Goal: Navigation & Orientation: Find specific page/section

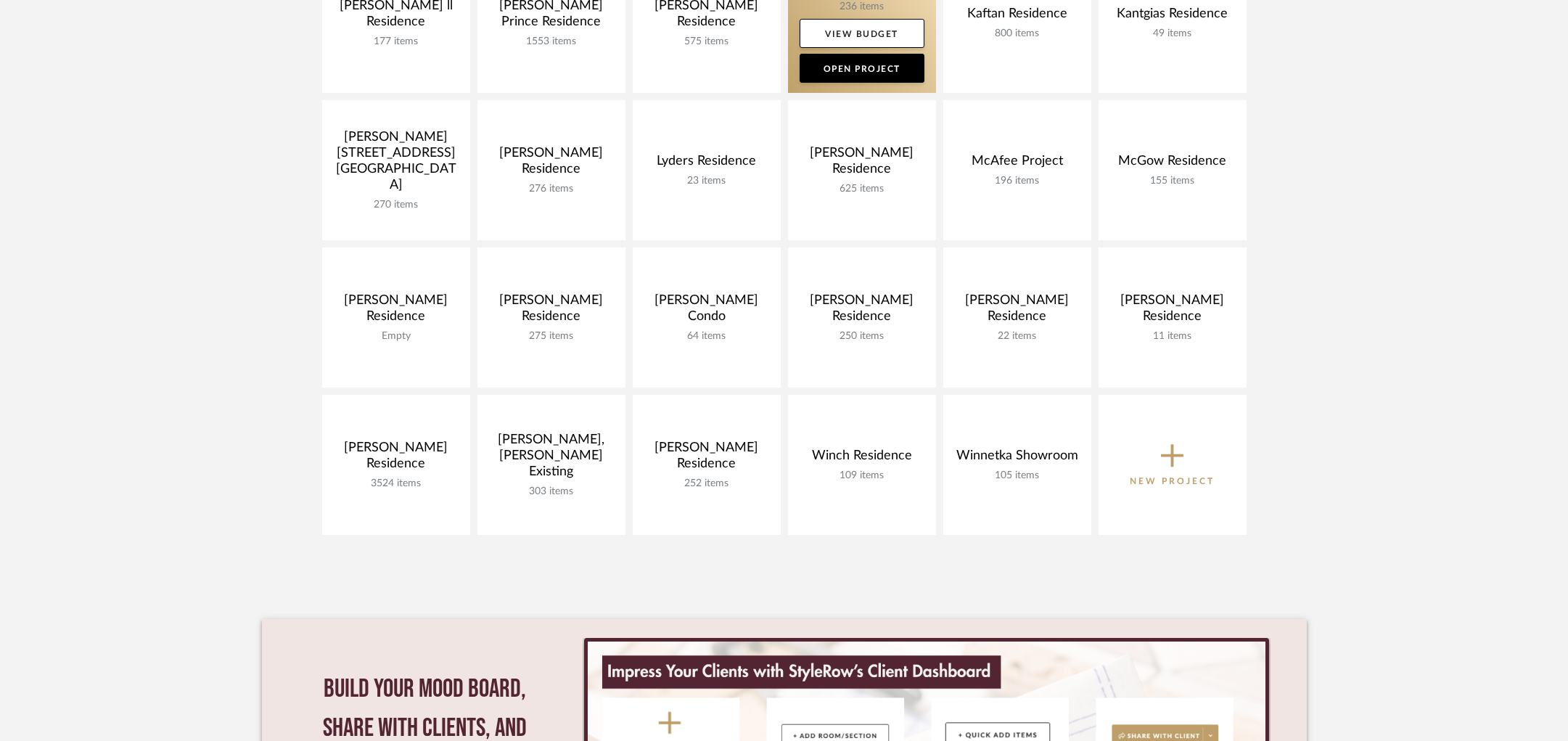
scroll to position [614, 0]
click at [864, 7] on link at bounding box center [862, 25] width 148 height 140
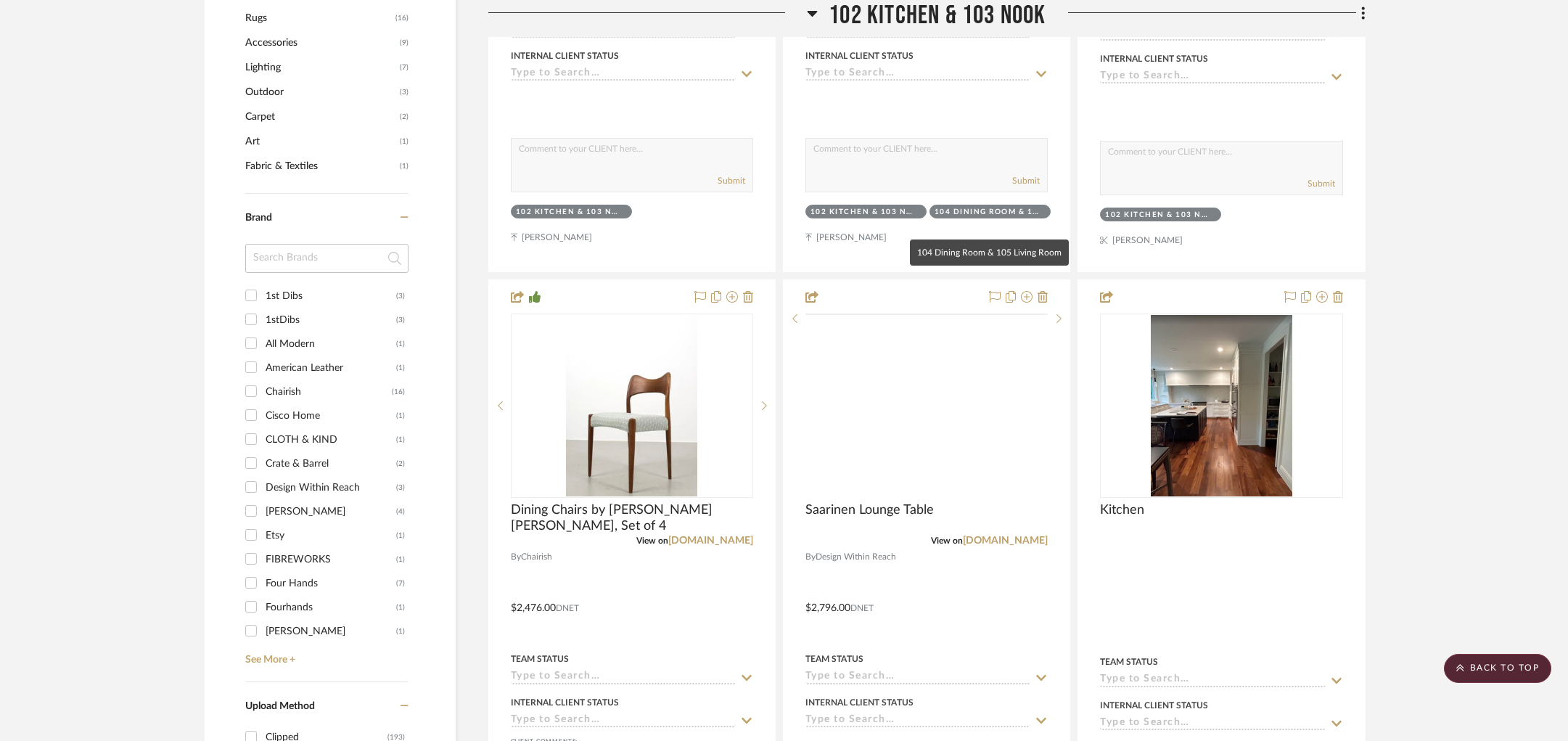
scroll to position [1152, 0]
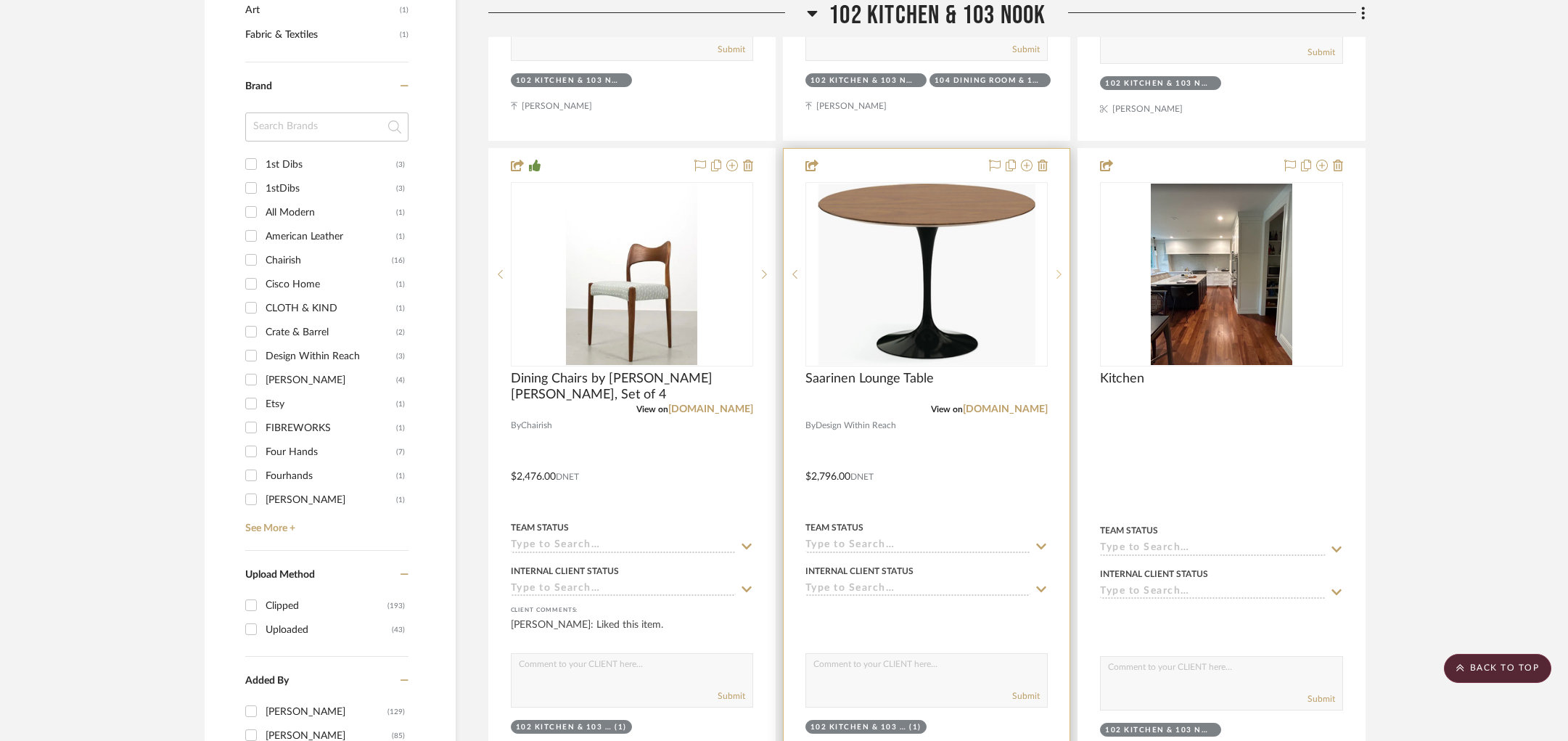
click at [1058, 269] on icon at bounding box center [1058, 274] width 5 height 10
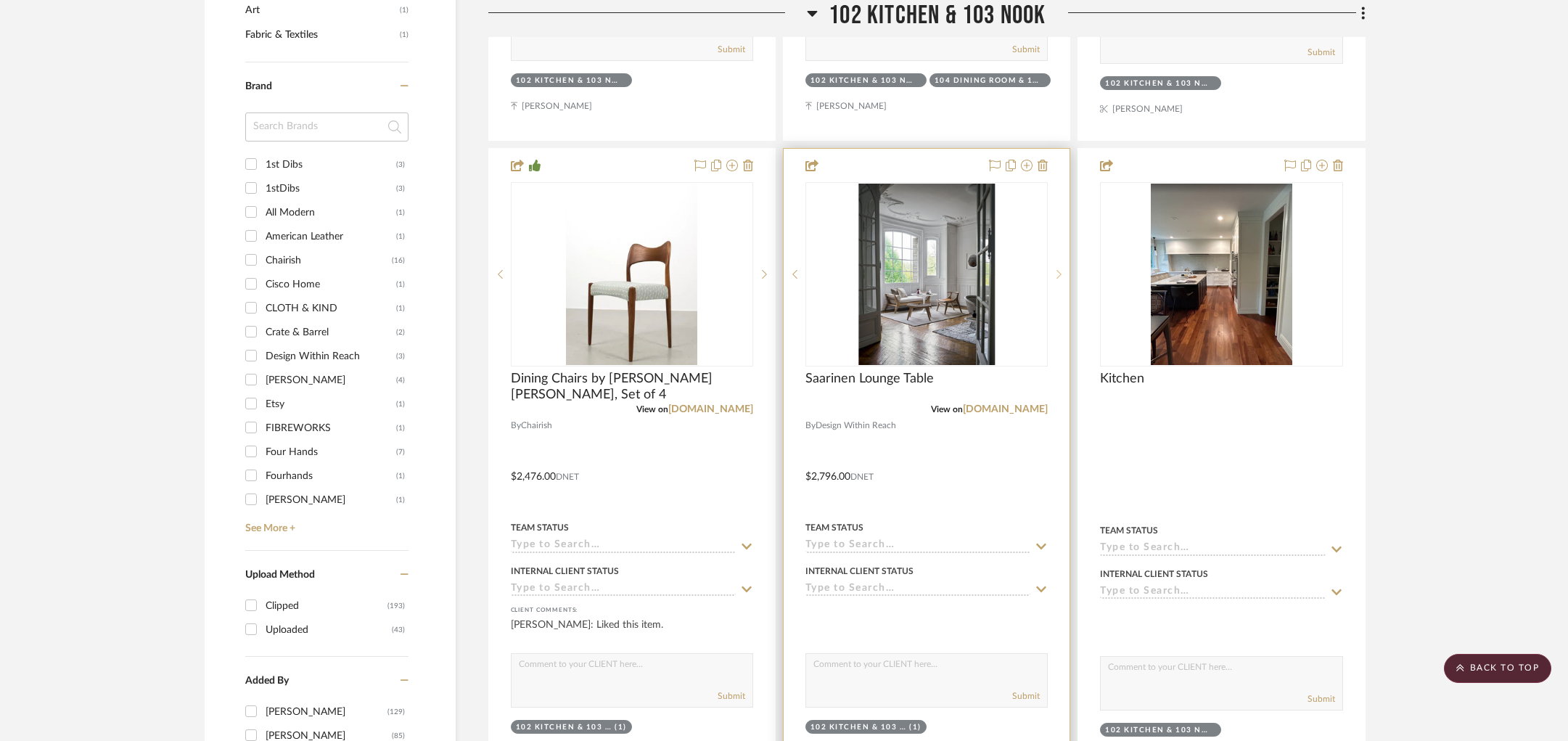
click at [1058, 269] on icon at bounding box center [1058, 274] width 5 height 10
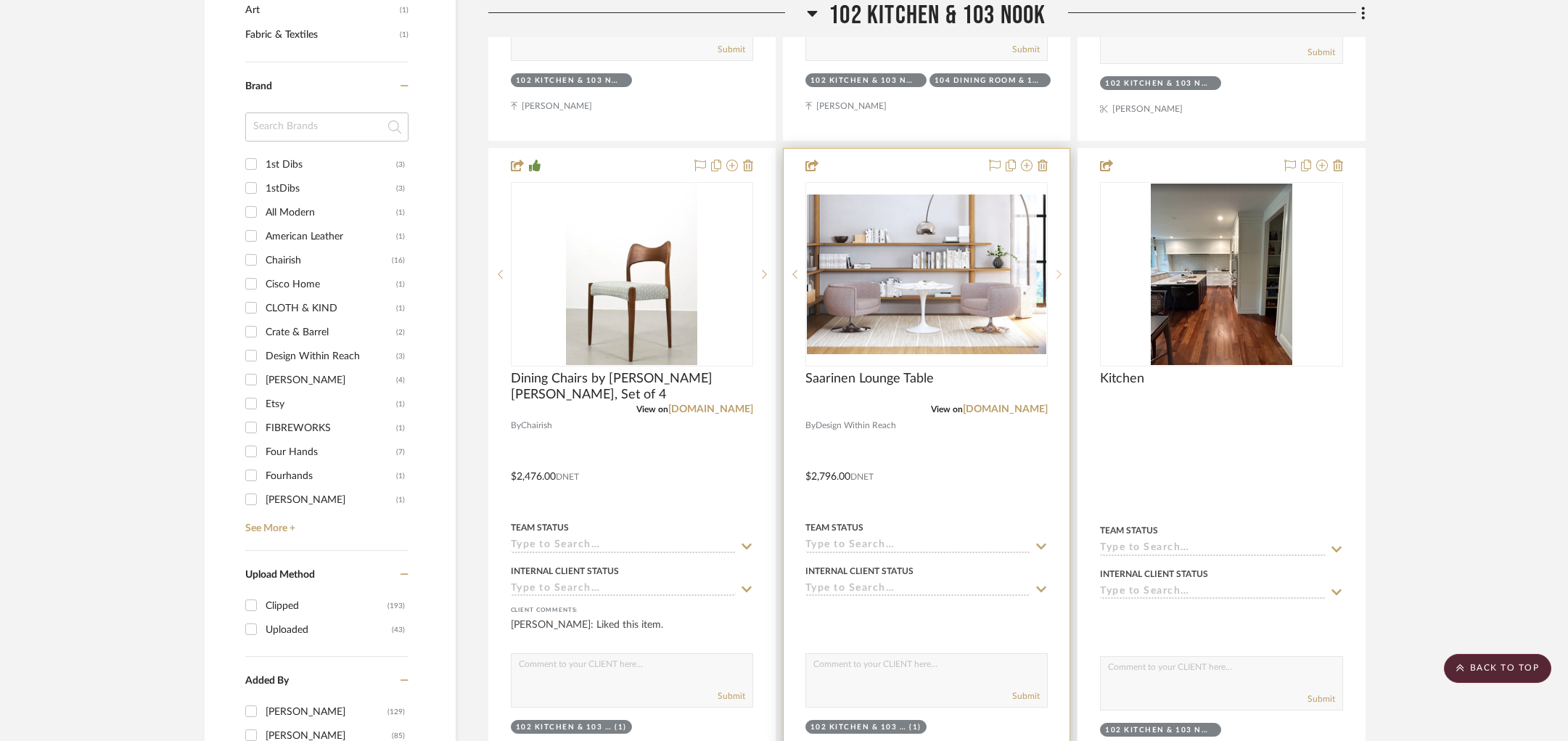
click at [1058, 269] on icon at bounding box center [1058, 274] width 5 height 10
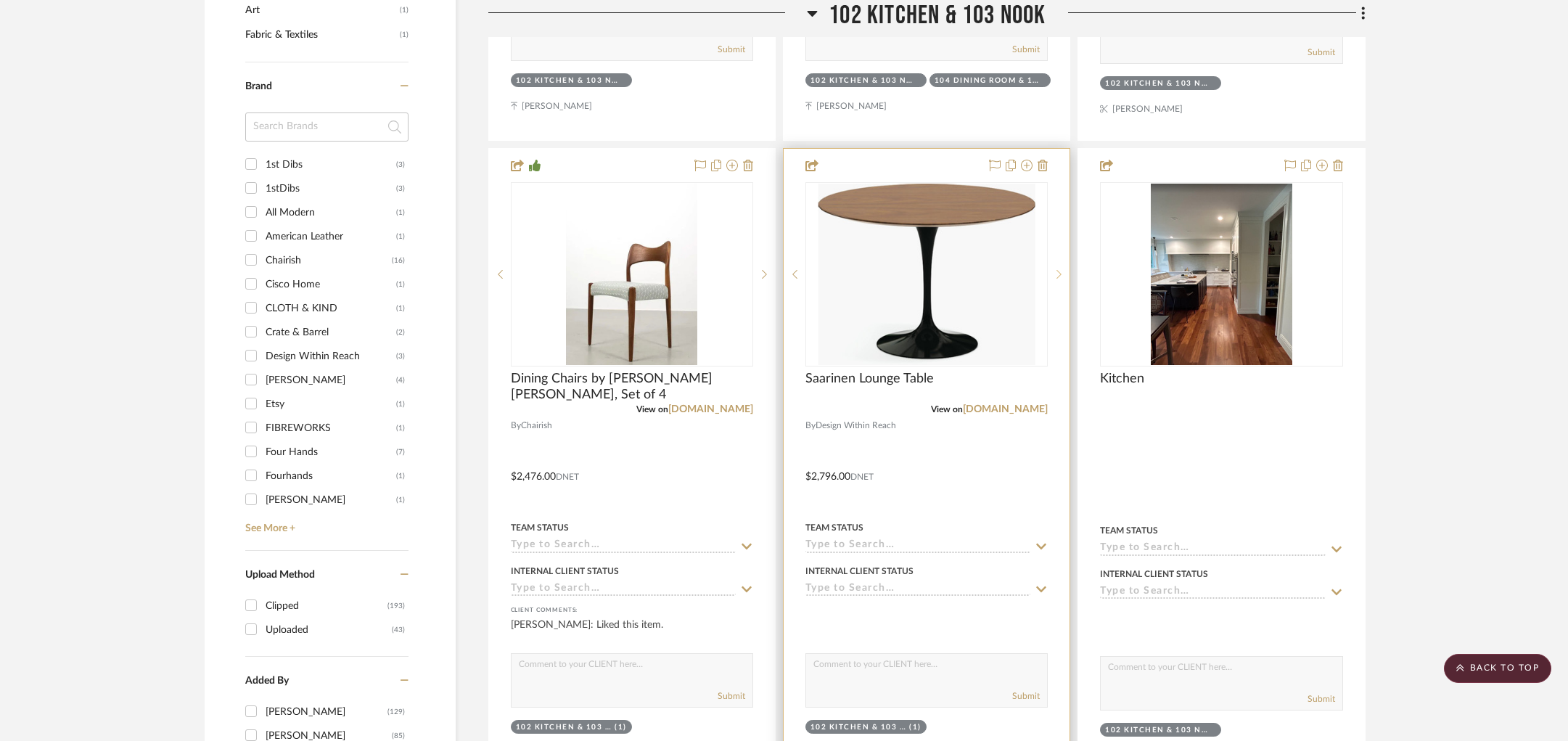
click at [1058, 269] on icon at bounding box center [1058, 274] width 5 height 10
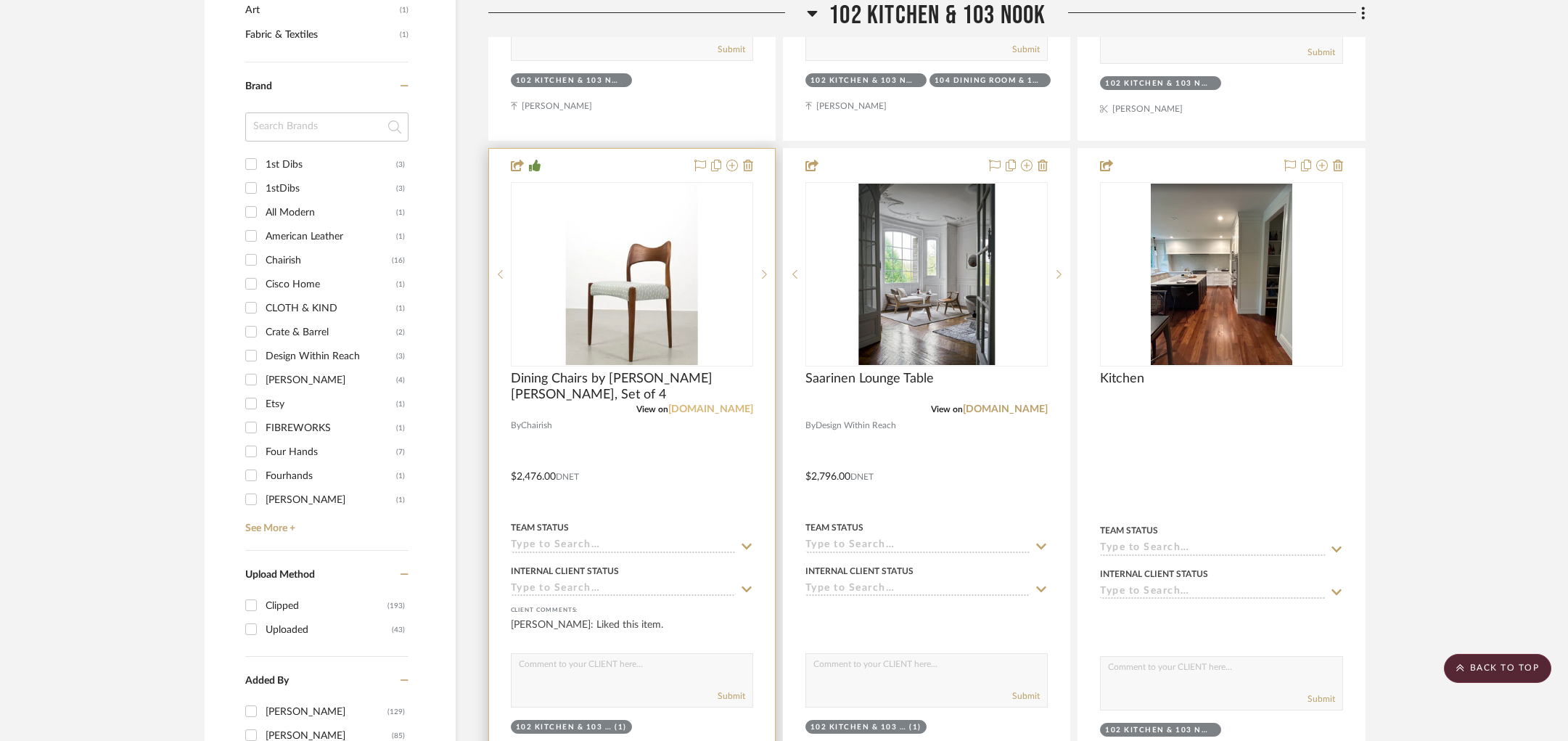
click at [724, 405] on link "chairish.com" at bounding box center [711, 409] width 85 height 10
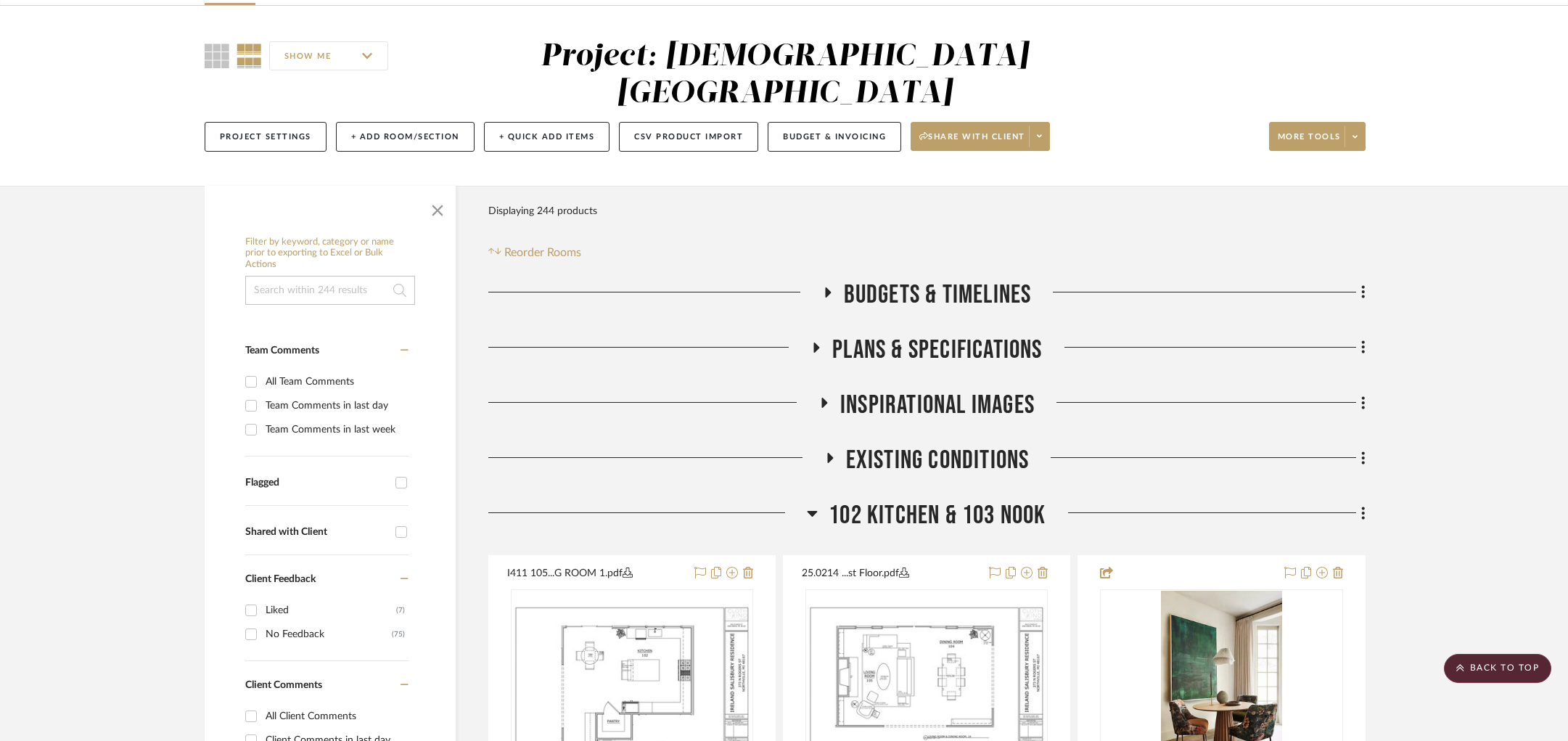
scroll to position [0, 0]
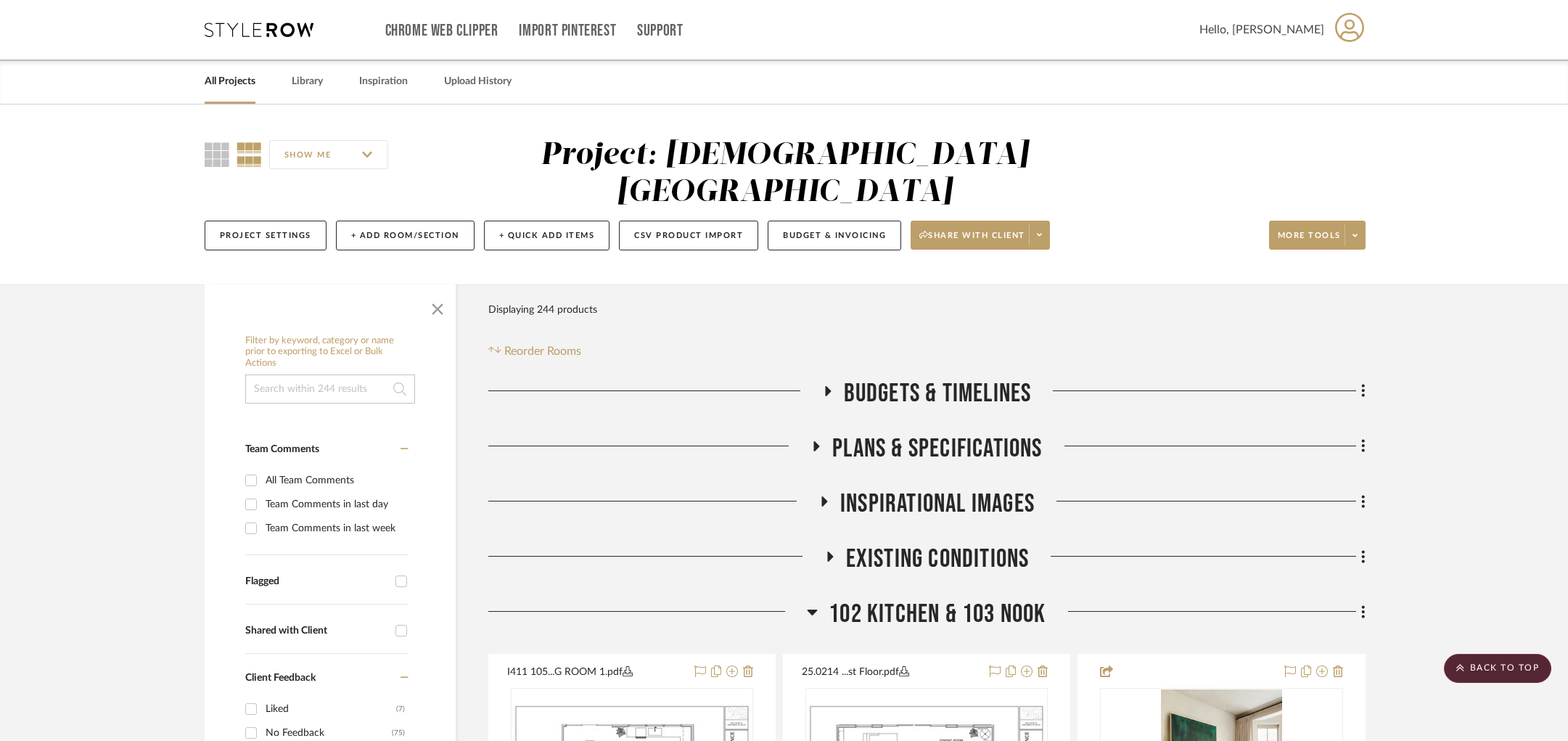
click at [220, 68] on div "All Projects" at bounding box center [230, 81] width 51 height 44
click at [217, 76] on link "All Projects" at bounding box center [230, 82] width 51 height 20
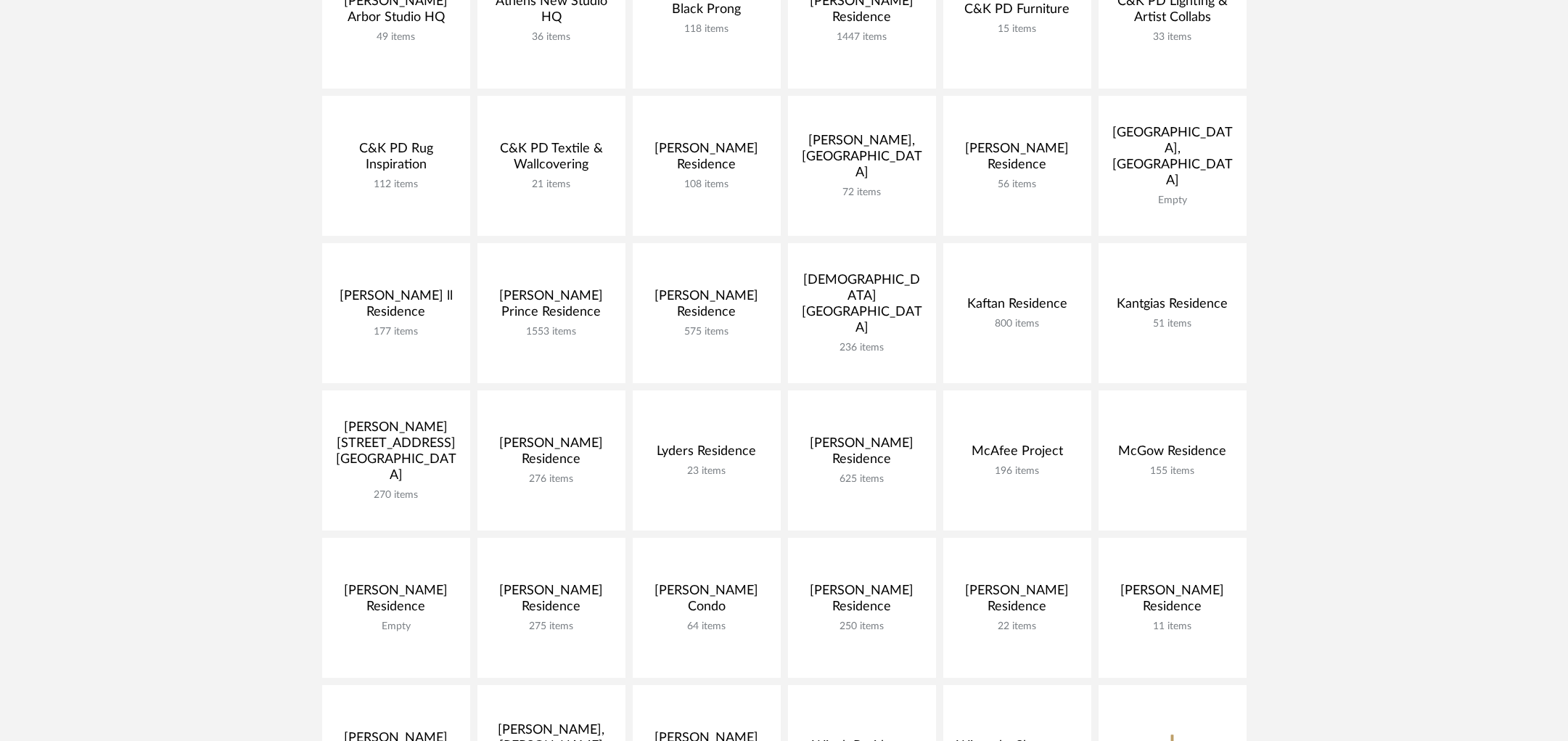
scroll to position [389, 0]
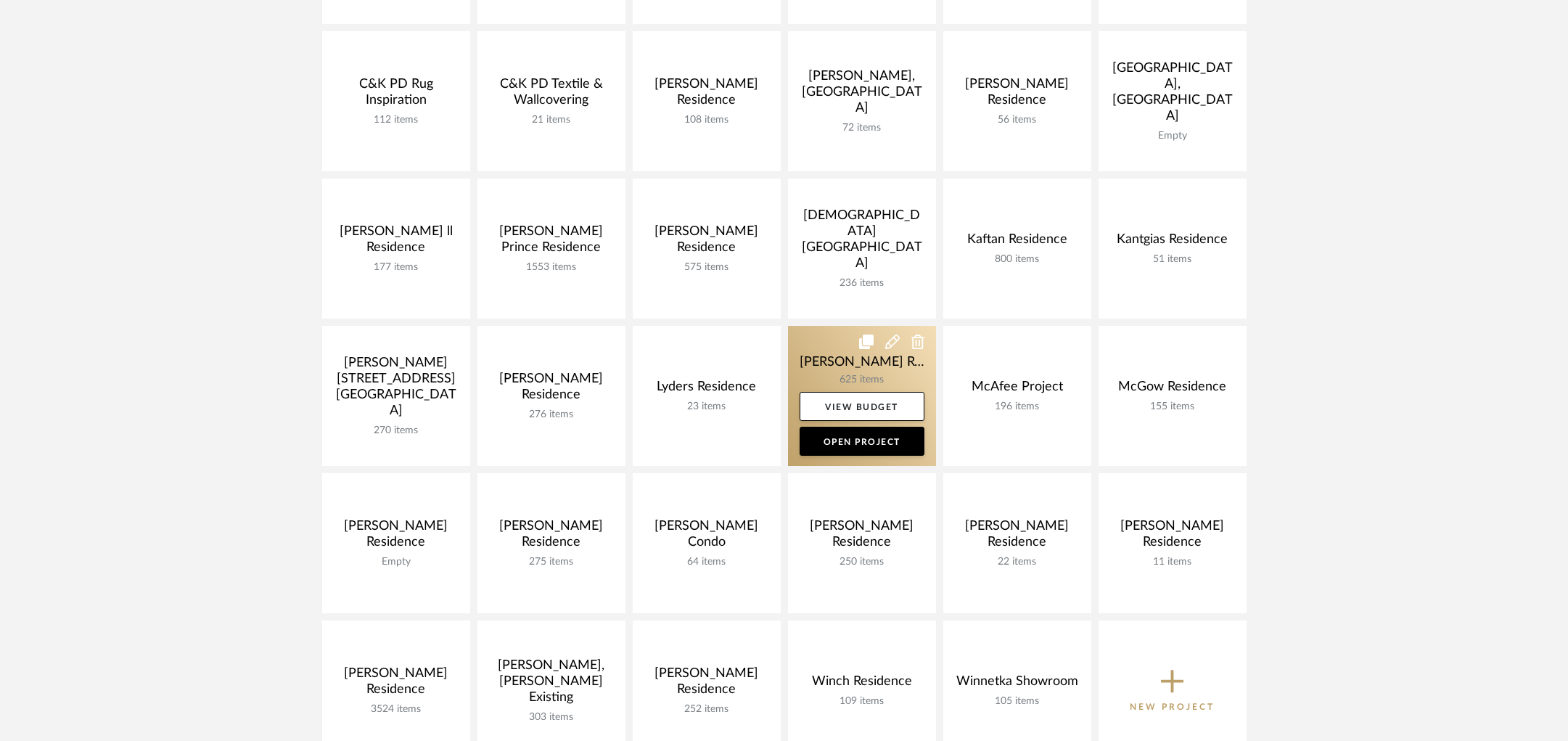
click at [809, 349] on link at bounding box center [862, 396] width 148 height 140
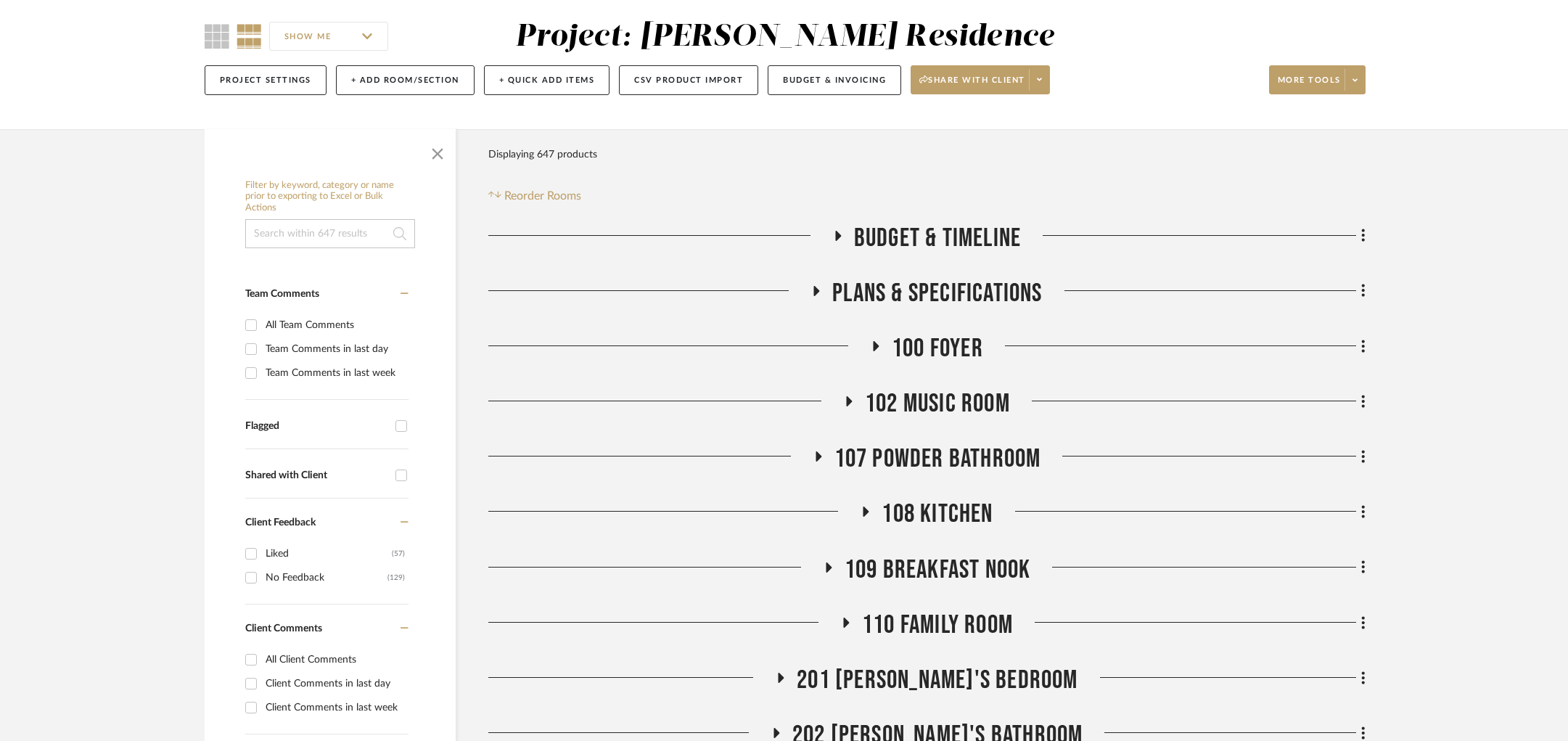
scroll to position [244, 0]
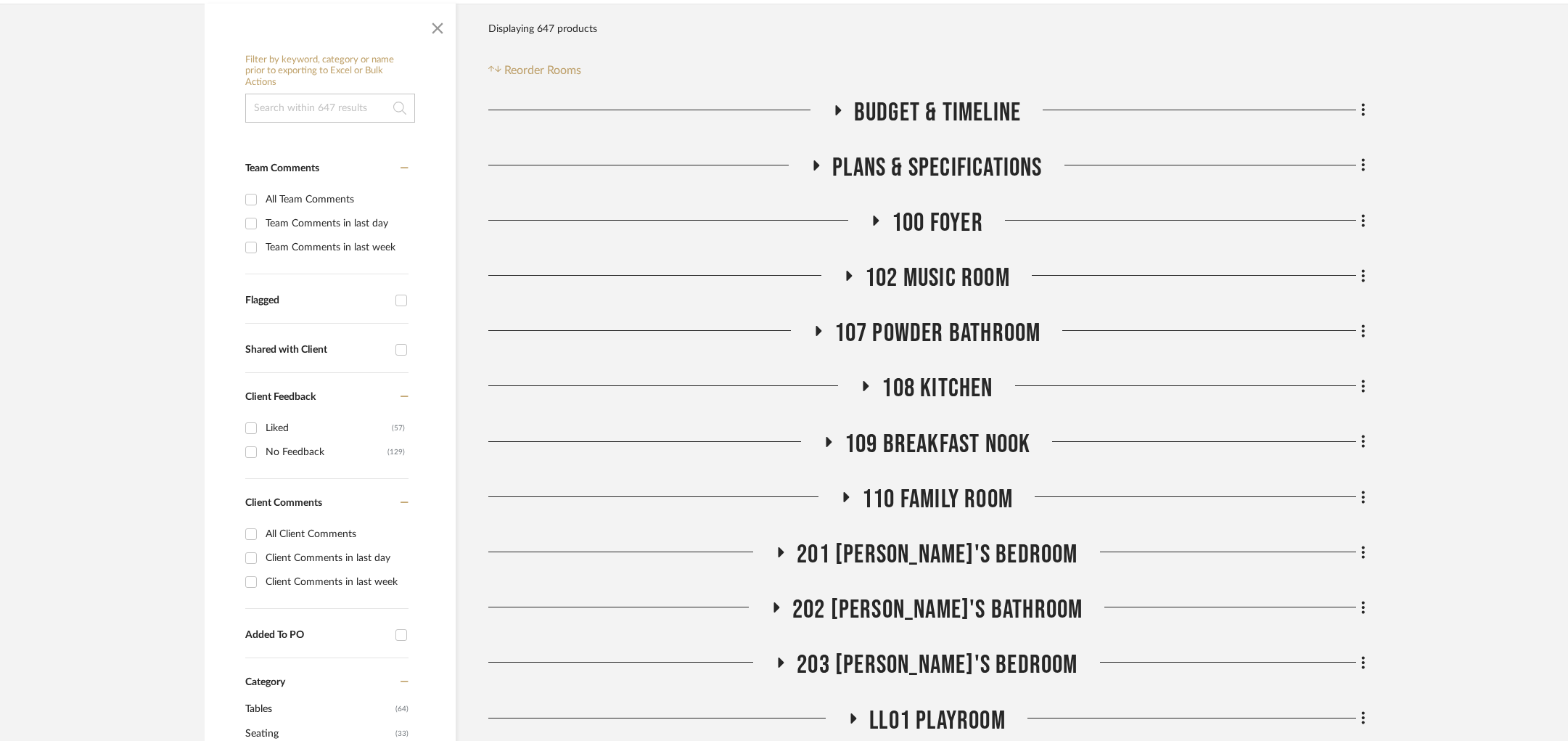
click at [925, 329] on span "107 Powder Bathroom" at bounding box center [938, 333] width 207 height 32
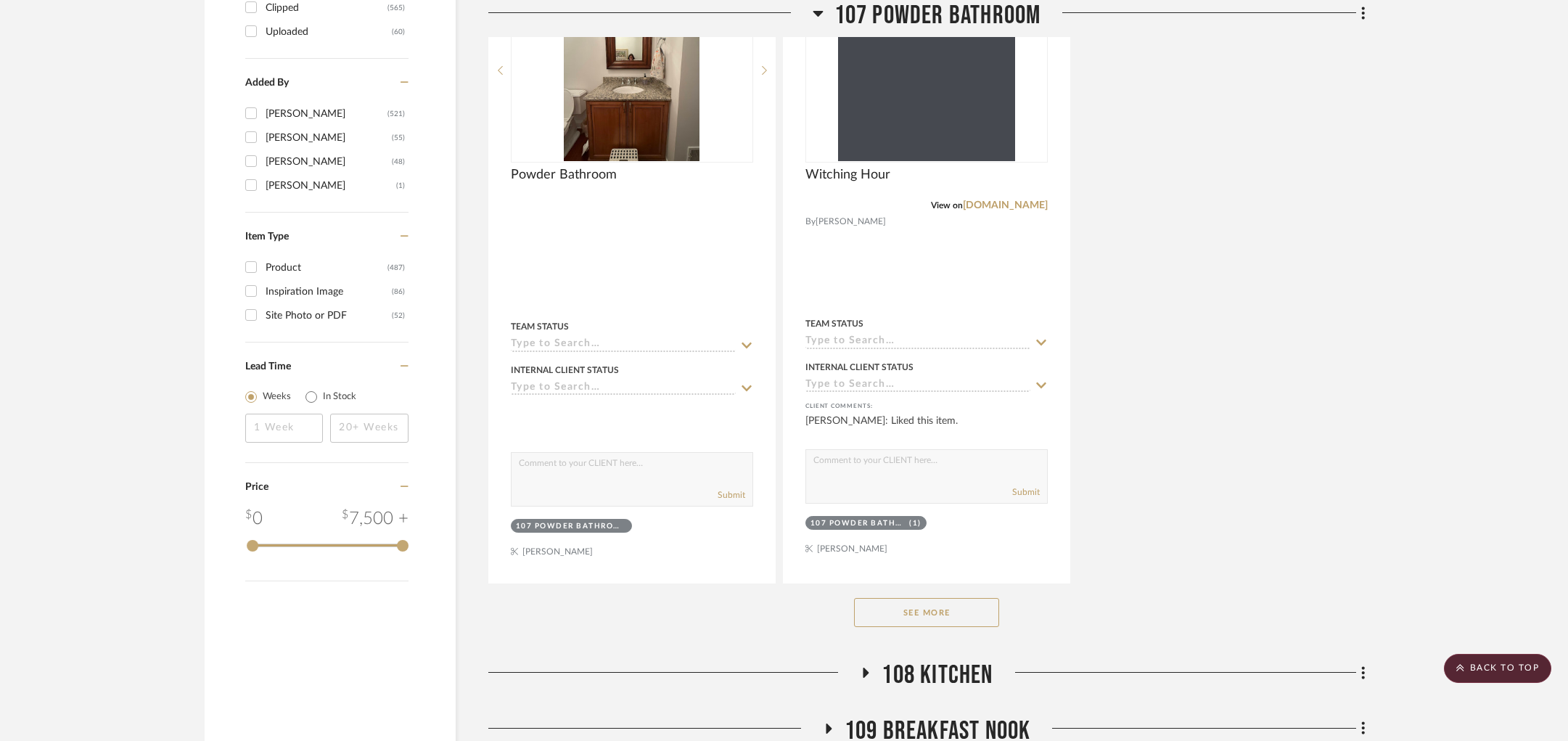
scroll to position [2089, 0]
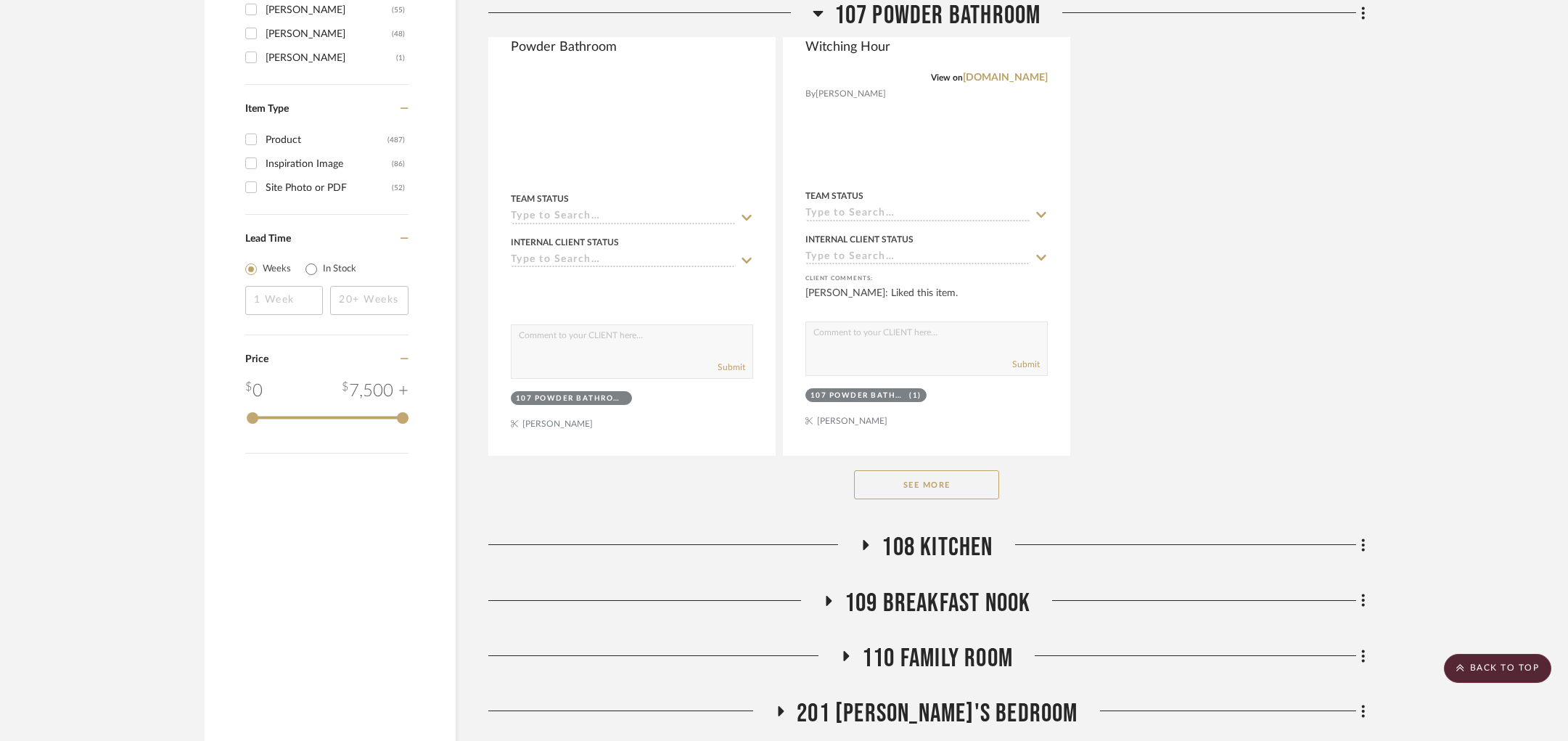
click at [887, 477] on button "See More" at bounding box center [926, 484] width 145 height 29
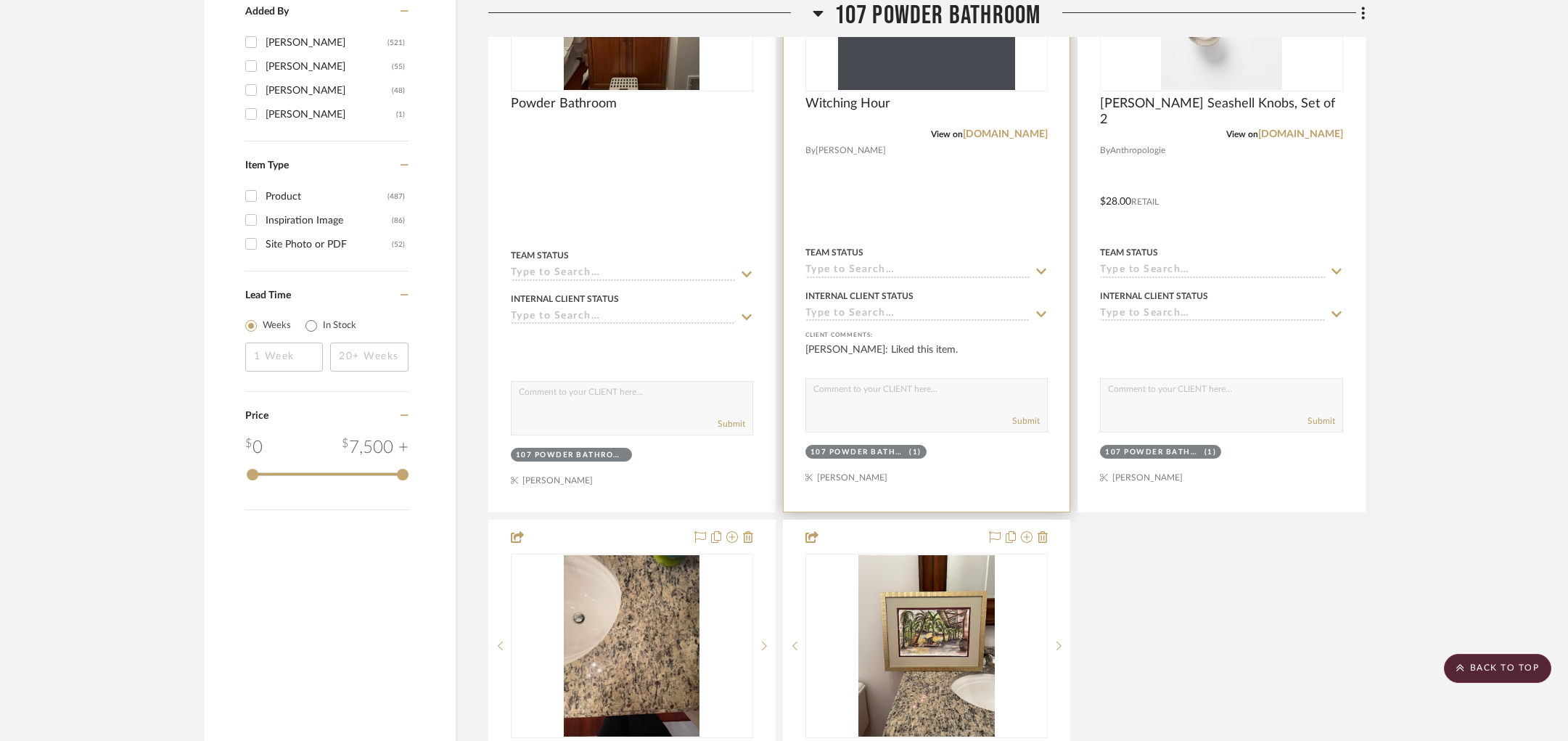
scroll to position [586, 0]
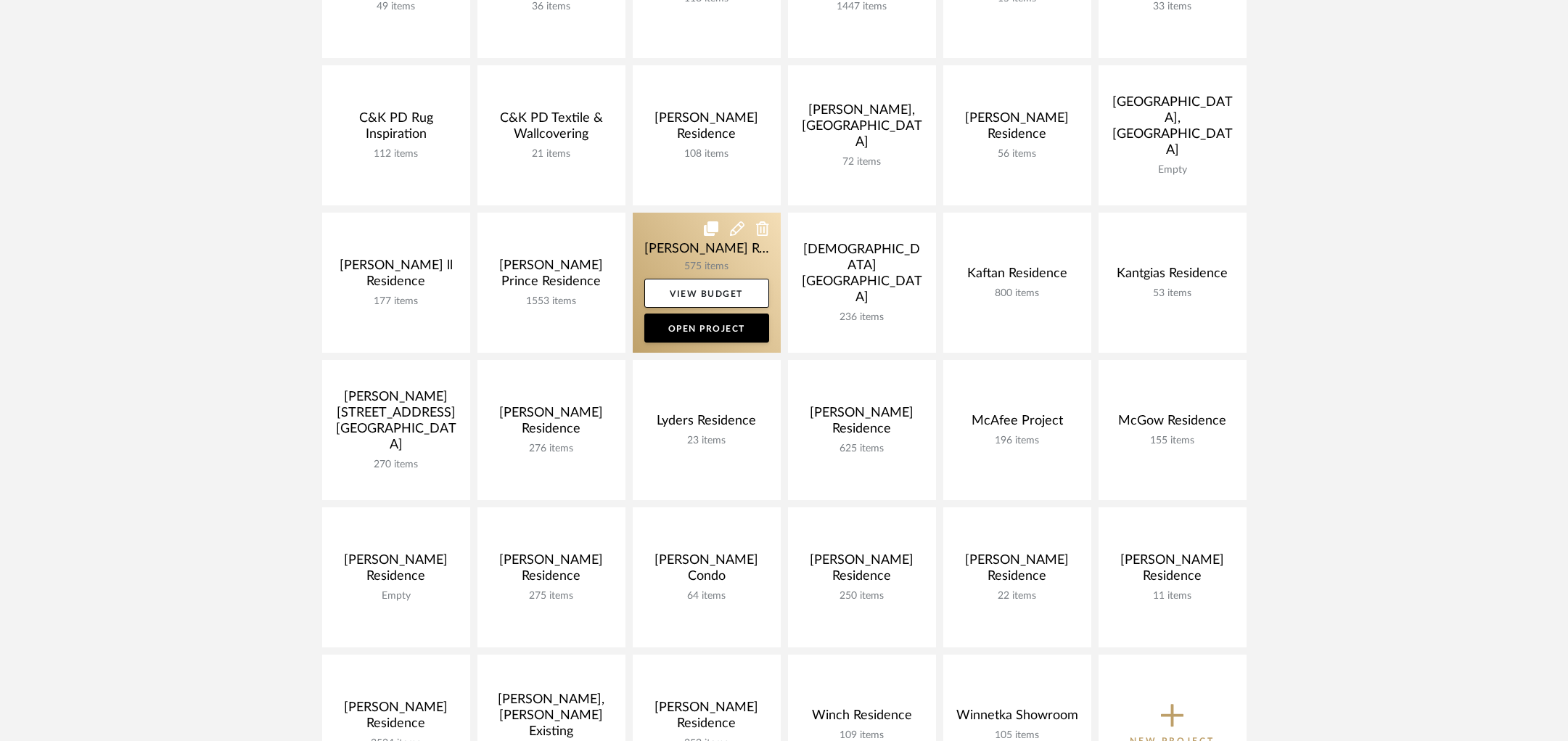
scroll to position [357, 0]
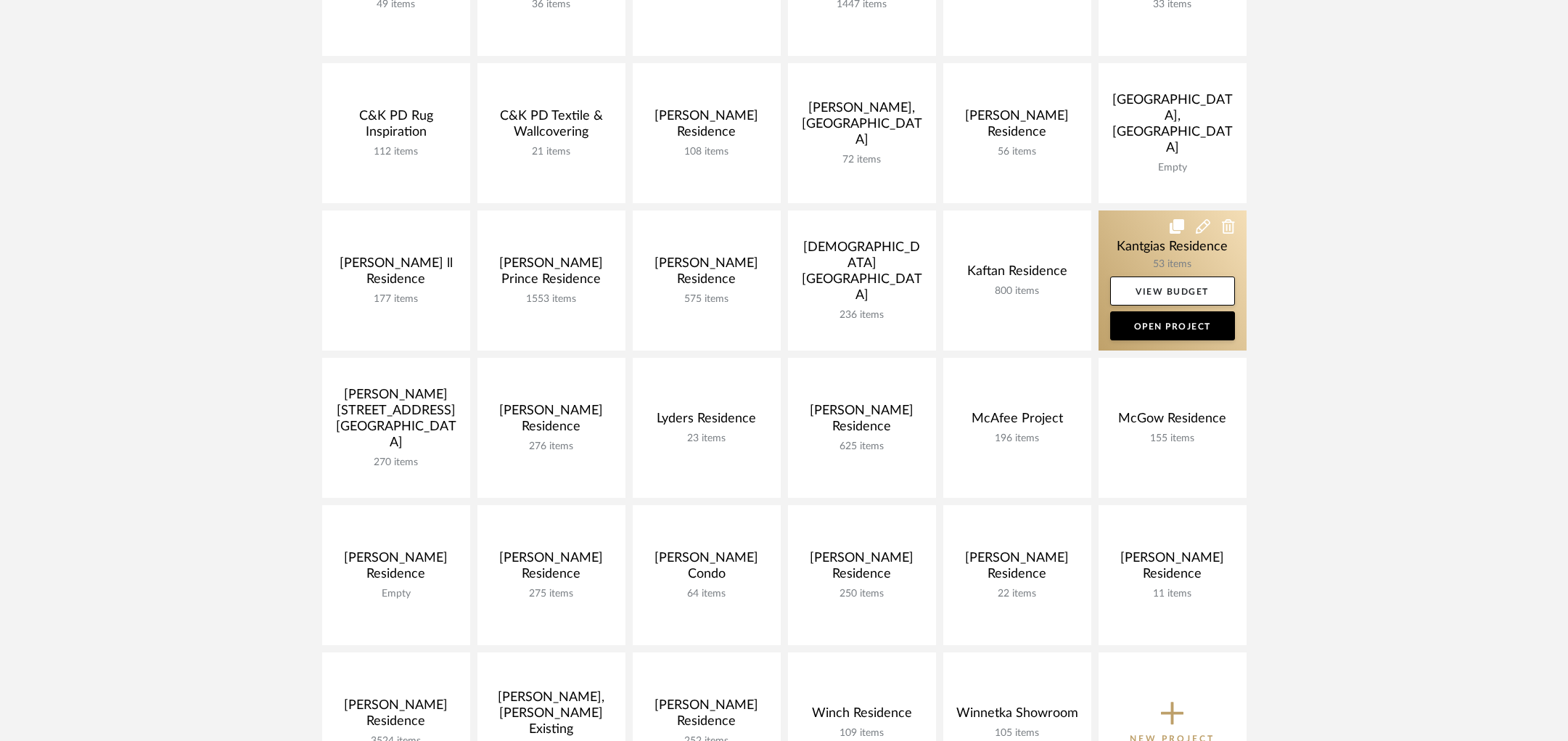
click at [1124, 234] on link at bounding box center [1173, 280] width 148 height 140
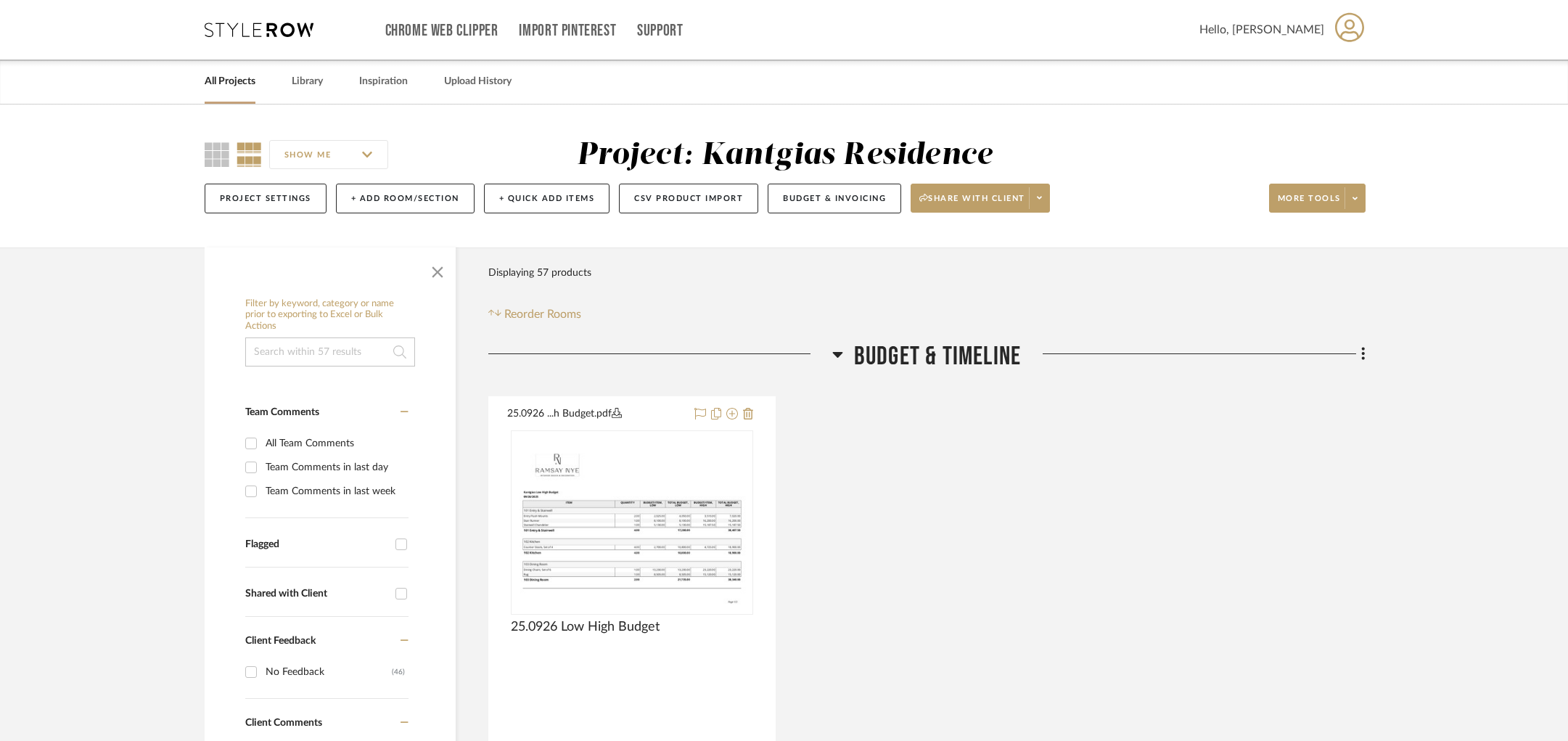
click at [907, 346] on span "Budget & Timeline" at bounding box center [937, 357] width 167 height 32
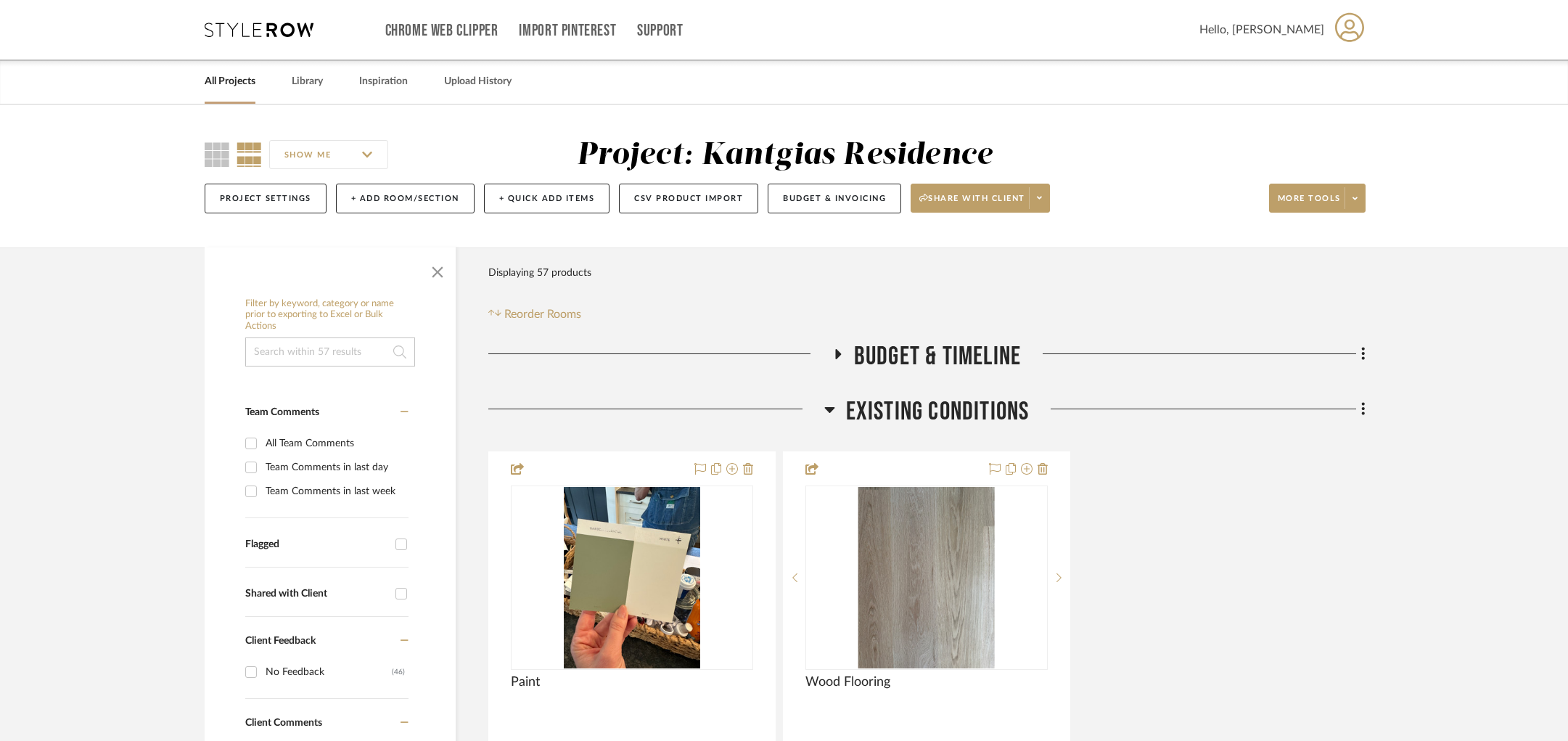
click at [958, 414] on span "Existing Conditions" at bounding box center [938, 412] width 183 height 32
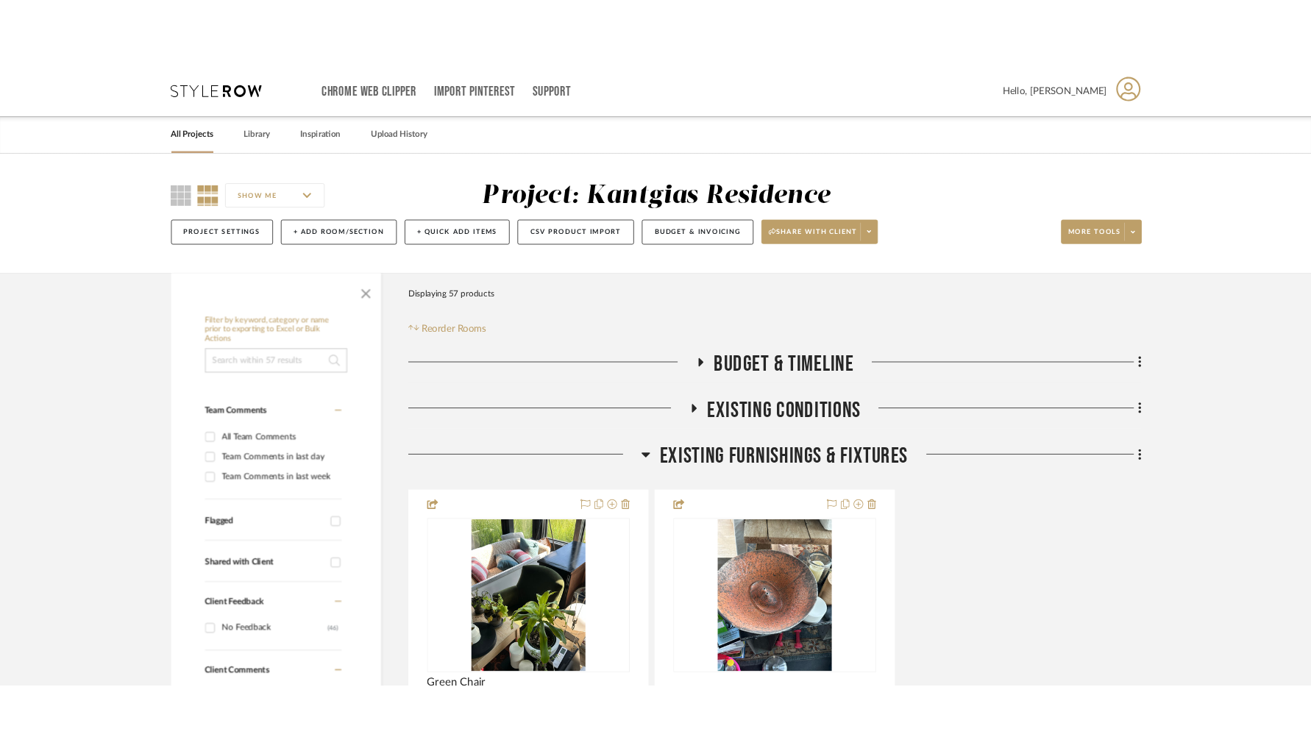
scroll to position [80, 0]
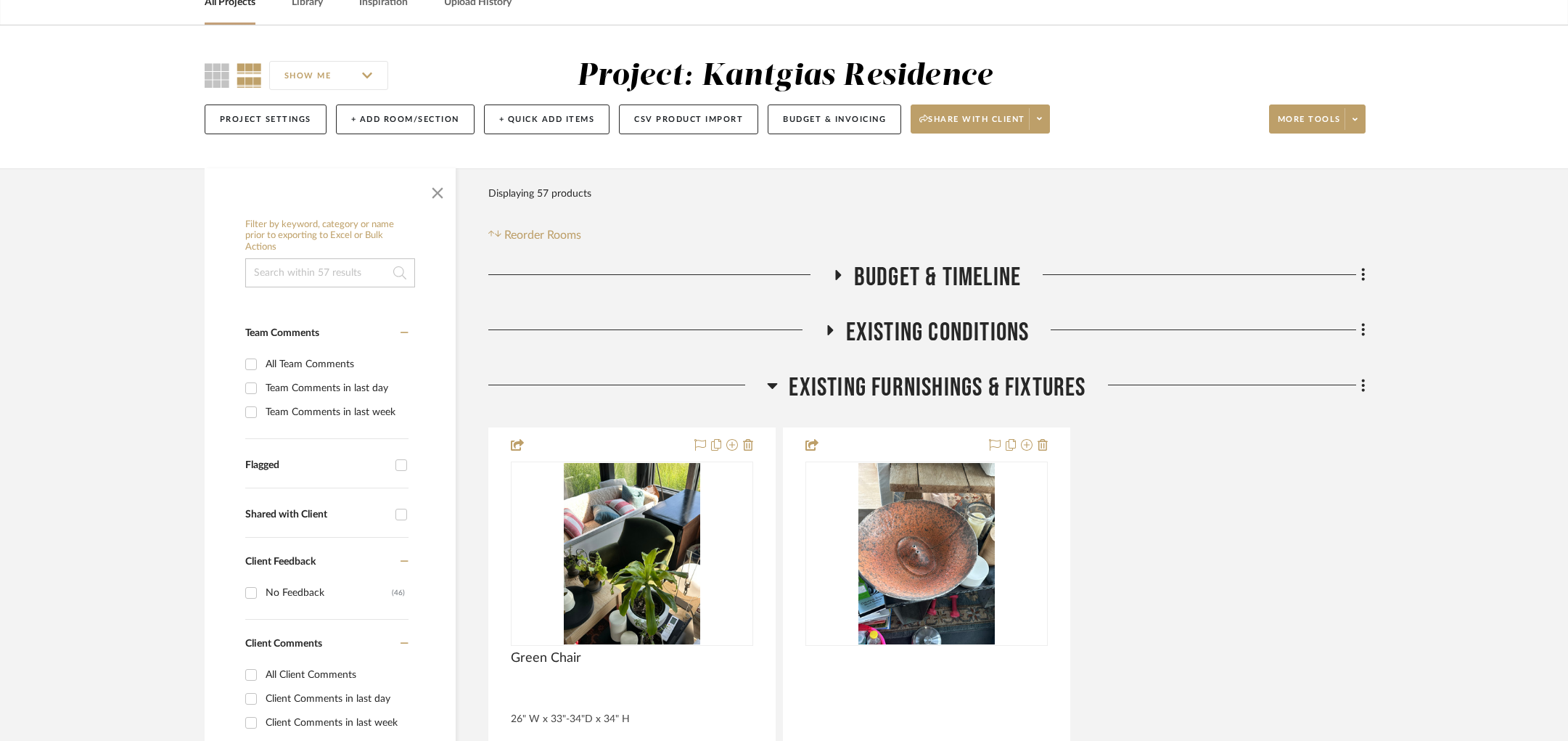
click at [957, 389] on span "Existing Furnishings & Fixtures" at bounding box center [937, 388] width 297 height 32
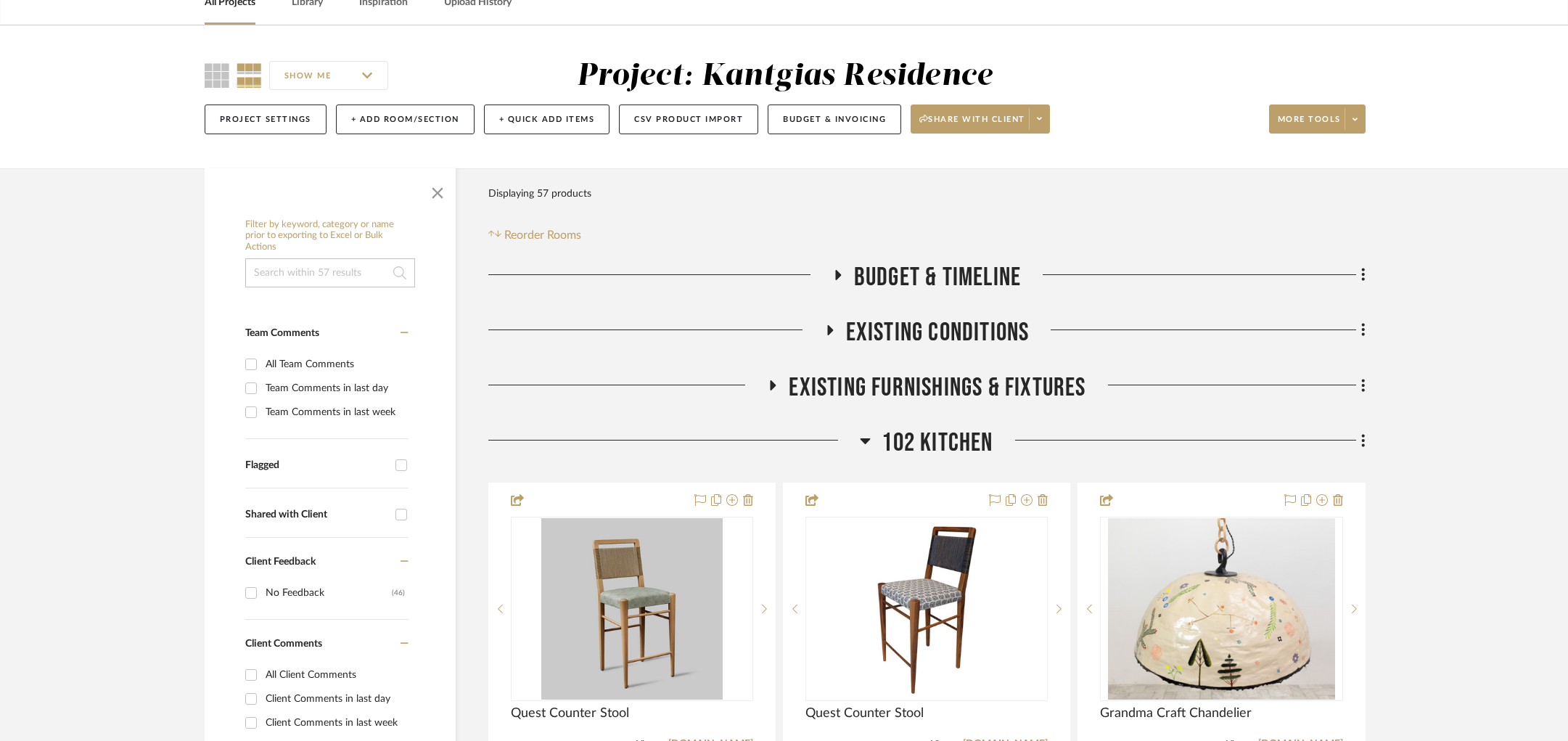
click at [937, 432] on span "102 Kitchen" at bounding box center [937, 443] width 111 height 32
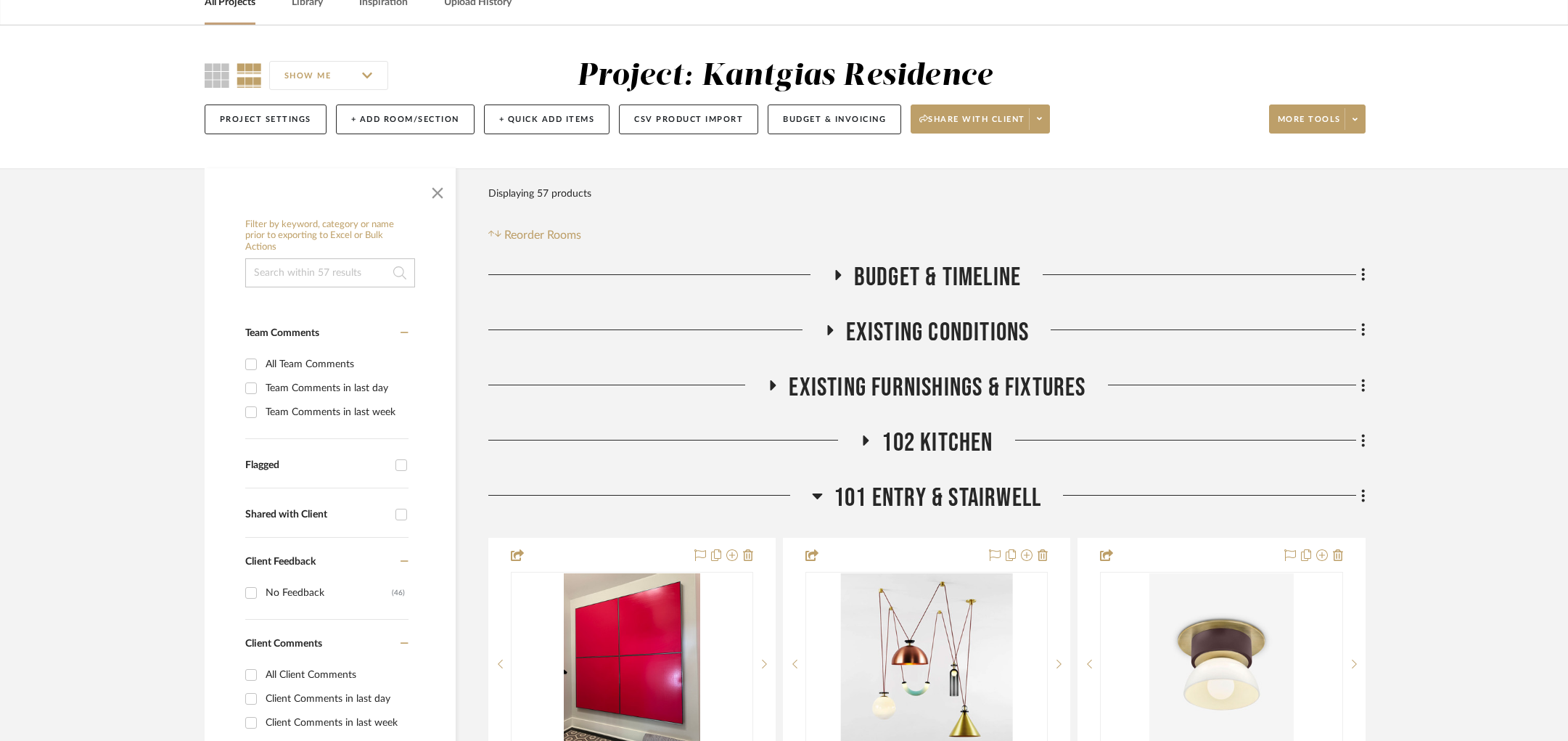
click at [921, 500] on span "101 Entry & Stairwell" at bounding box center [937, 498] width 207 height 32
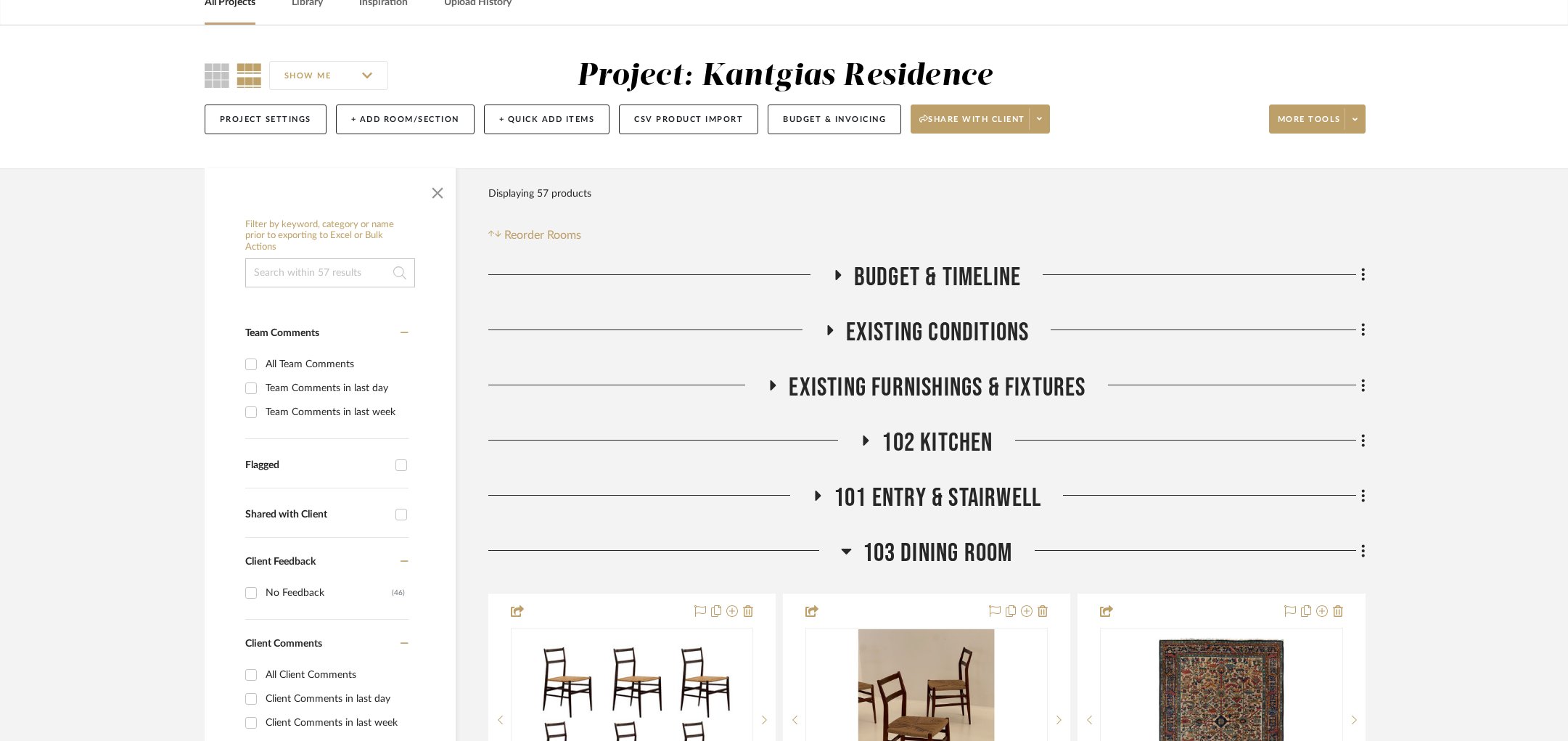
click at [926, 551] on span "103 Dining Room" at bounding box center [938, 554] width 150 height 32
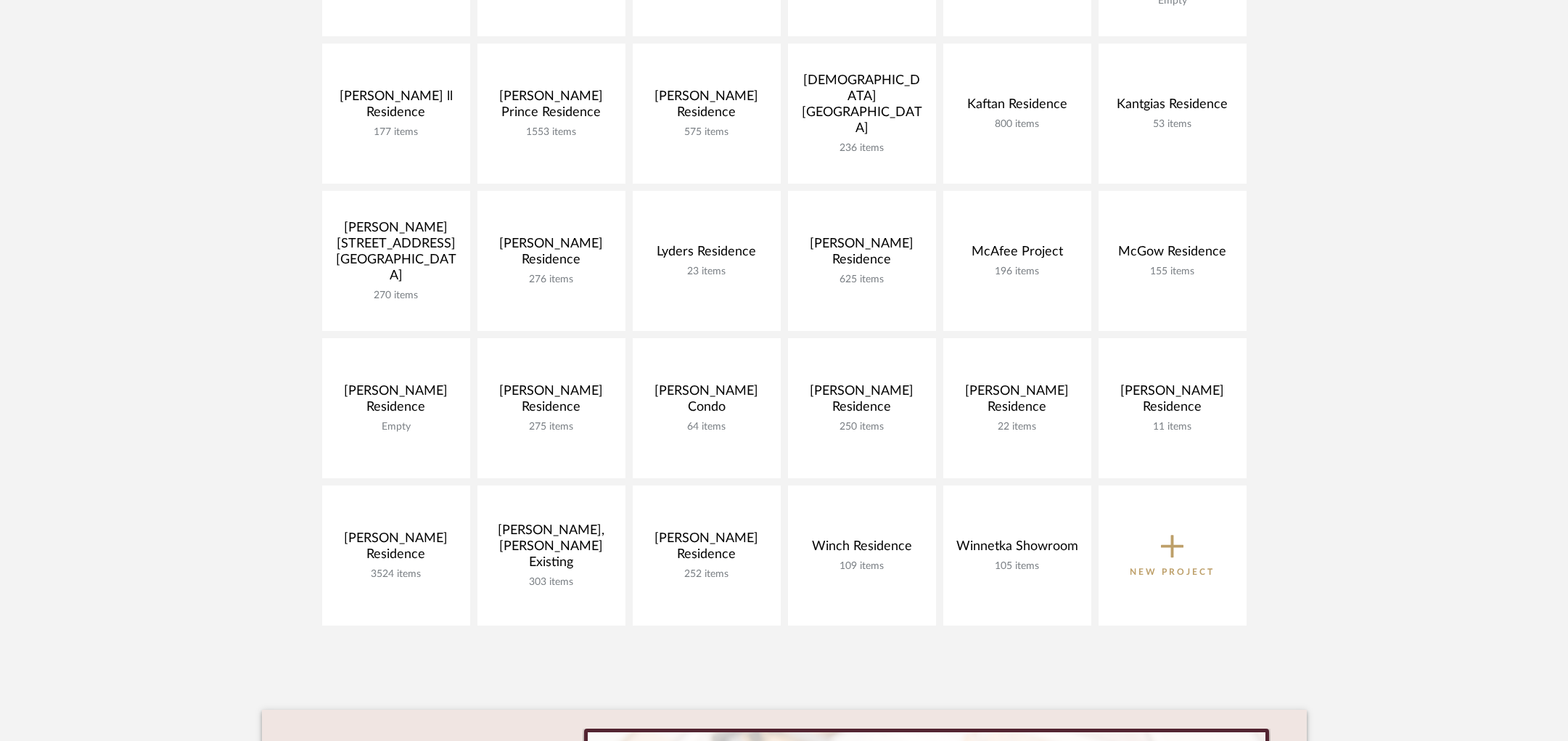
scroll to position [523, 0]
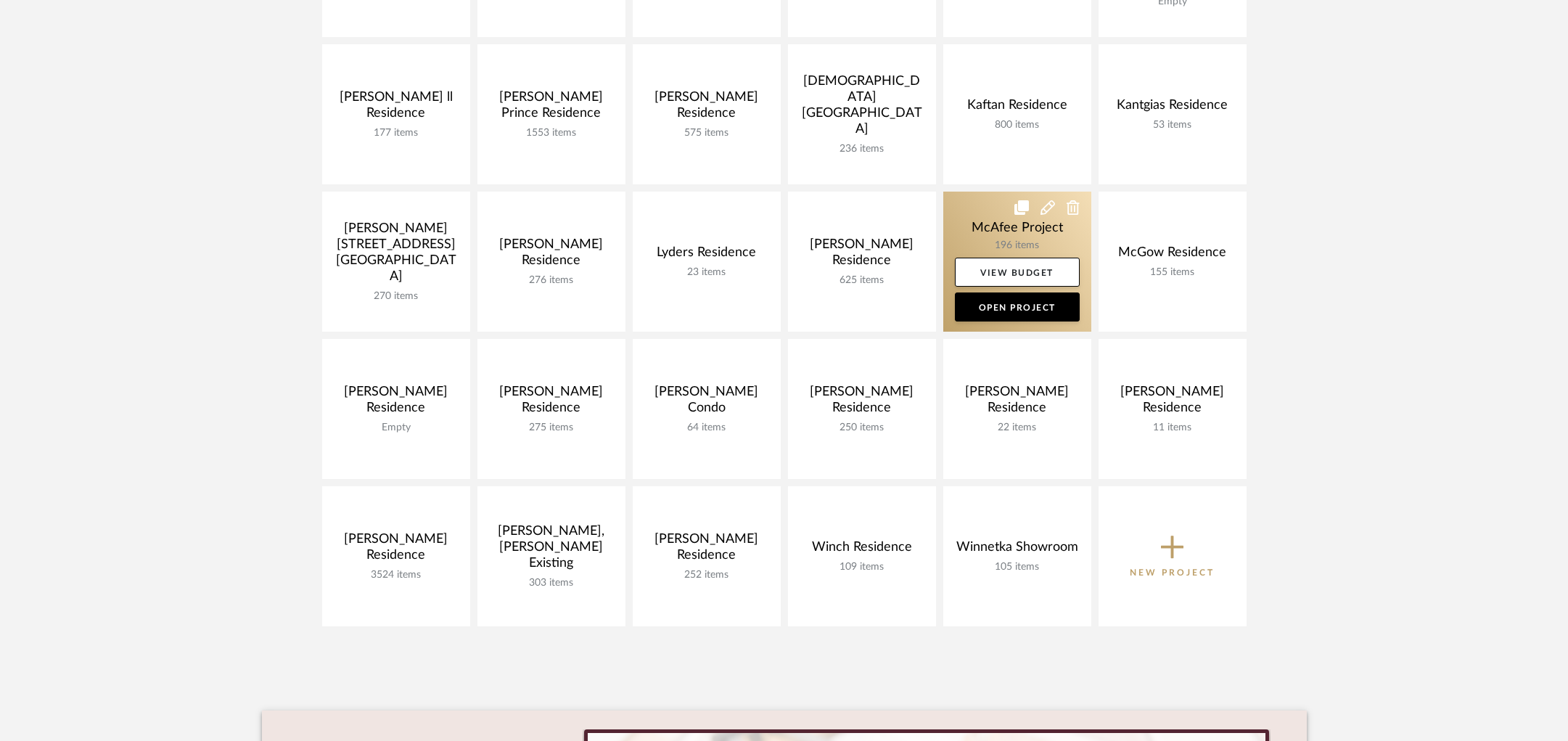
click at [958, 227] on link at bounding box center [1017, 261] width 148 height 140
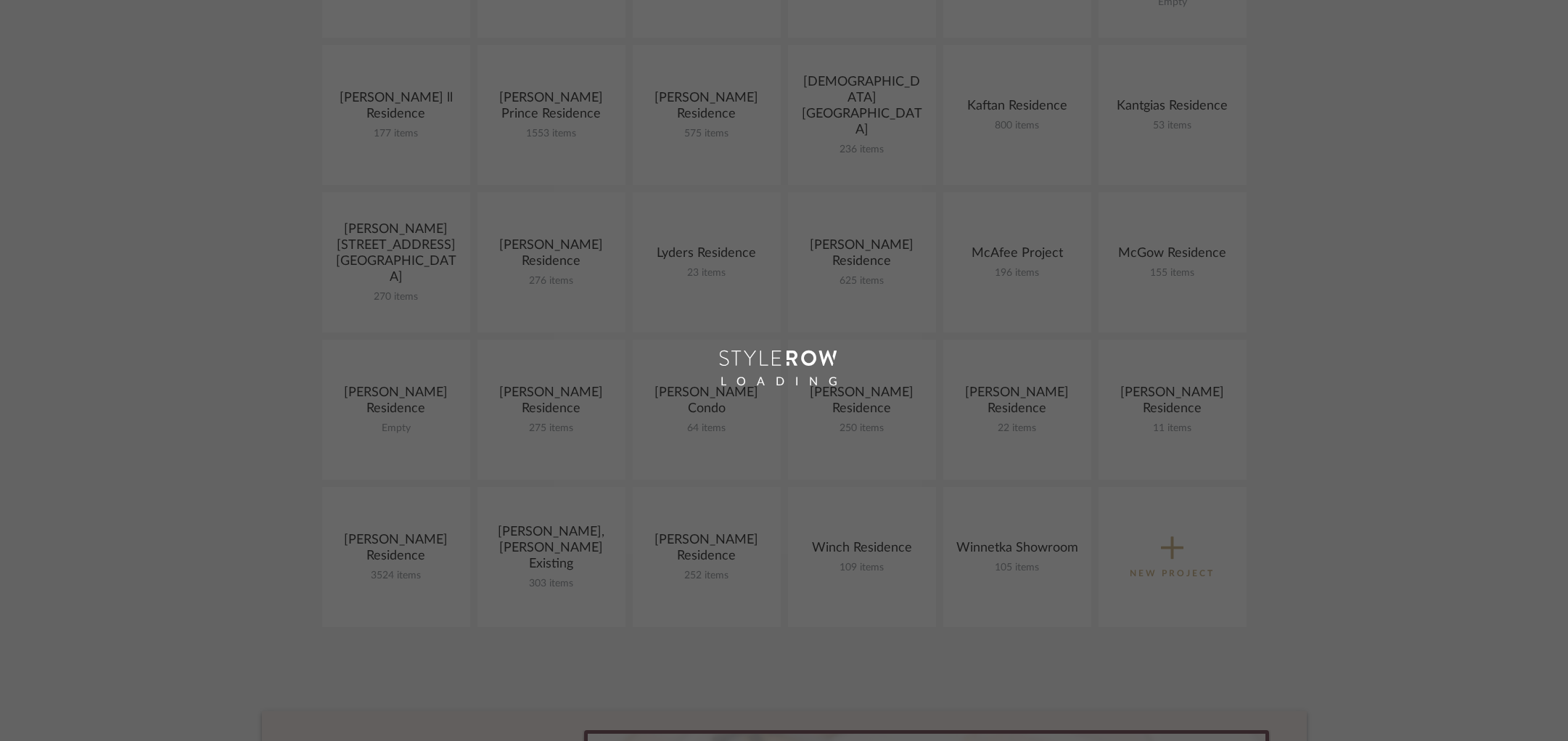
scroll to position [523, 0]
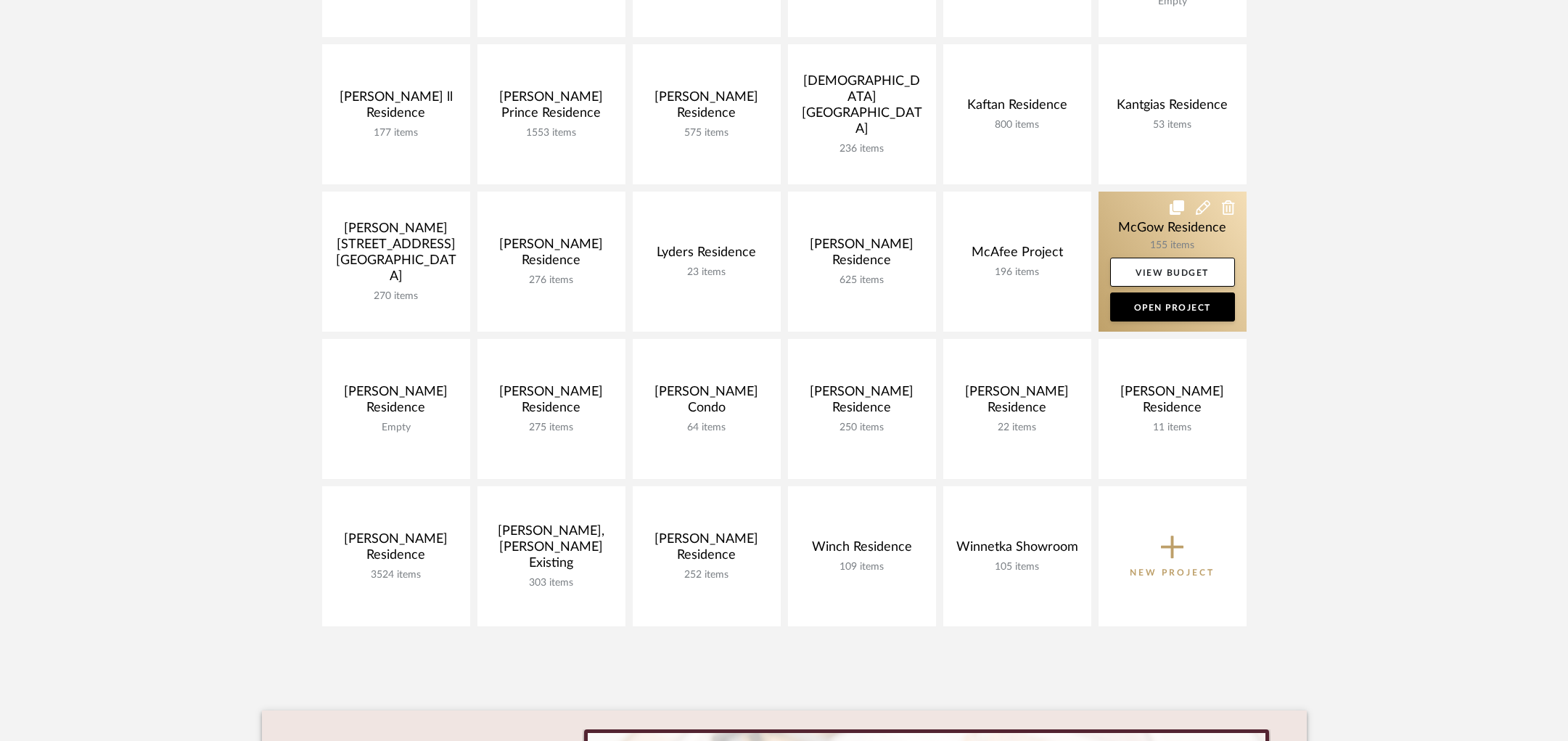
click at [1130, 241] on link at bounding box center [1173, 261] width 148 height 140
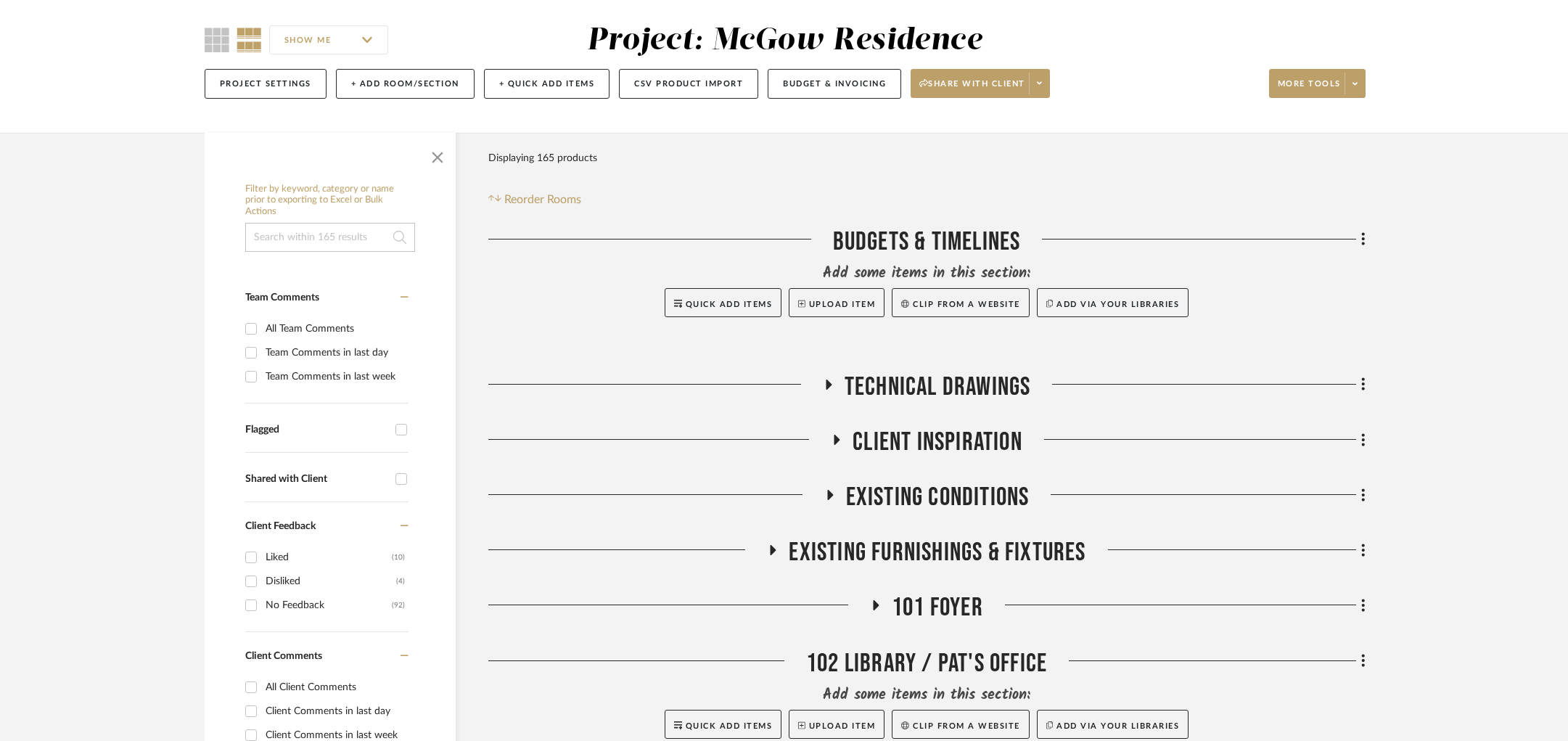
click at [949, 482] on span "Existing Conditions" at bounding box center [938, 498] width 183 height 32
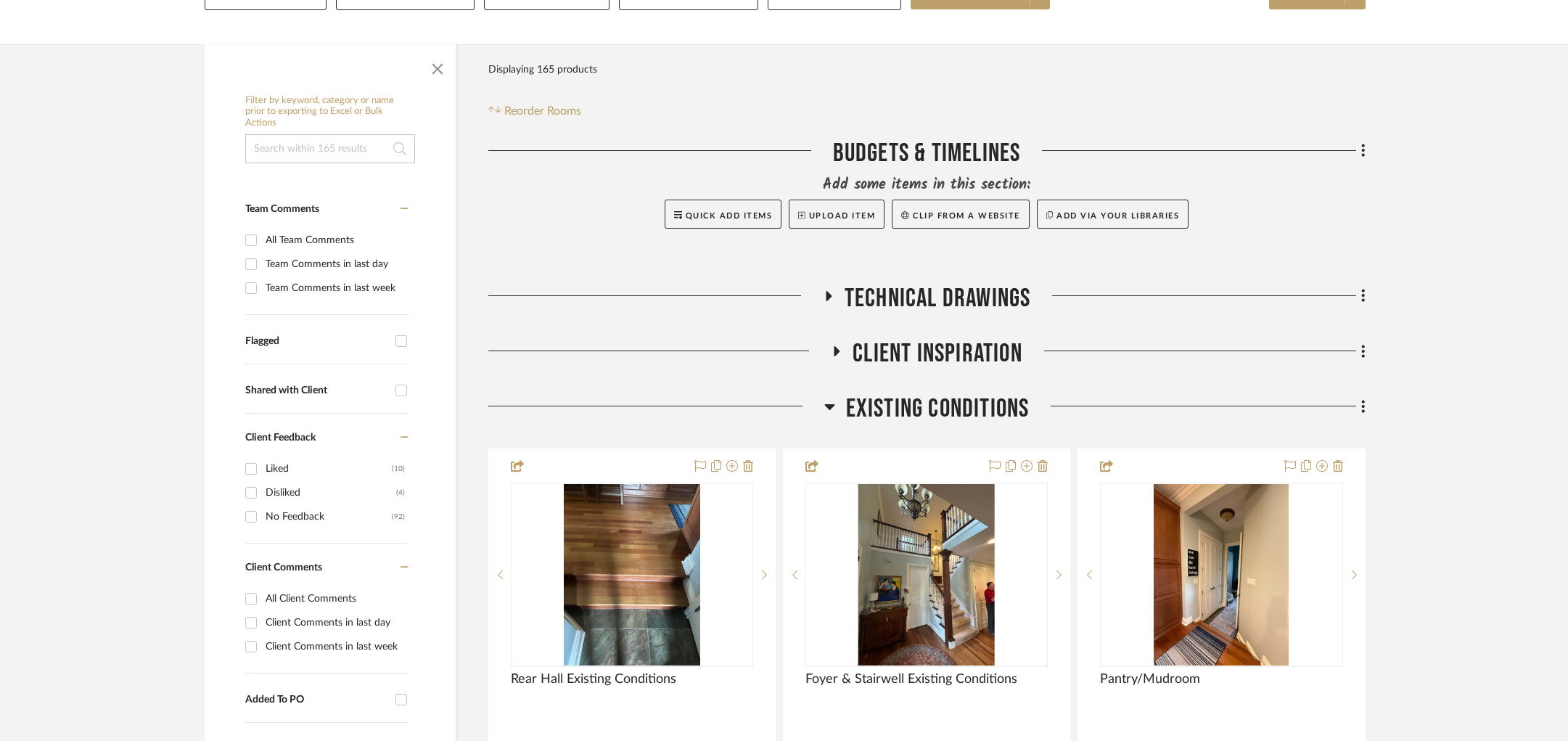
click at [962, 415] on span "Existing Conditions" at bounding box center [938, 409] width 183 height 32
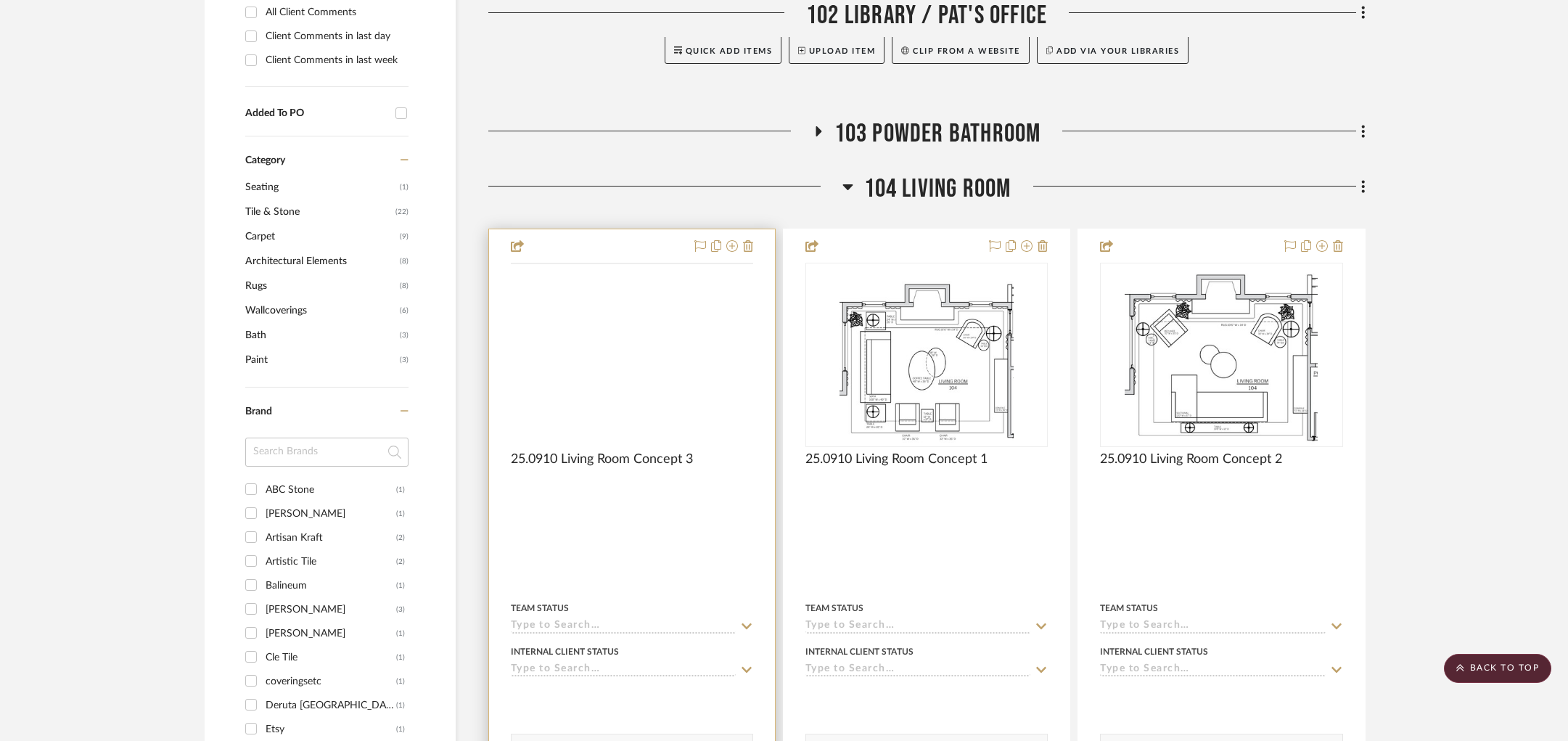
scroll to position [791, 0]
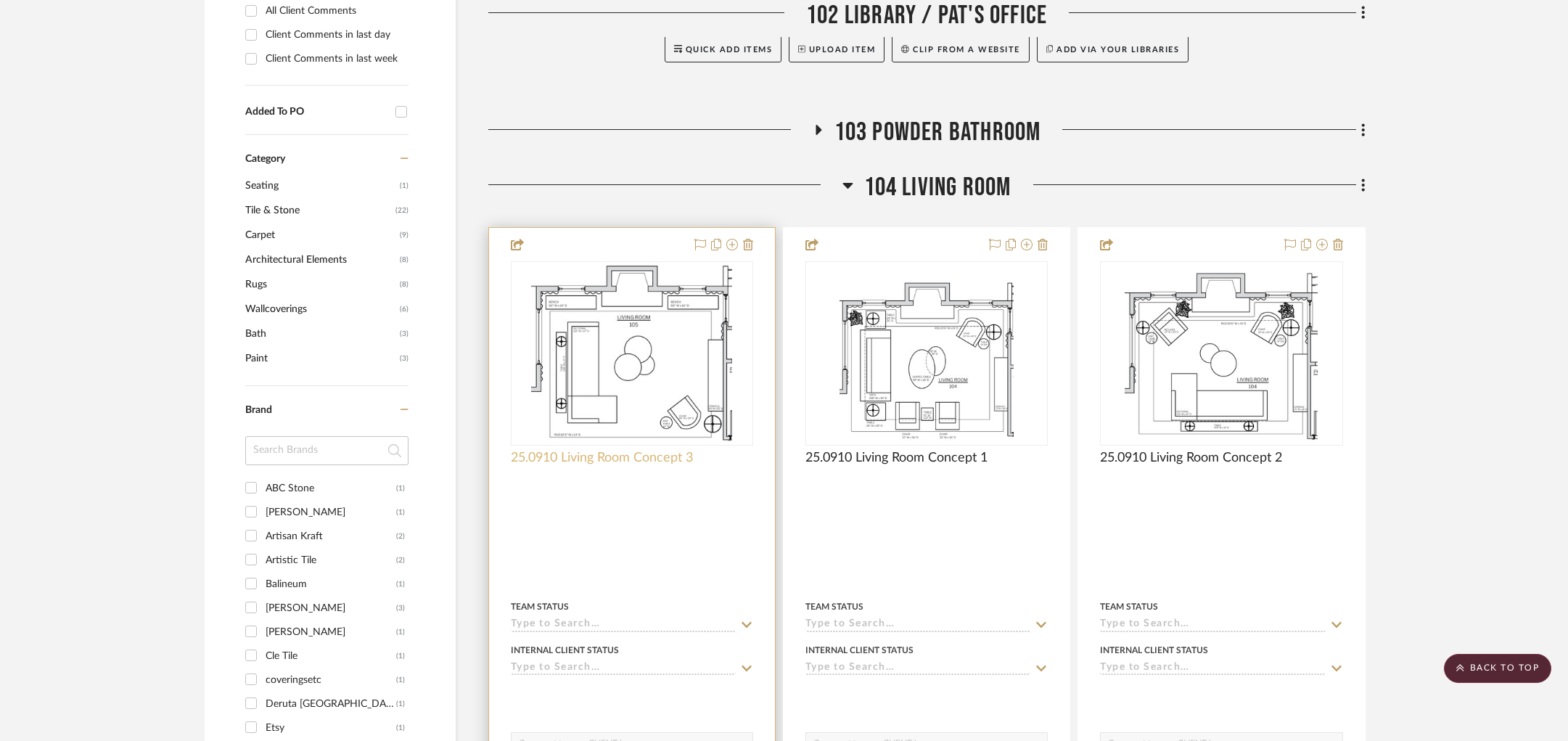
click at [611, 460] on span "25.0910 Living Room Concept 3" at bounding box center [602, 458] width 182 height 16
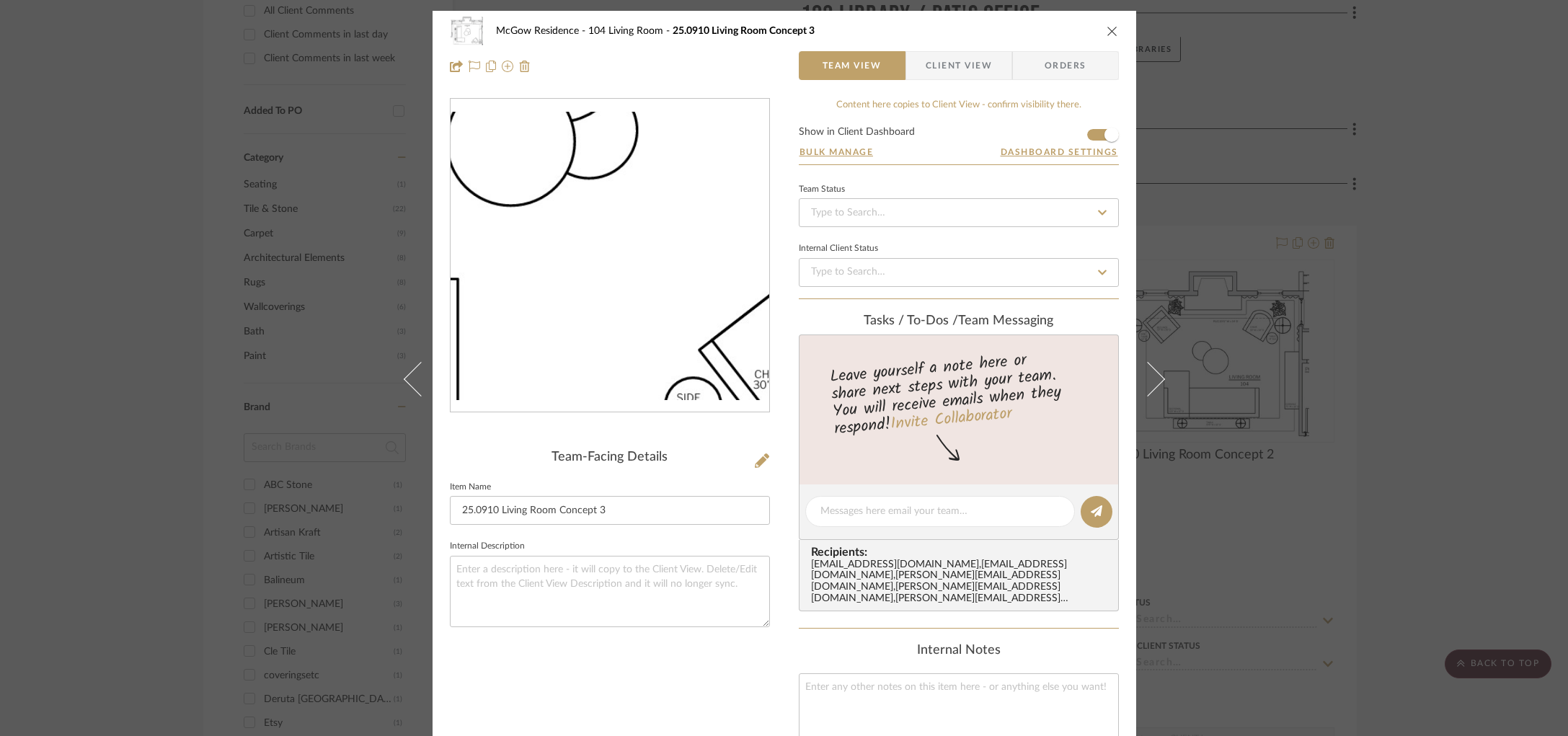
click at [632, 316] on img "0" at bounding box center [610, 256] width 318 height 288
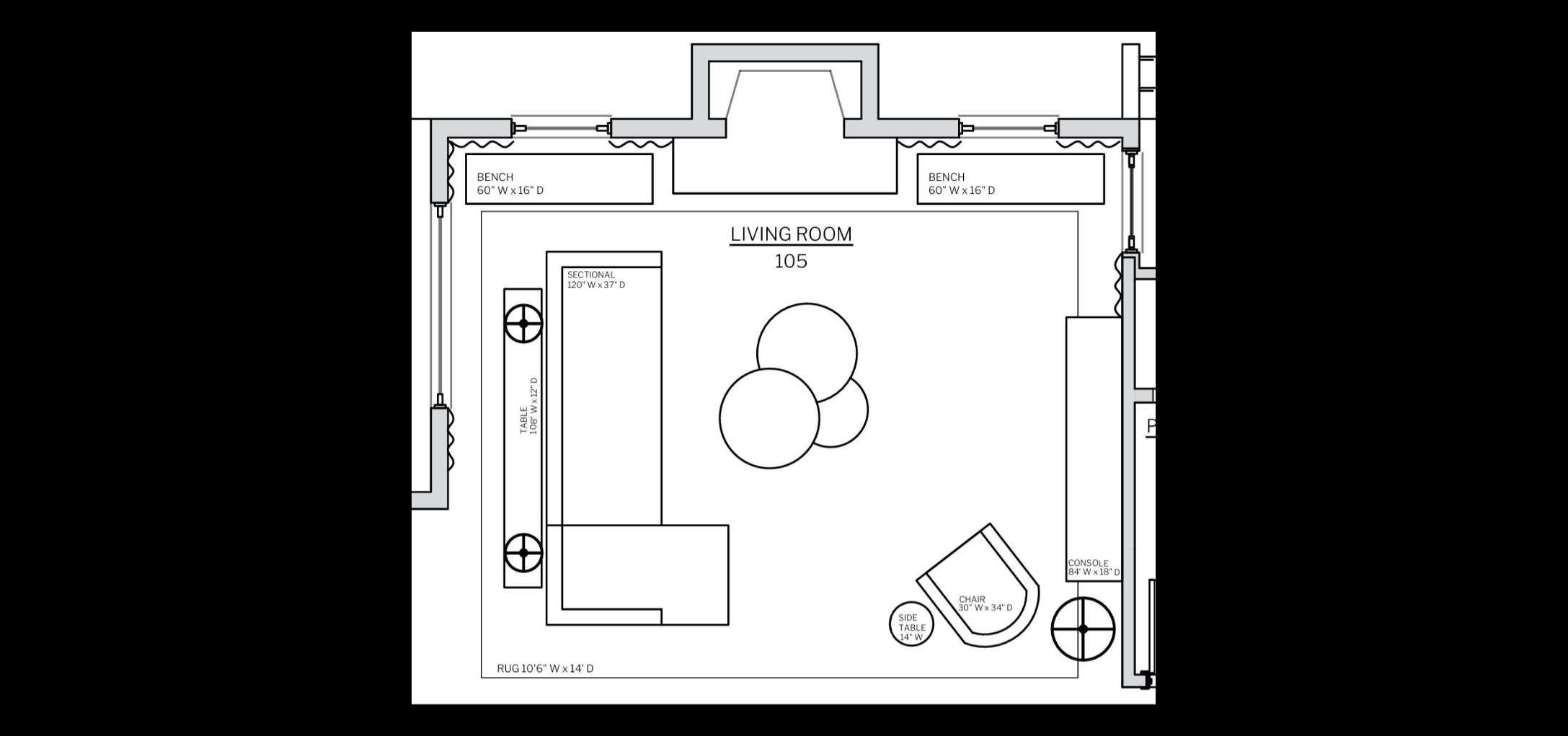
click at [1220, 305] on div at bounding box center [1196, 399] width 1568 height 736
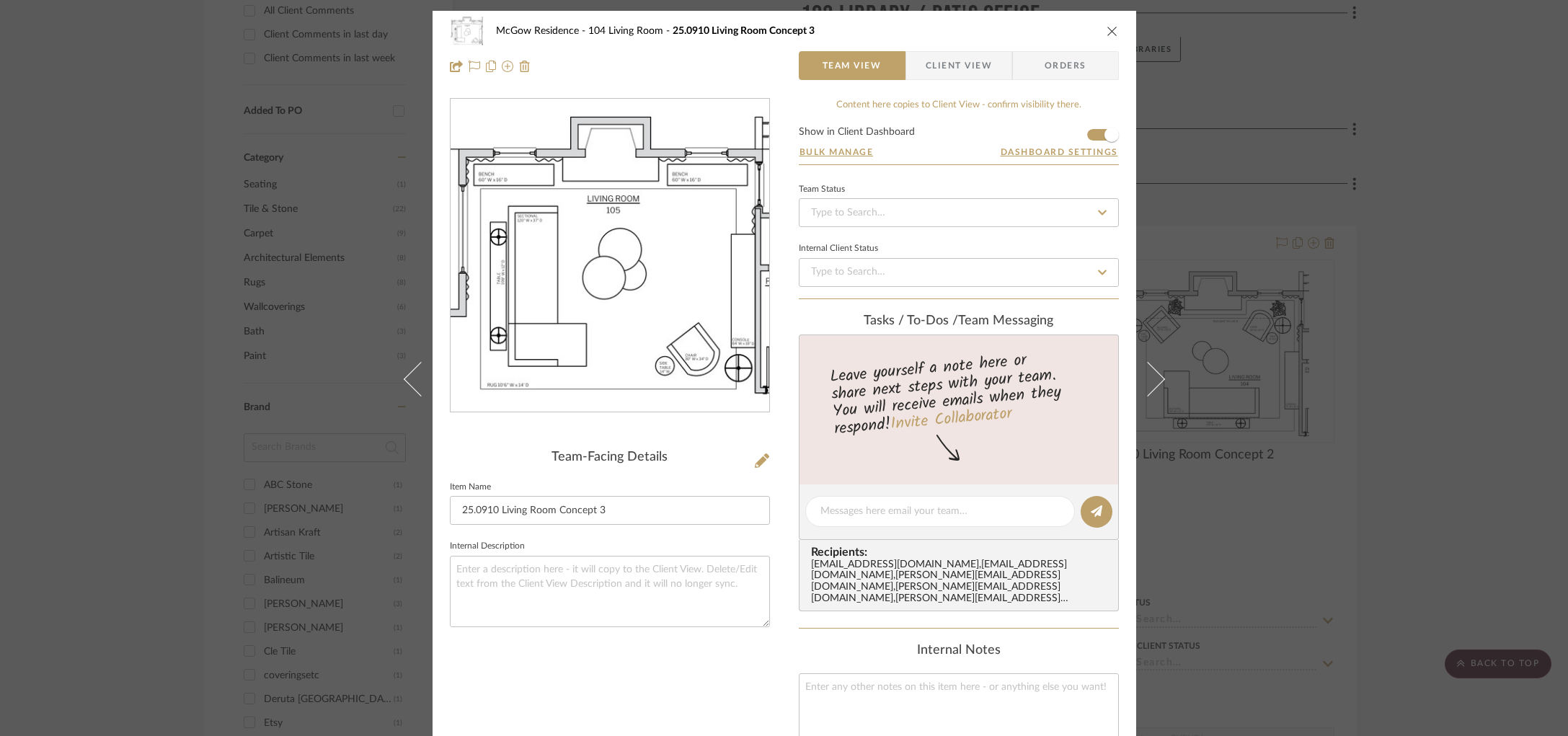
click at [1233, 368] on div "McGow Residence 104 Living Room 25.0910 Living Room Concept 3 Team View Client …" at bounding box center [784, 368] width 1568 height 736
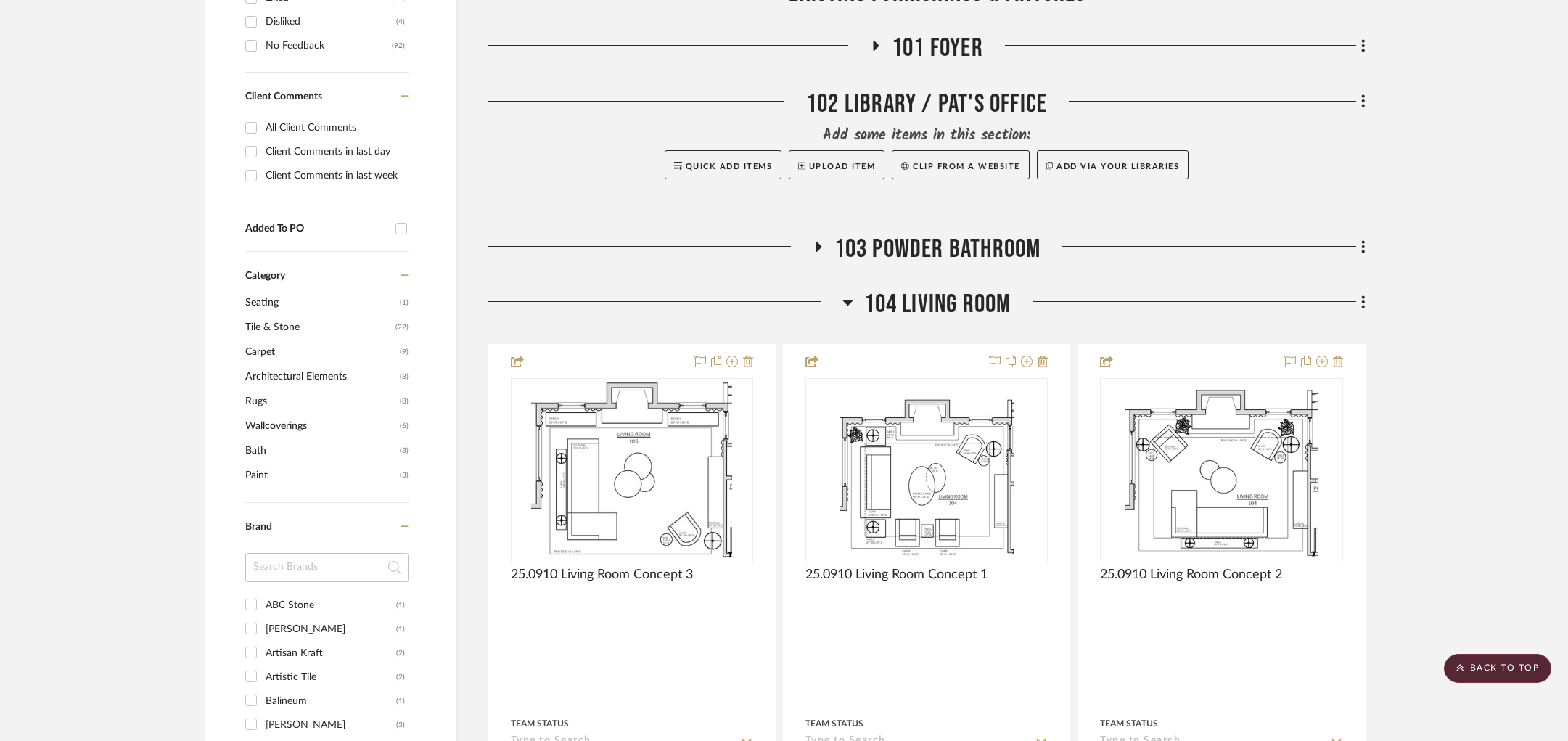
scroll to position [569, 0]
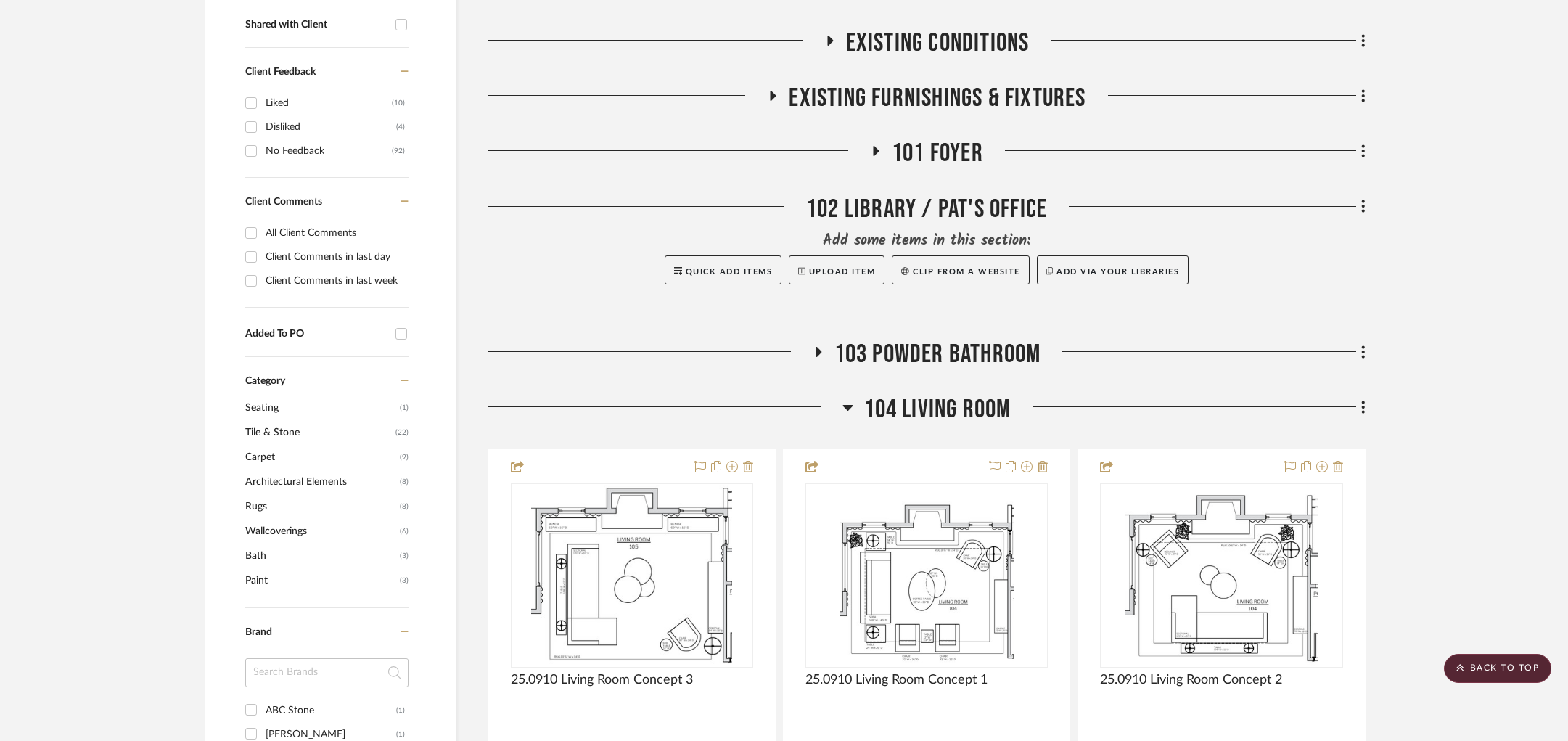
click at [929, 345] on span "103 Powder Bathroom" at bounding box center [938, 355] width 207 height 32
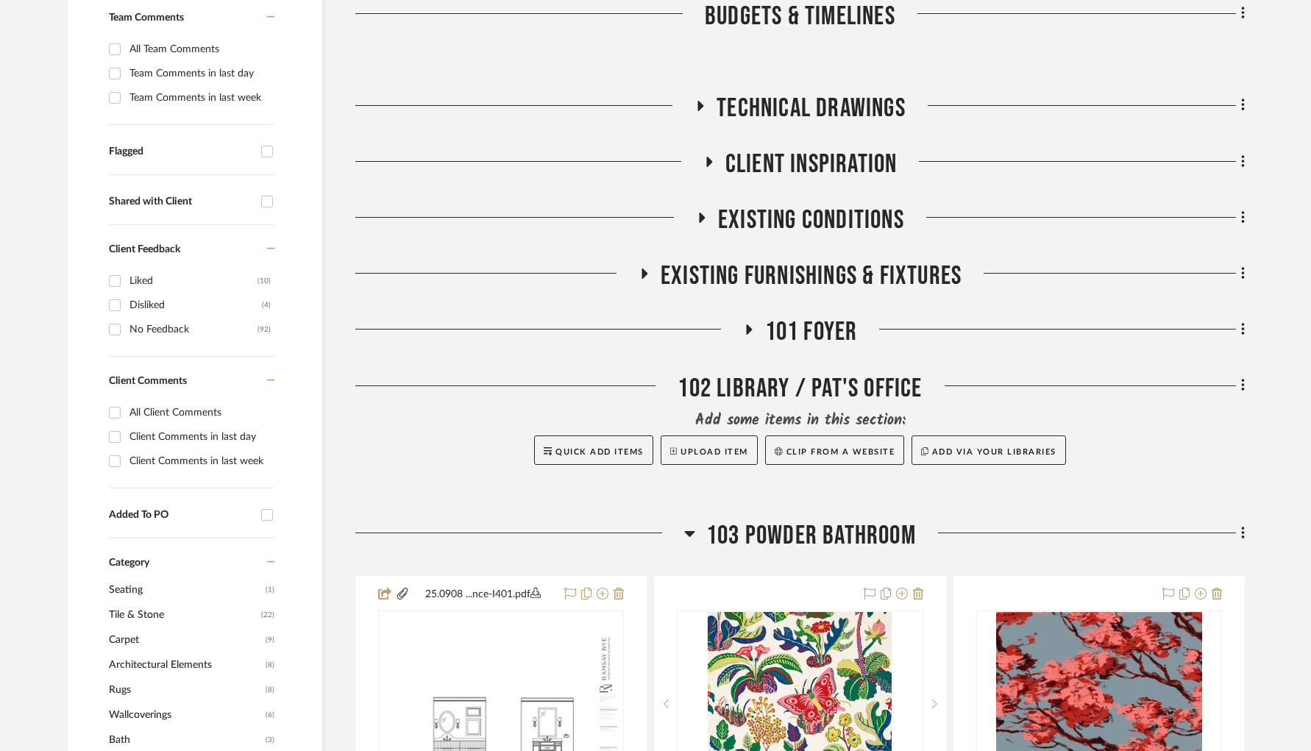
scroll to position [662, 0]
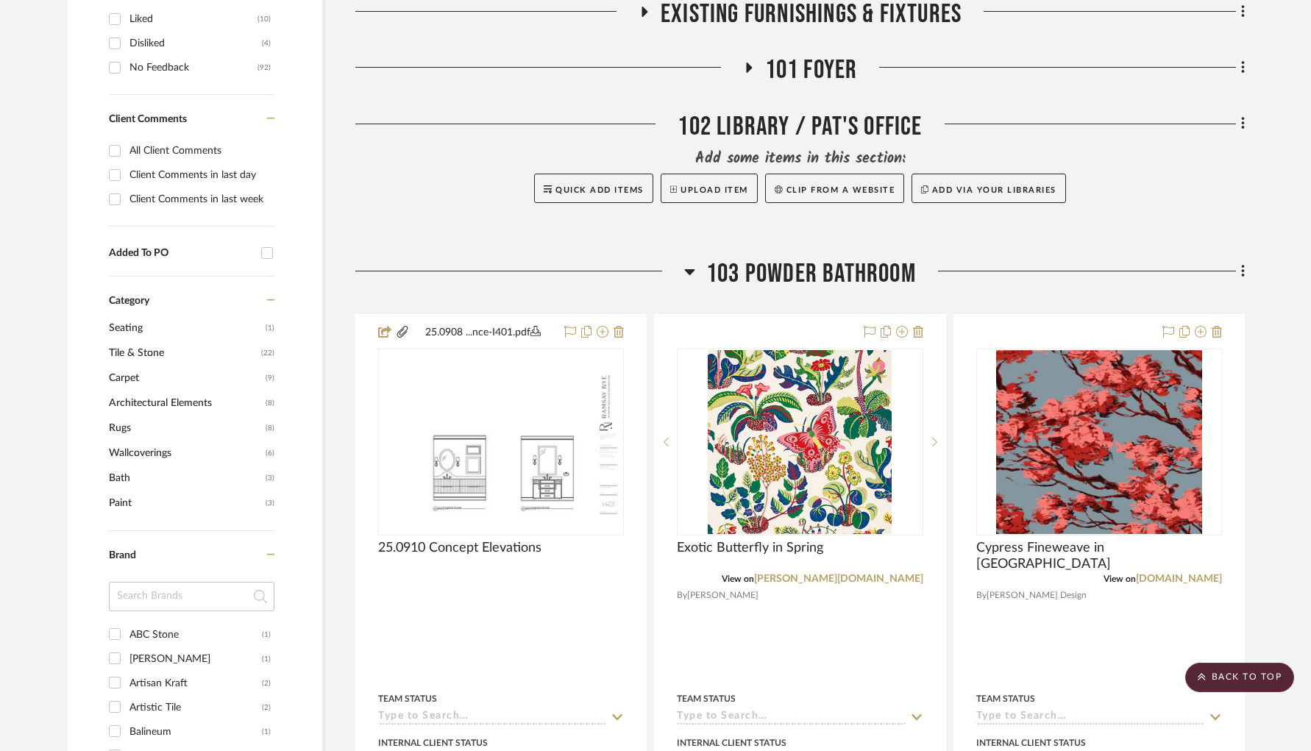
click at [832, 65] on span "101 Foyer" at bounding box center [811, 70] width 93 height 32
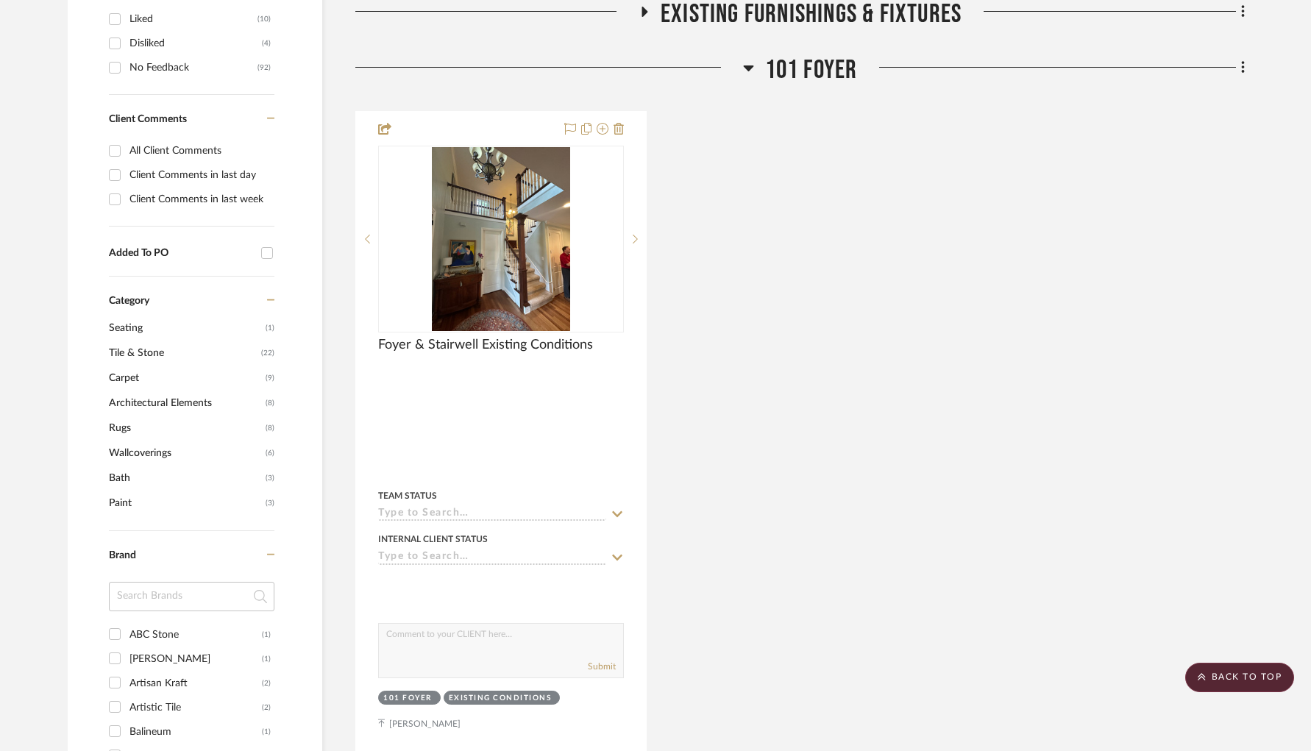
click at [832, 65] on span "101 Foyer" at bounding box center [811, 70] width 93 height 32
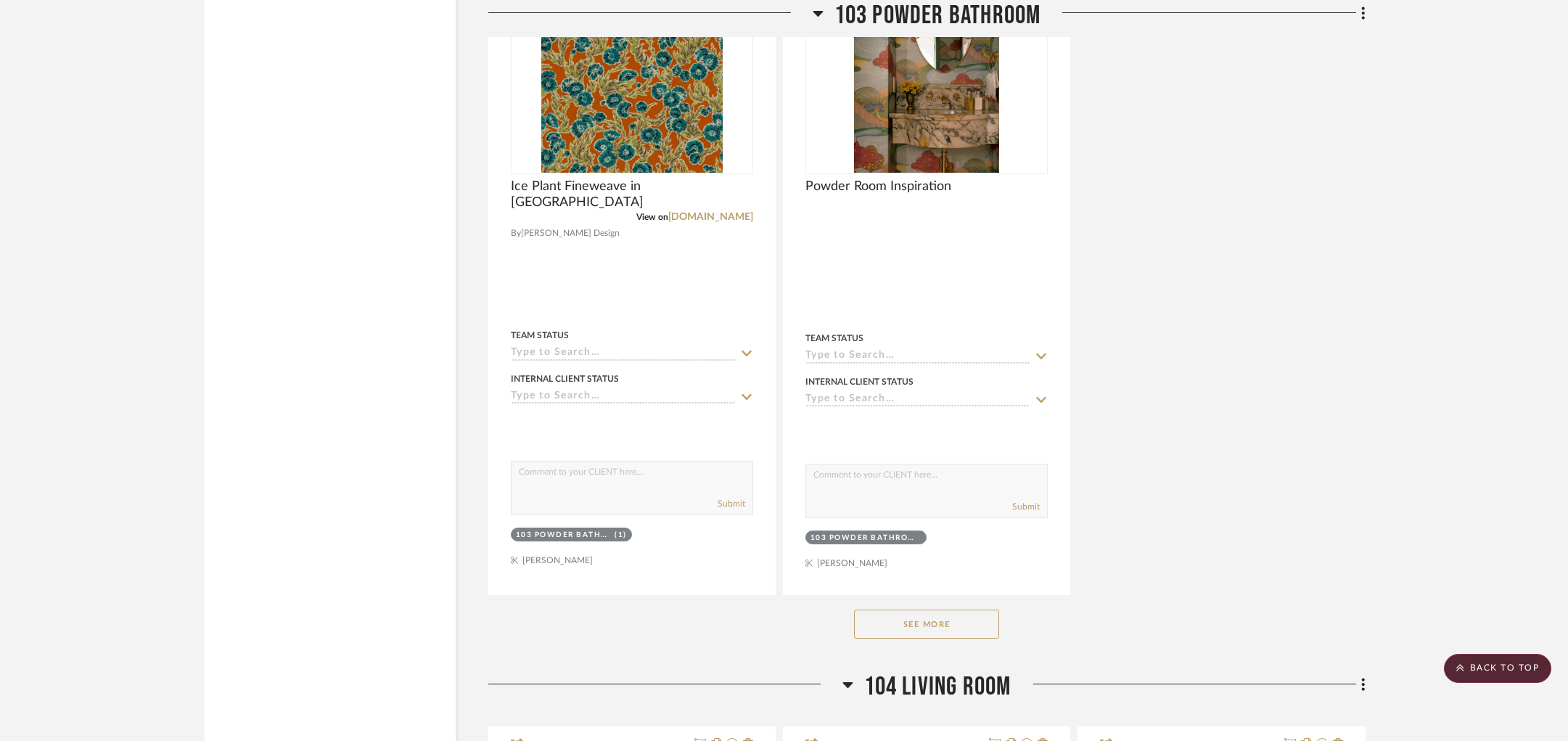
scroll to position [2202, 0]
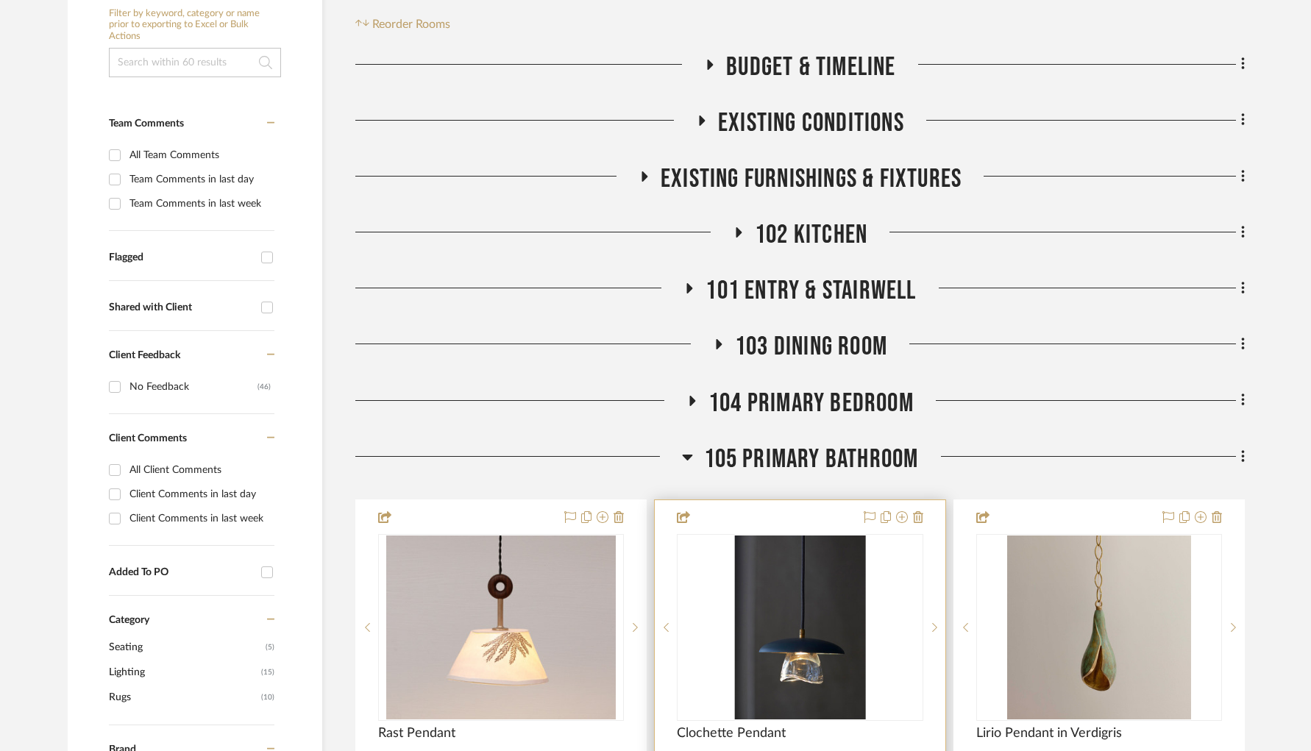
scroll to position [421, 0]
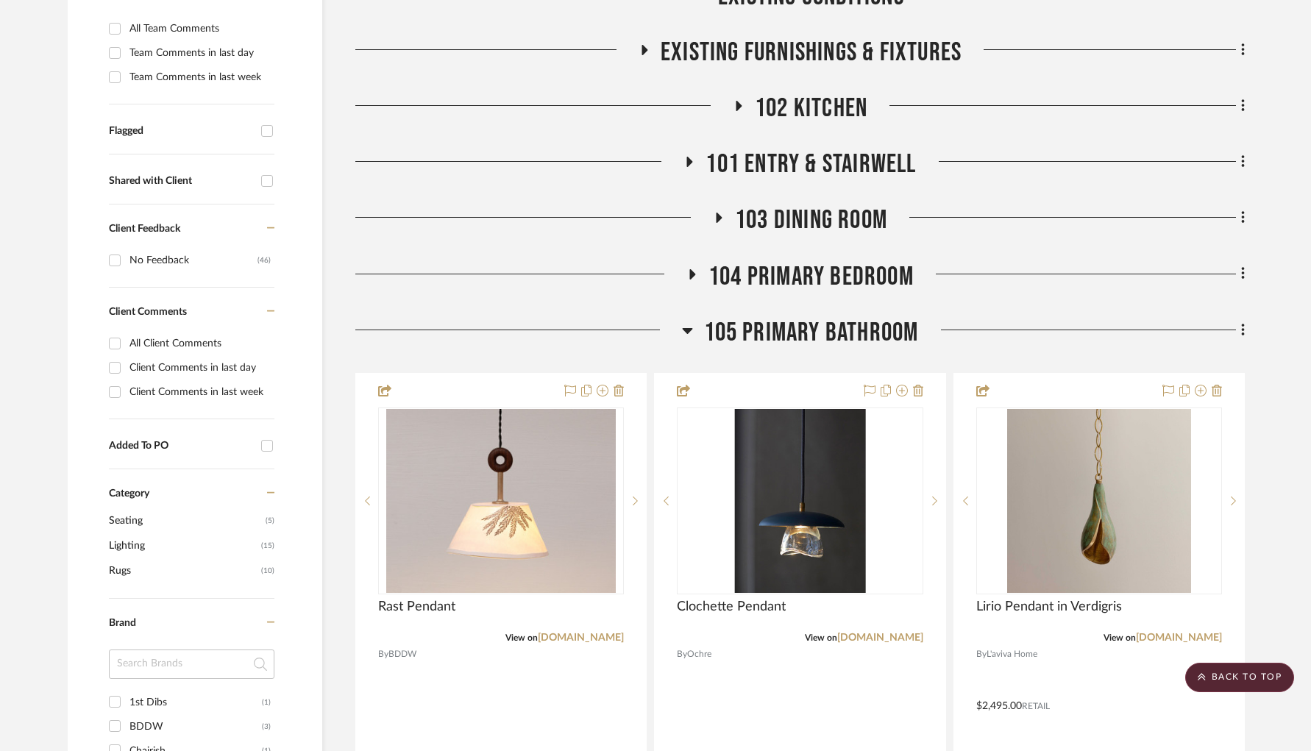
click at [784, 324] on span "105 Primary Bathroom" at bounding box center [811, 333] width 215 height 32
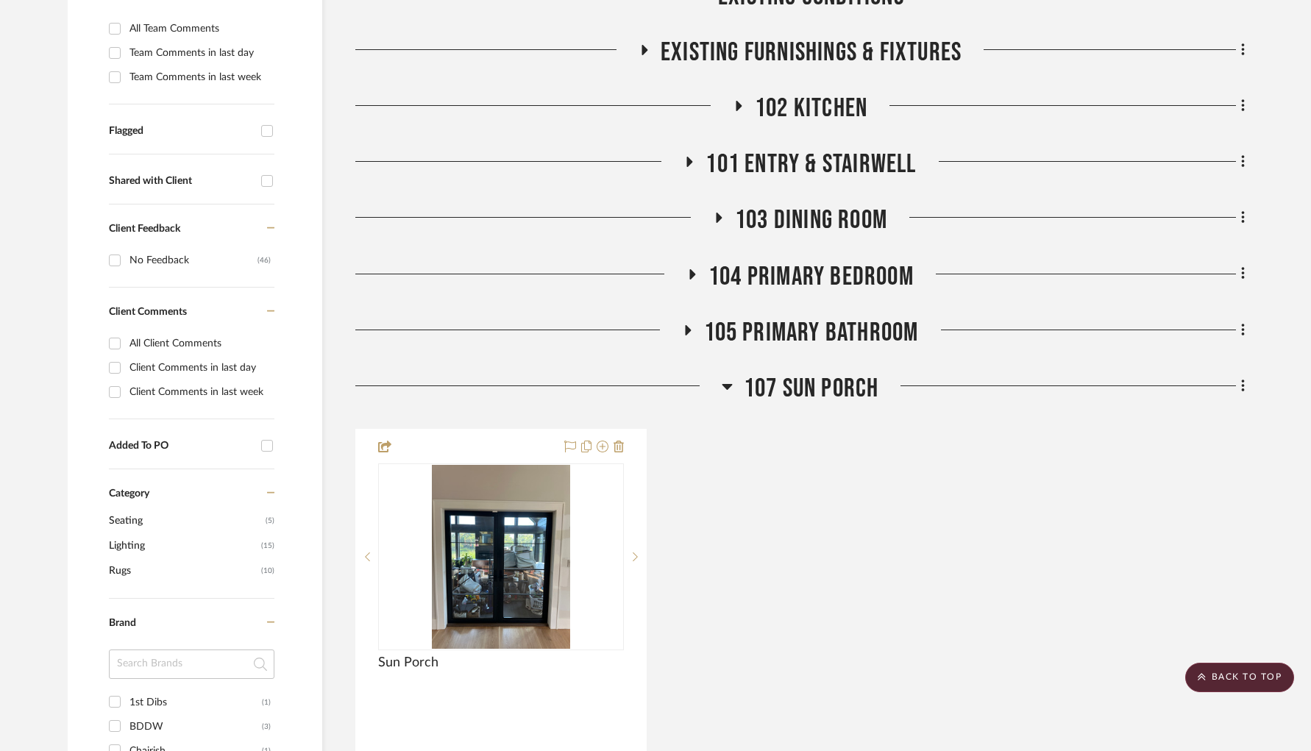
click at [817, 275] on span "104 Primary Bedroom" at bounding box center [811, 277] width 205 height 32
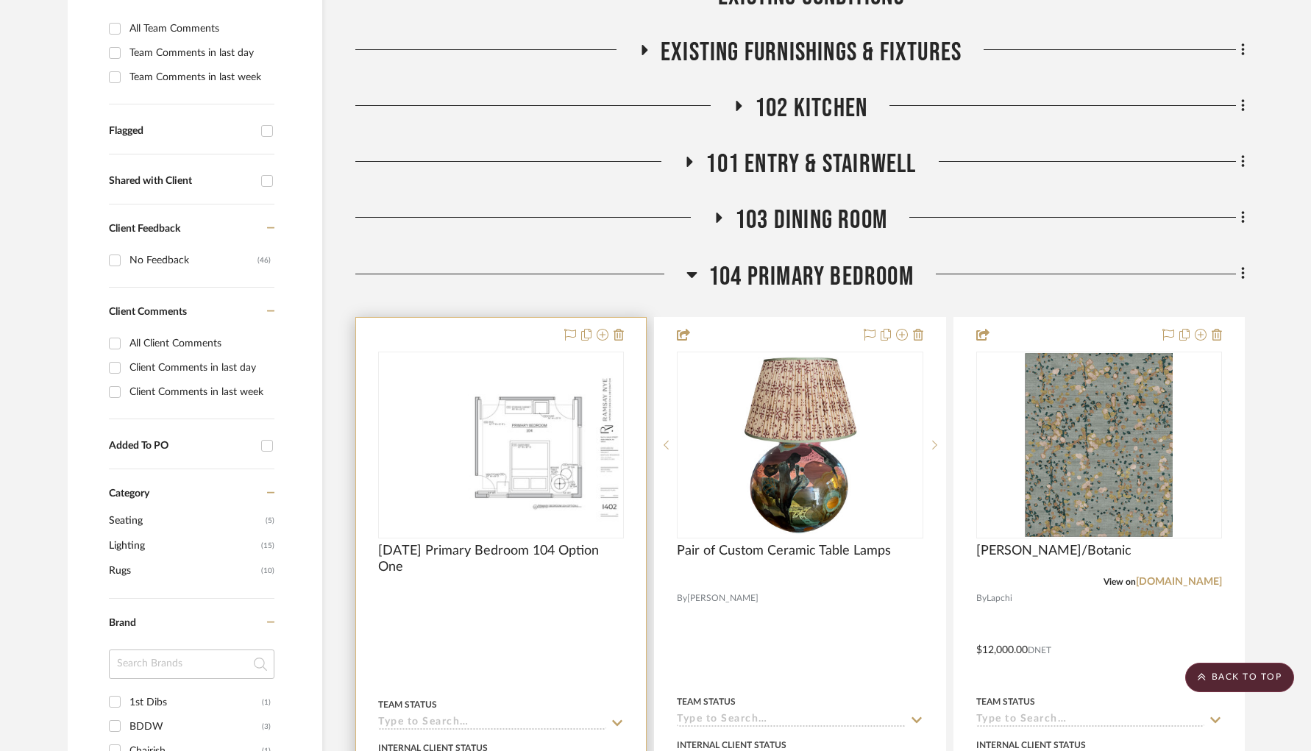
click at [0, 0] on div at bounding box center [0, 0] width 0 height 0
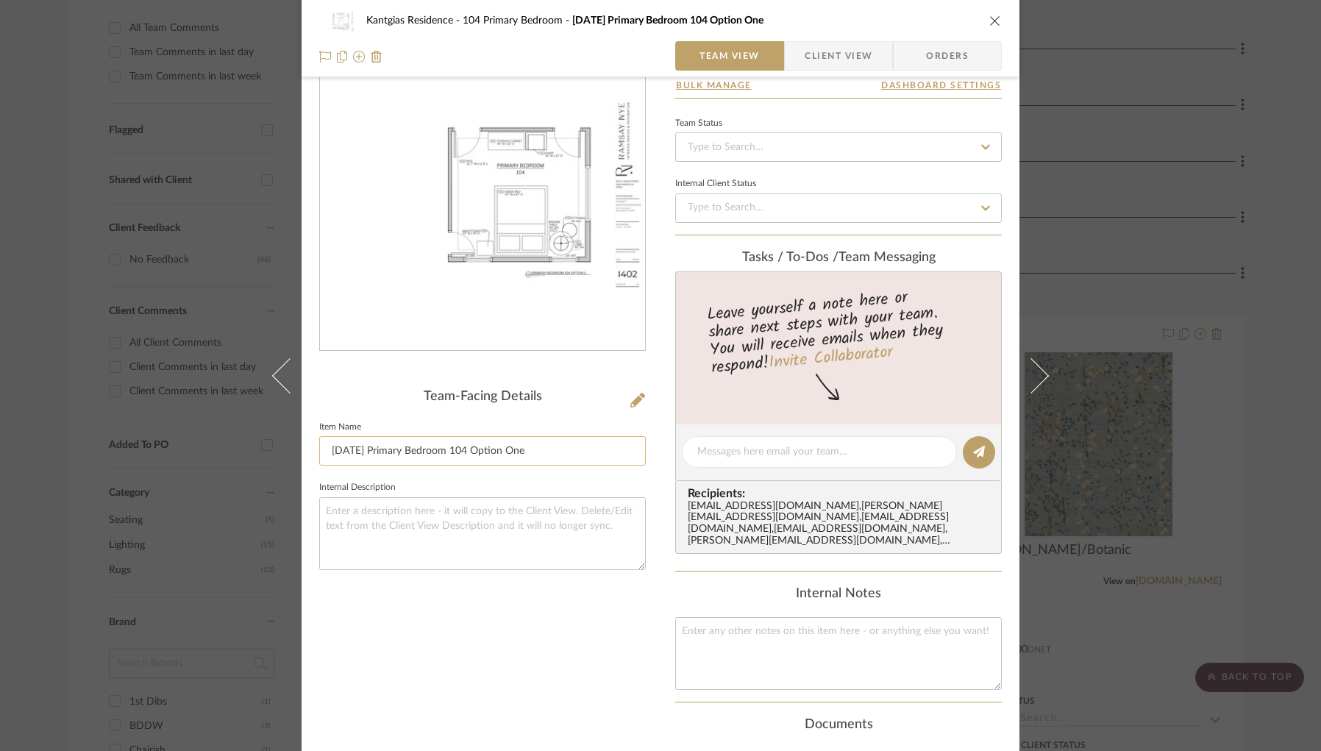
scroll to position [71, 0]
drag, startPoint x: 529, startPoint y: 447, endPoint x: 584, endPoint y: 405, distance: 69.8
click at [312, 434] on div "Kantgias Residence 104 Primary Bedroom [DATE] Primary Bedroom 104 Option One Te…" at bounding box center [661, 470] width 718 height 1061
drag, startPoint x: 544, startPoint y: 454, endPoint x: 559, endPoint y: 452, distance: 15.6
click at [544, 454] on input "[DATE] Primary Bedroom 104 Option One" at bounding box center [482, 450] width 327 height 29
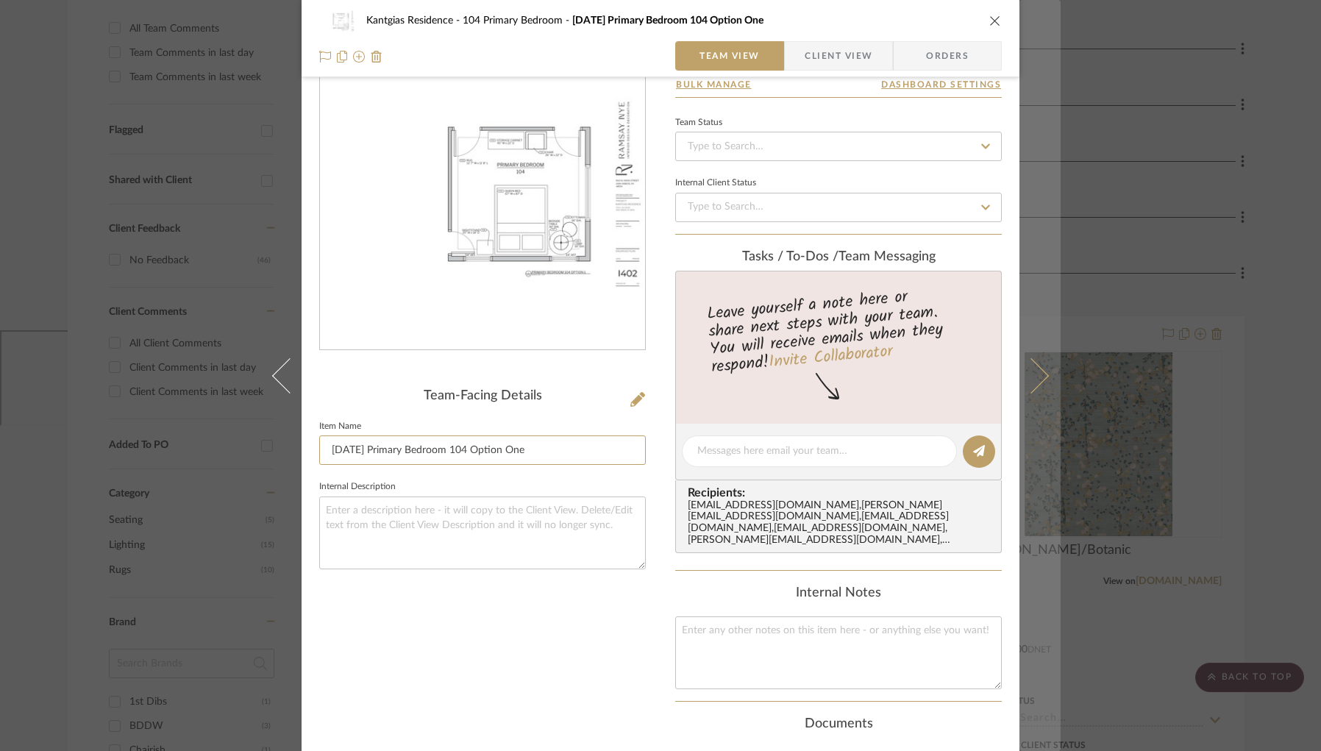
drag, startPoint x: 526, startPoint y: 452, endPoint x: 1052, endPoint y: 469, distance: 526.3
click at [294, 447] on mat-dialog-content "Kantgias Residence 104 Primary Bedroom [DATE] Primary Bedroom 104 Option One Te…" at bounding box center [660, 470] width 800 height 1061
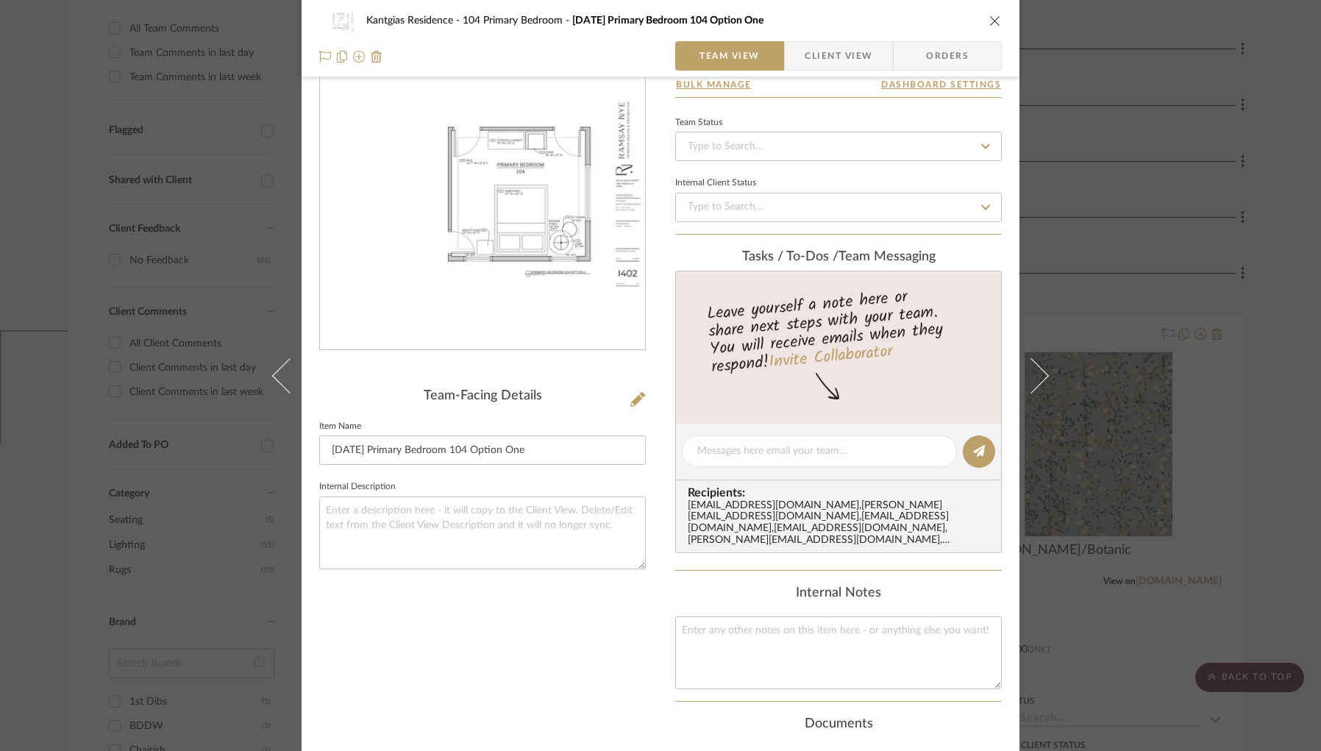
drag, startPoint x: 1109, startPoint y: 142, endPoint x: 1093, endPoint y: 141, distance: 15.5
click at [1107, 142] on div "Kantgias Residence 104 Primary Bedroom [DATE] Primary Bedroom 104 Option One Te…" at bounding box center [660, 375] width 1321 height 751
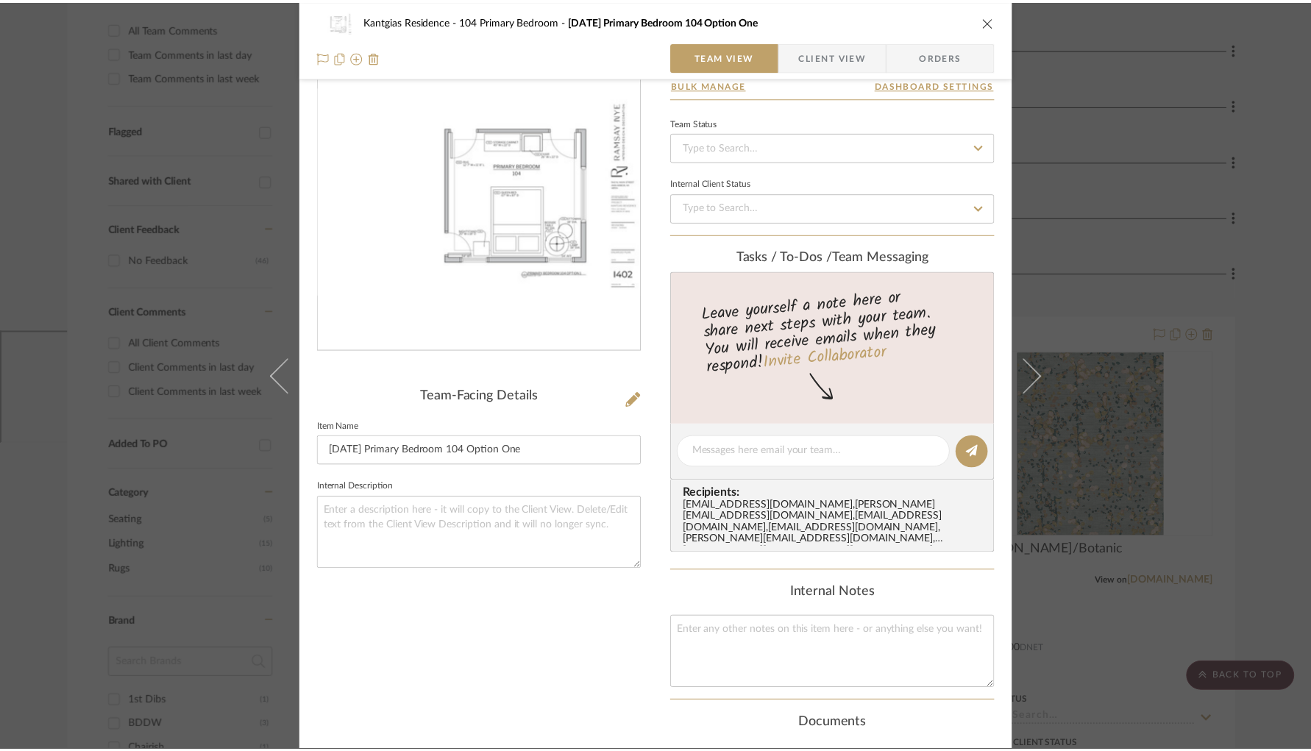
scroll to position [421, 0]
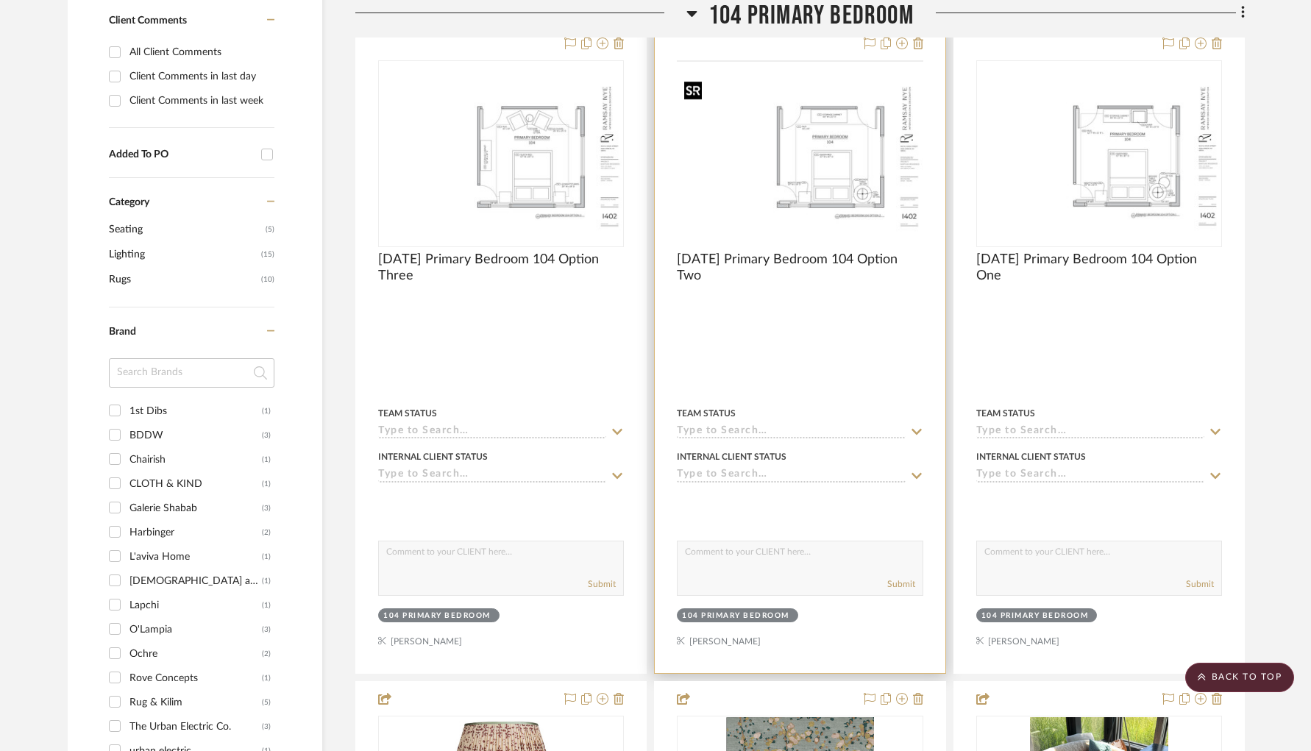
scroll to position [706, 0]
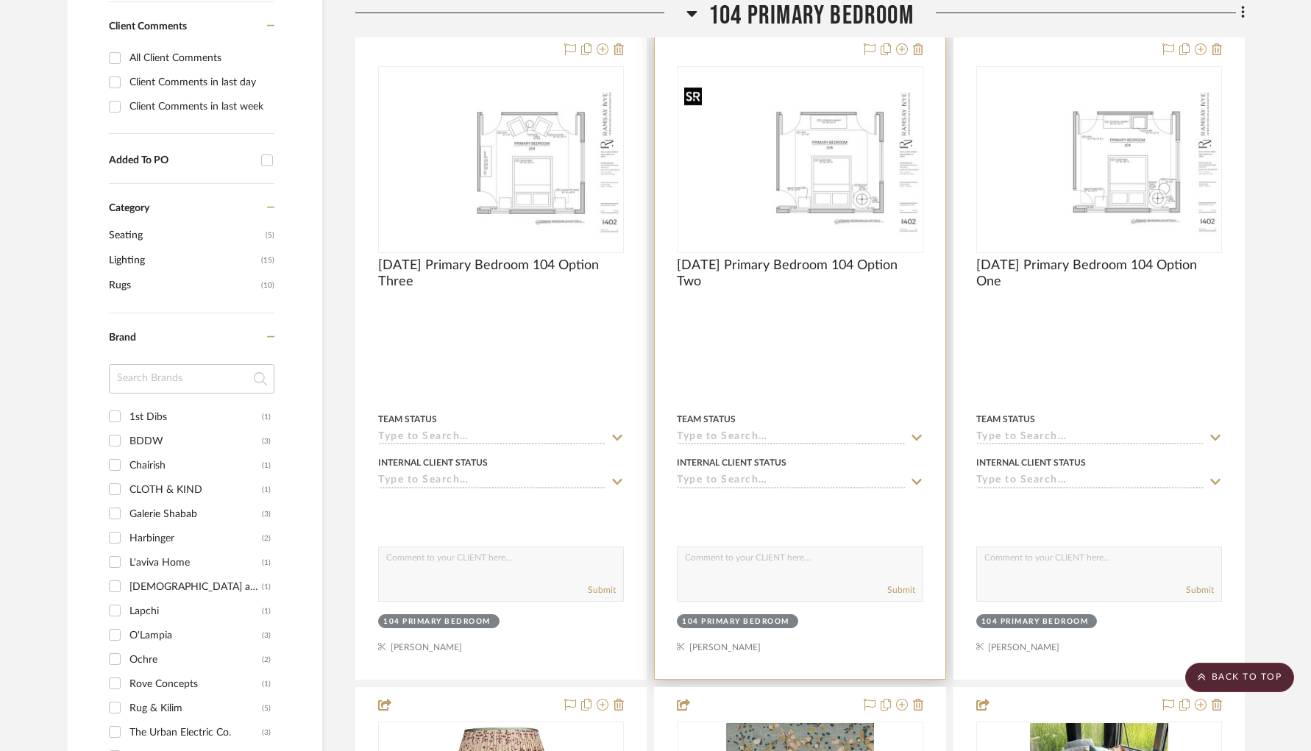
click at [0, 0] on img at bounding box center [0, 0] width 0 height 0
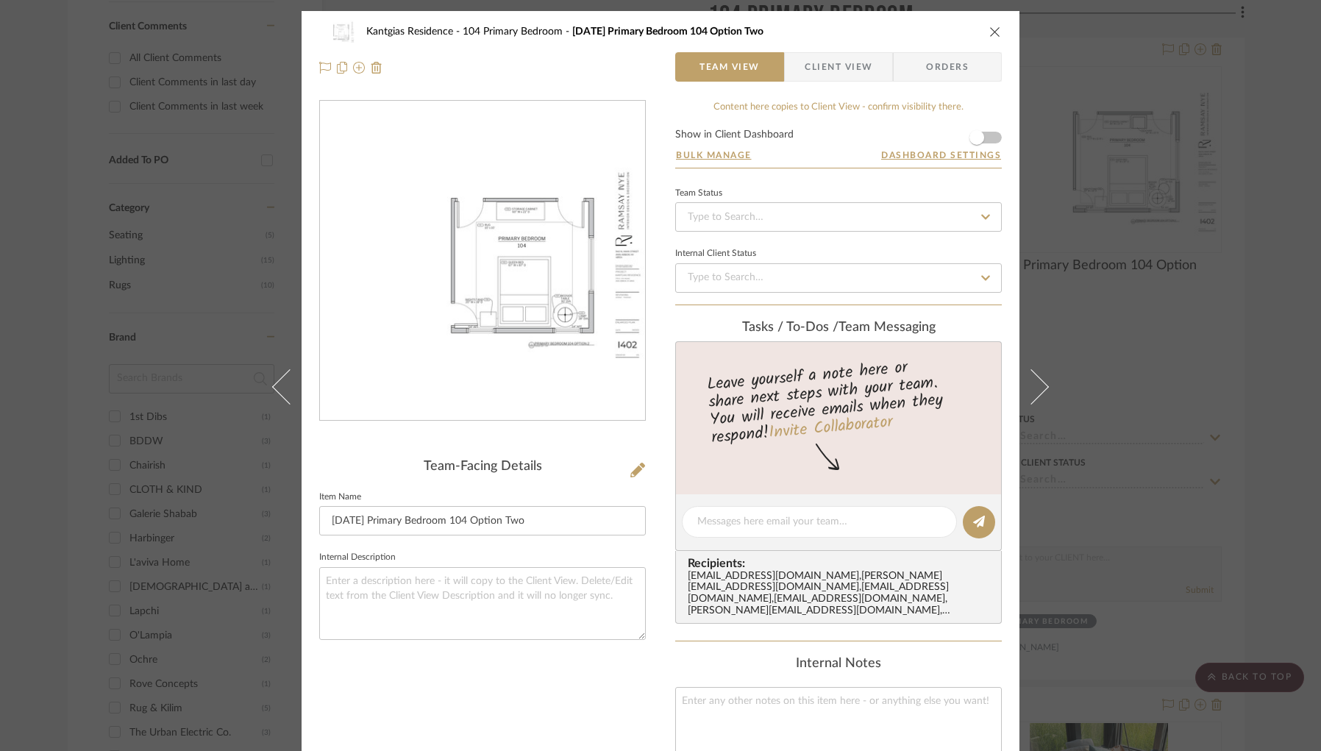
click at [567, 265] on div at bounding box center [482, 261] width 325 height 321
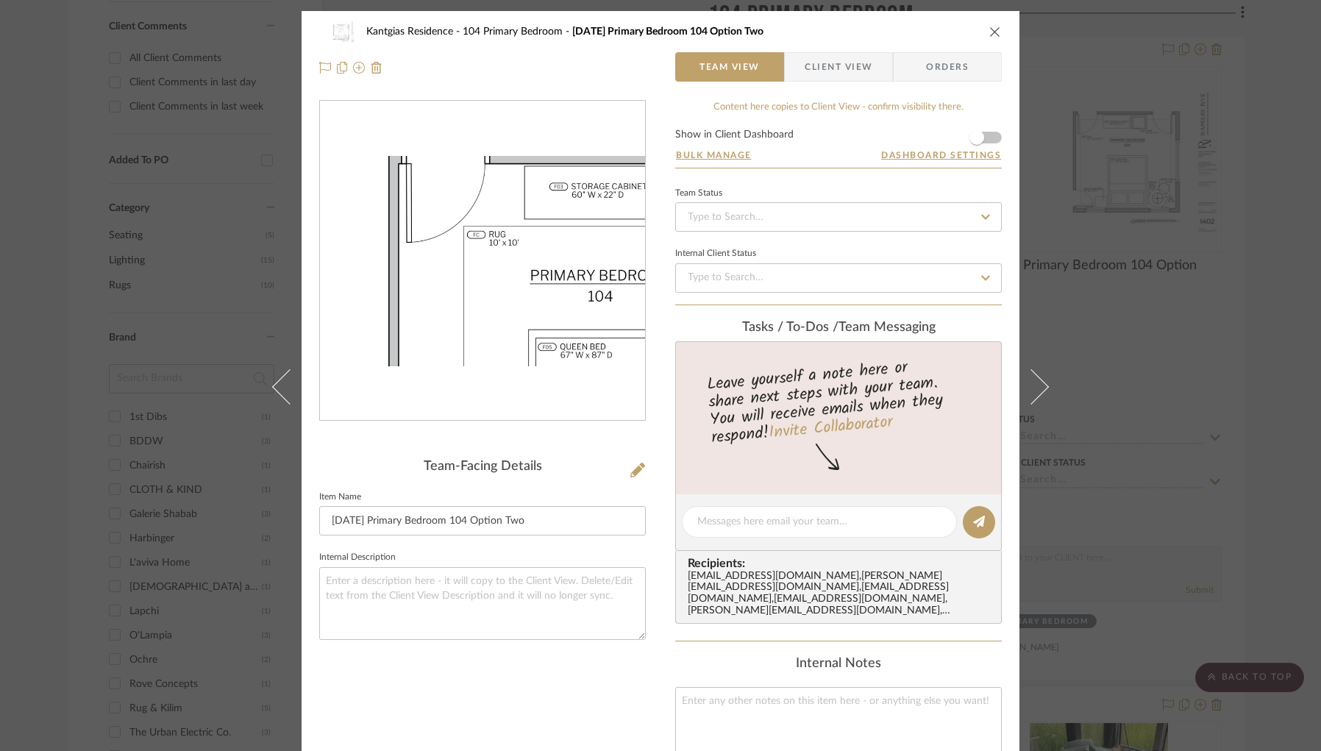
click at [478, 234] on img "0" at bounding box center [482, 261] width 325 height 210
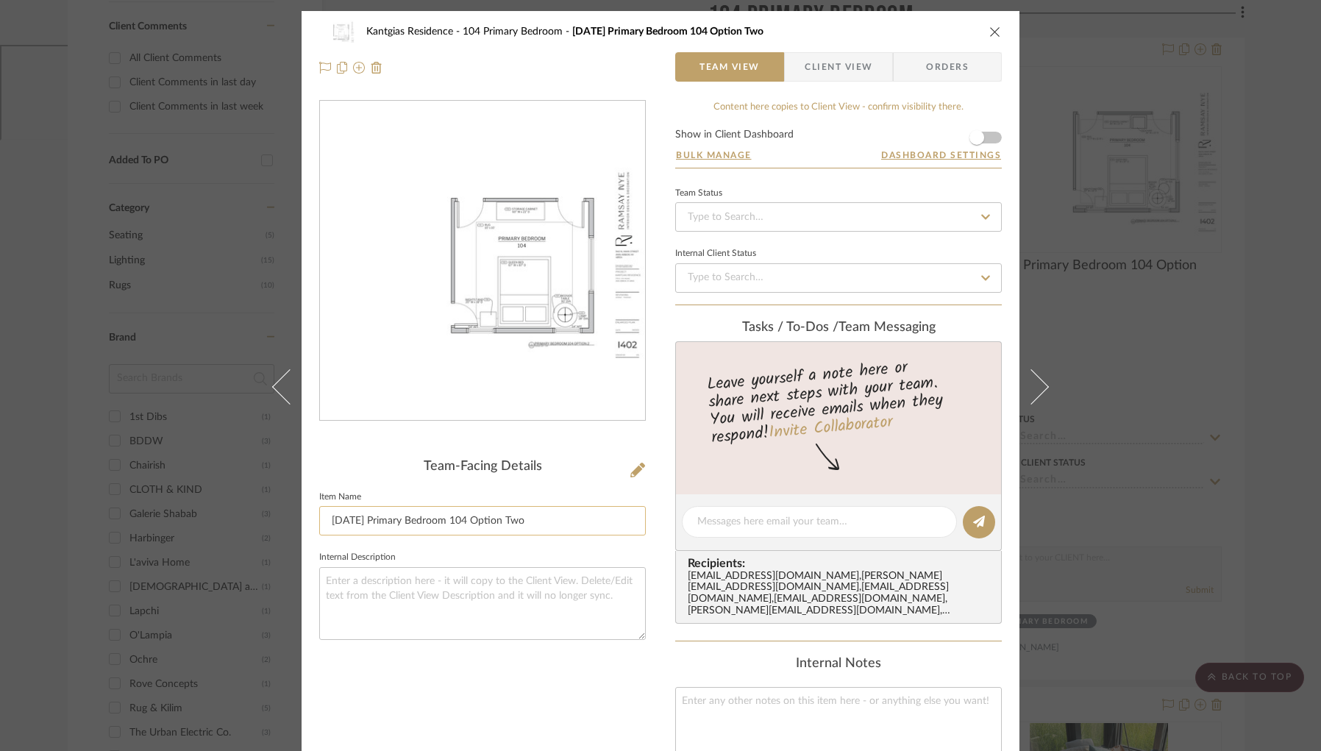
drag, startPoint x: 544, startPoint y: 530, endPoint x: 324, endPoint y: 519, distance: 221.0
click at [319, 522] on input "[DATE] Primary Bedroom 104 Option Two" at bounding box center [482, 520] width 327 height 29
click at [1147, 346] on div "Kantgias Residence 104 Primary Bedroom 25.09.25 Primary Bedroom 104 Option Two …" at bounding box center [660, 375] width 1321 height 751
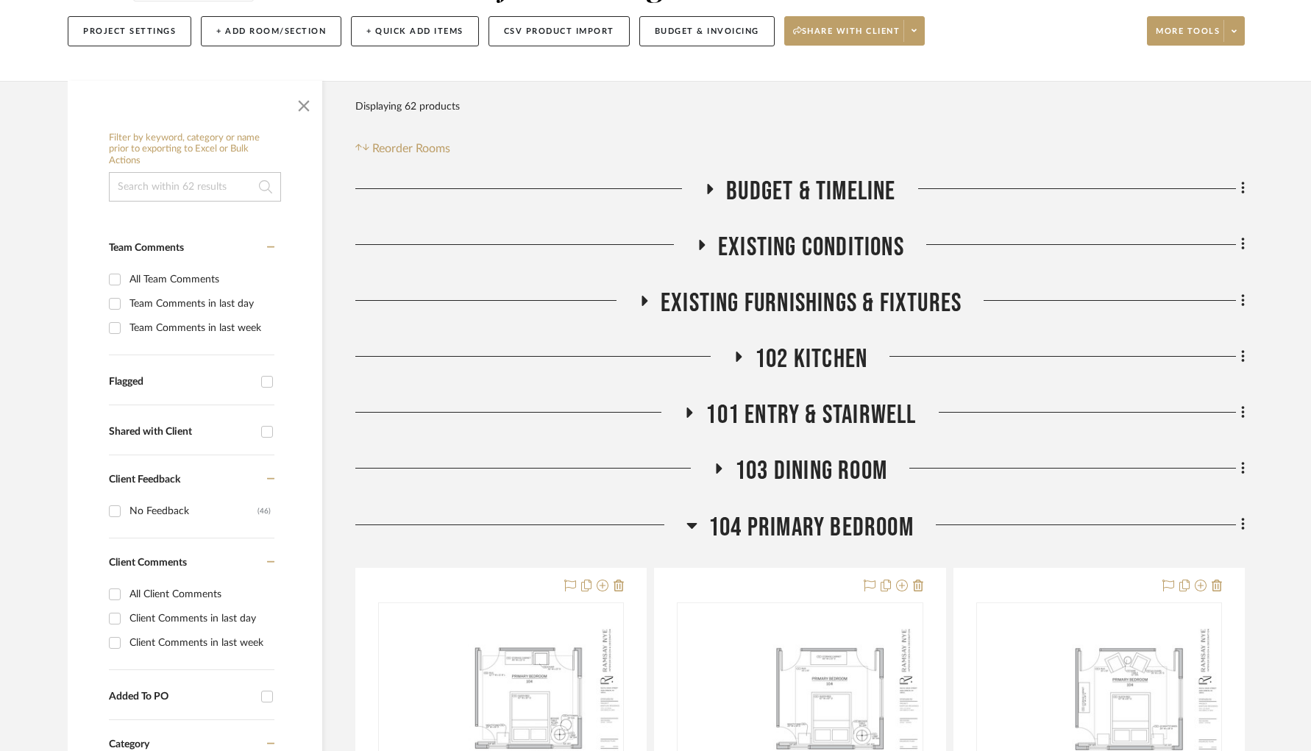
scroll to position [179, 0]
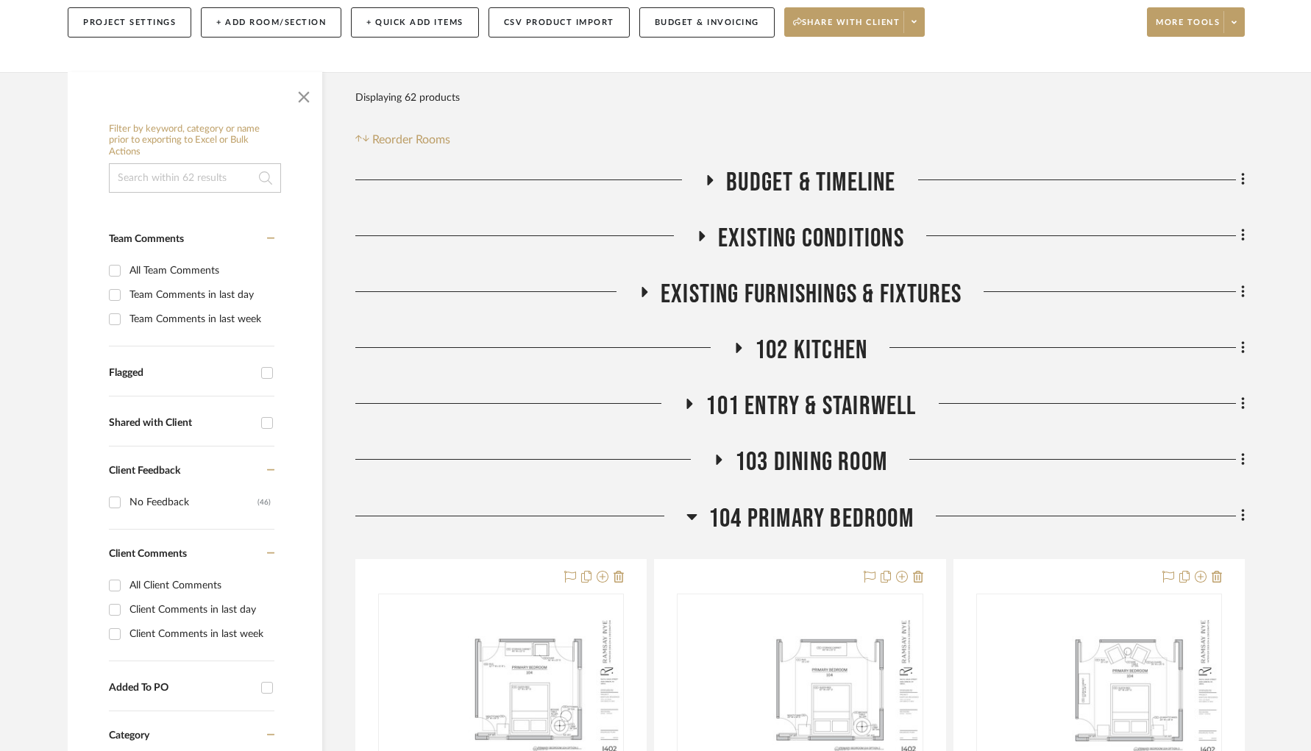
click at [778, 180] on span "Budget & Timeline" at bounding box center [810, 183] width 169 height 32
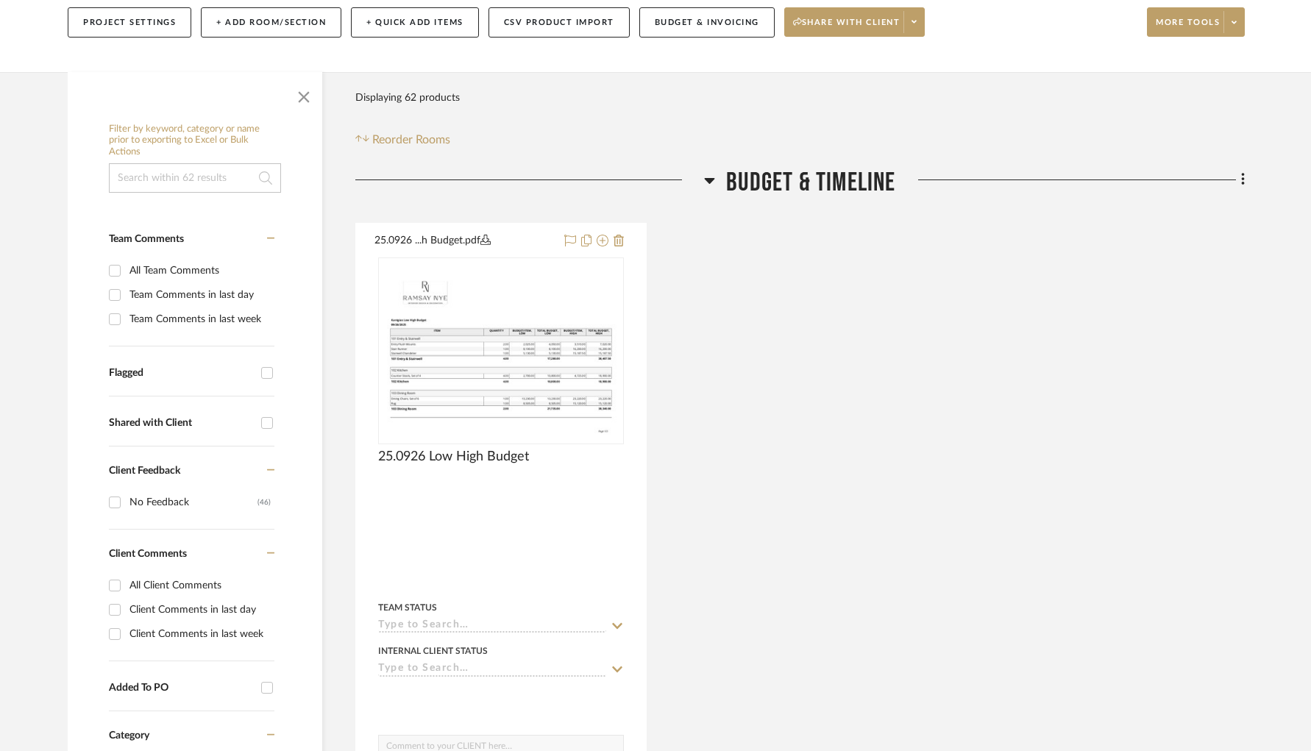
click at [778, 180] on span "Budget & Timeline" at bounding box center [810, 183] width 169 height 32
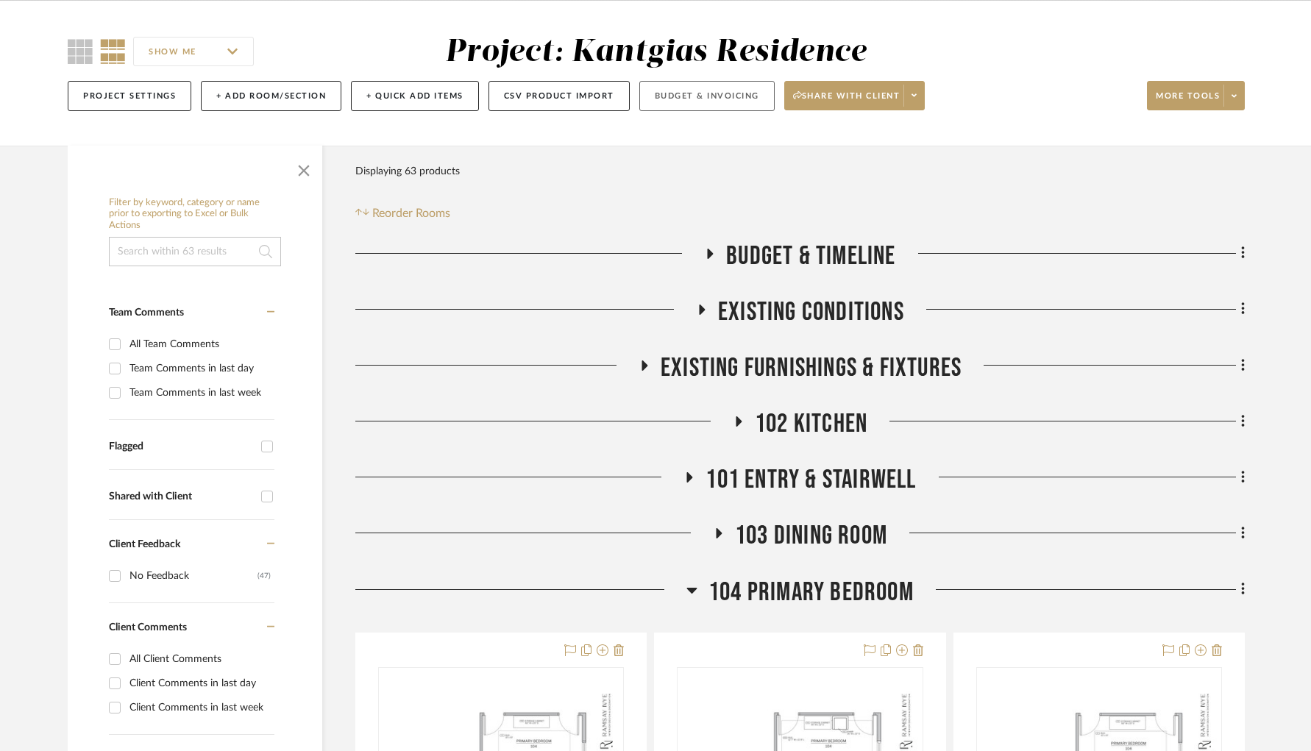
scroll to position [194, 0]
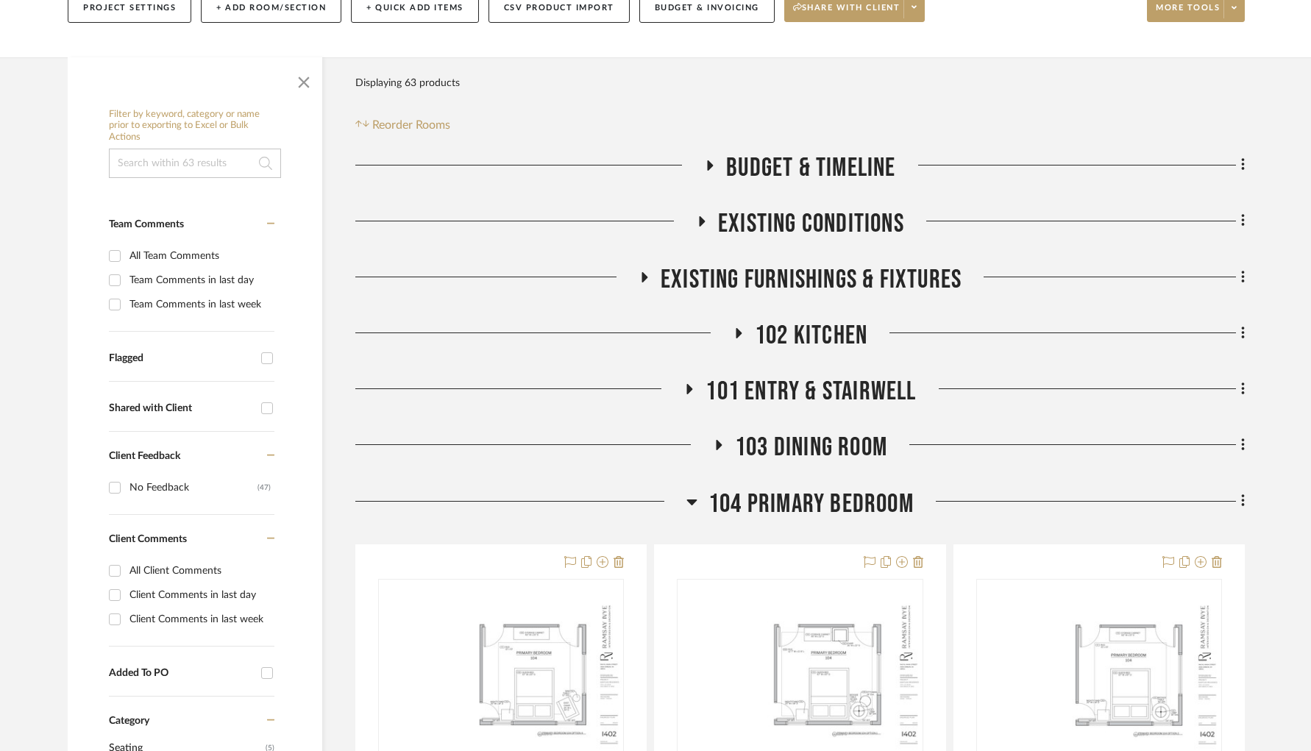
click at [825, 387] on span "101 Entry & Stairwell" at bounding box center [811, 392] width 210 height 32
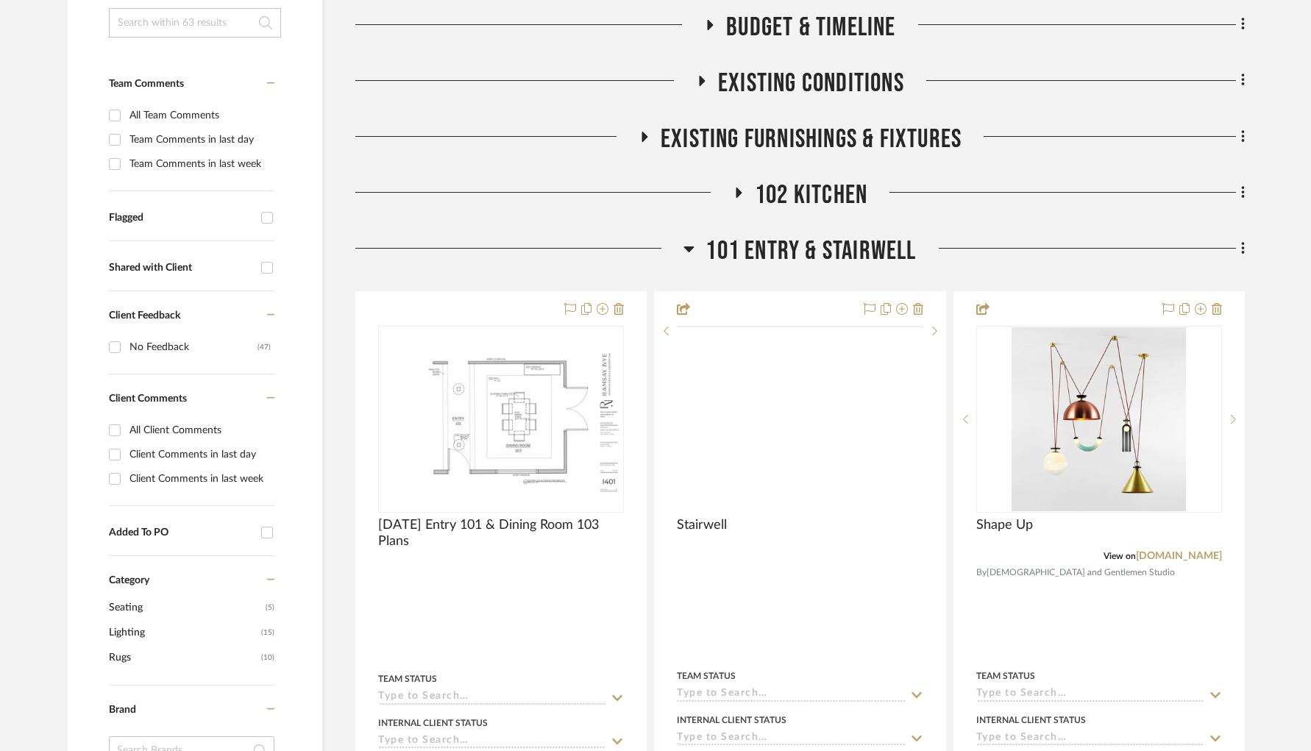
scroll to position [360, 0]
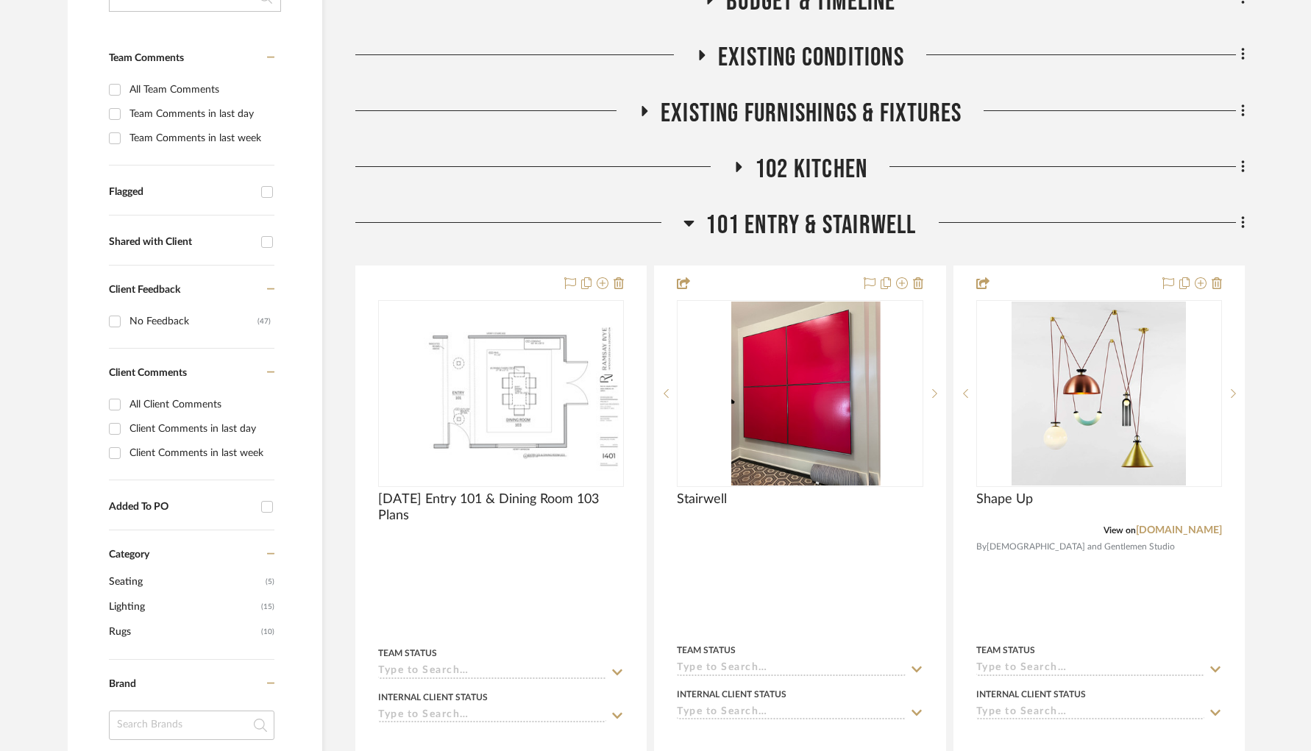
click at [795, 233] on span "101 Entry & Stairwell" at bounding box center [811, 226] width 210 height 32
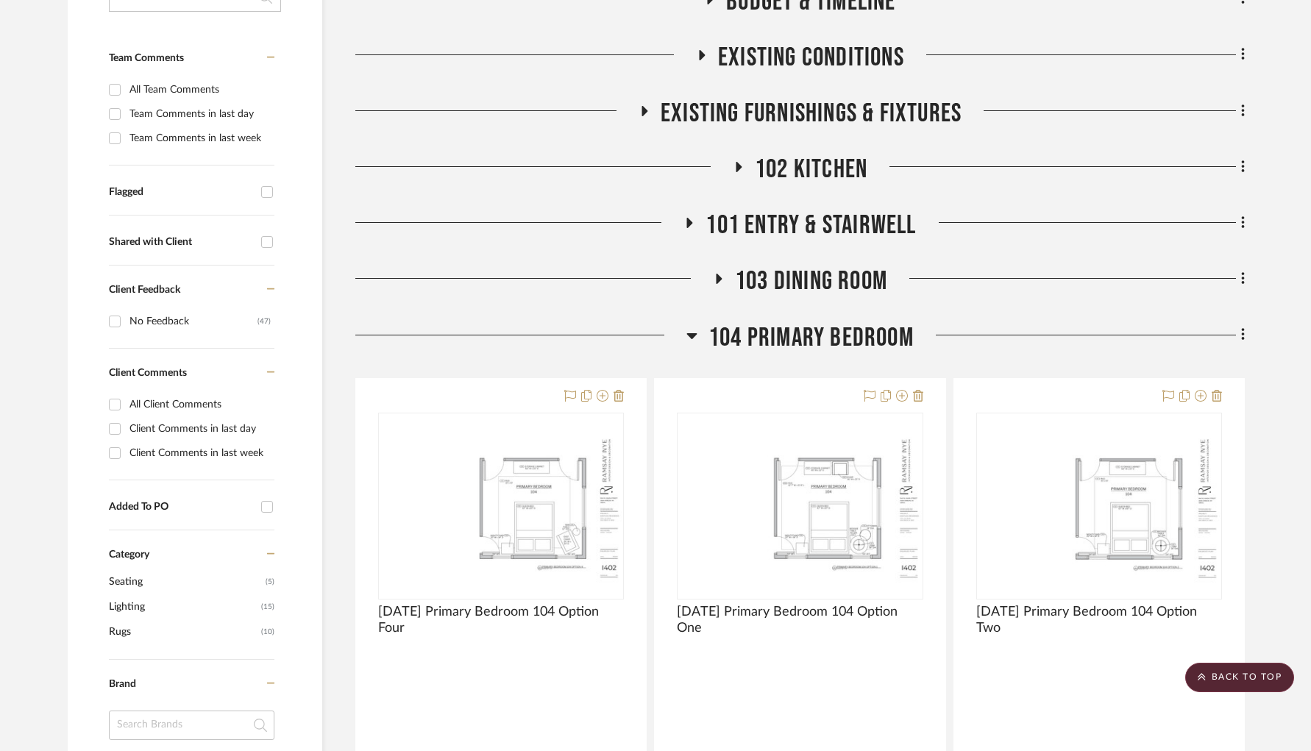
click at [786, 284] on span "103 Dining Room" at bounding box center [811, 282] width 152 height 32
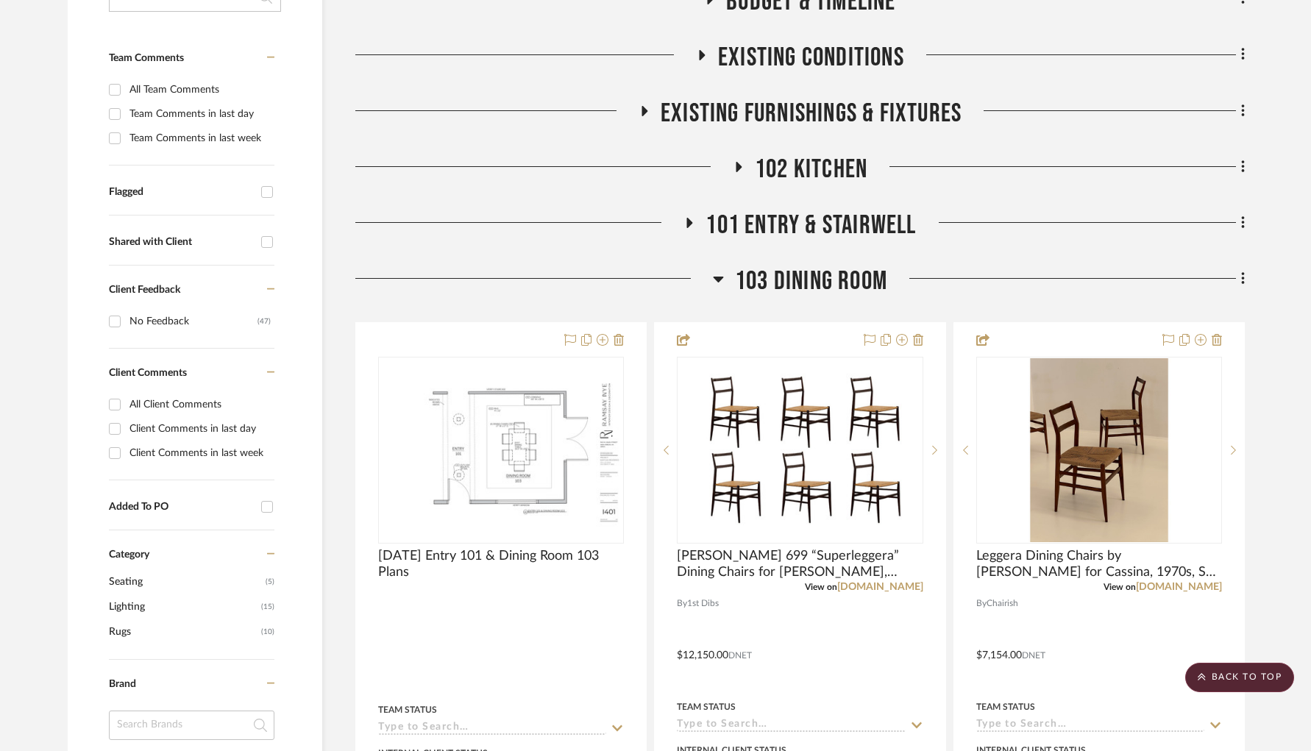
click at [786, 284] on span "103 Dining Room" at bounding box center [811, 282] width 152 height 32
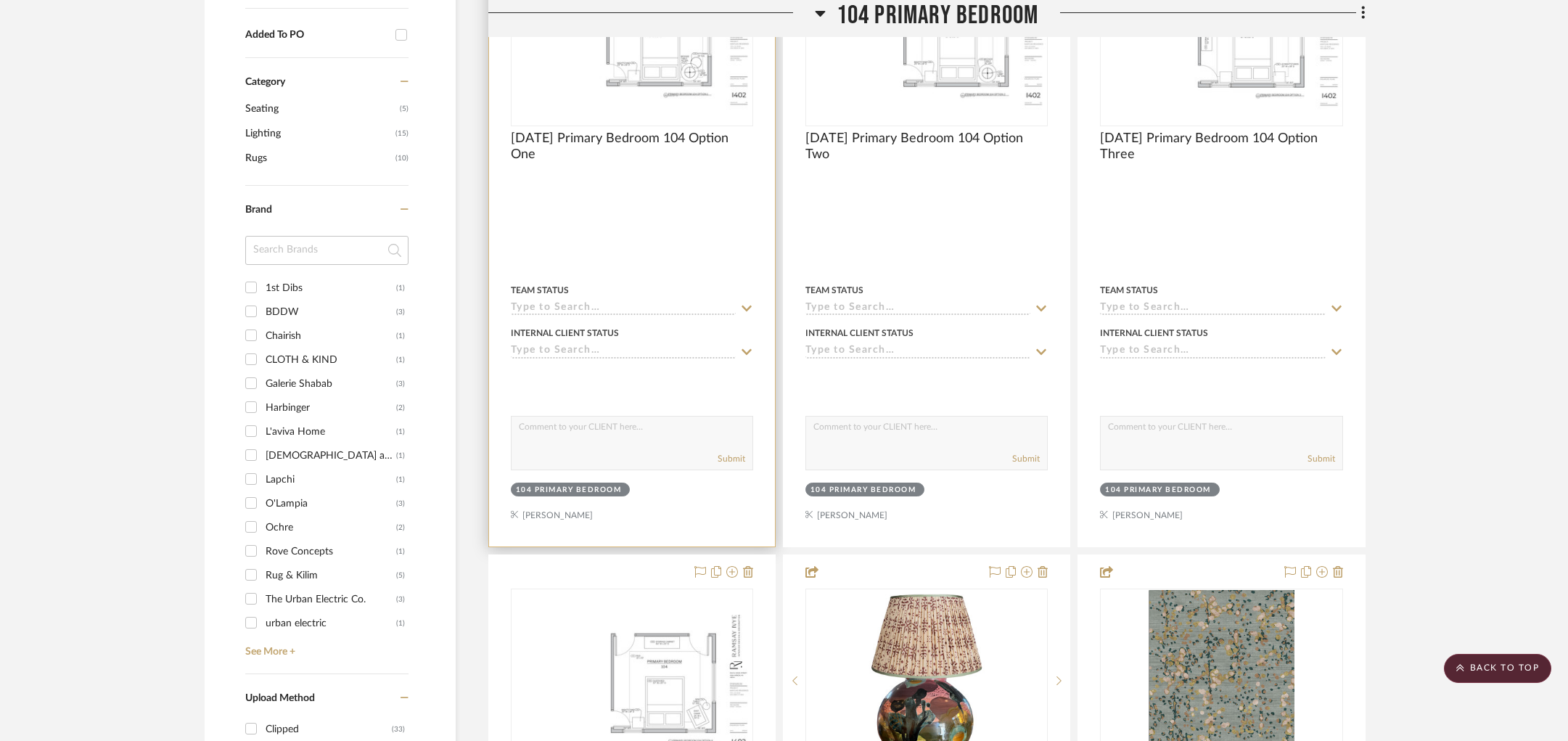
scroll to position [551, 0]
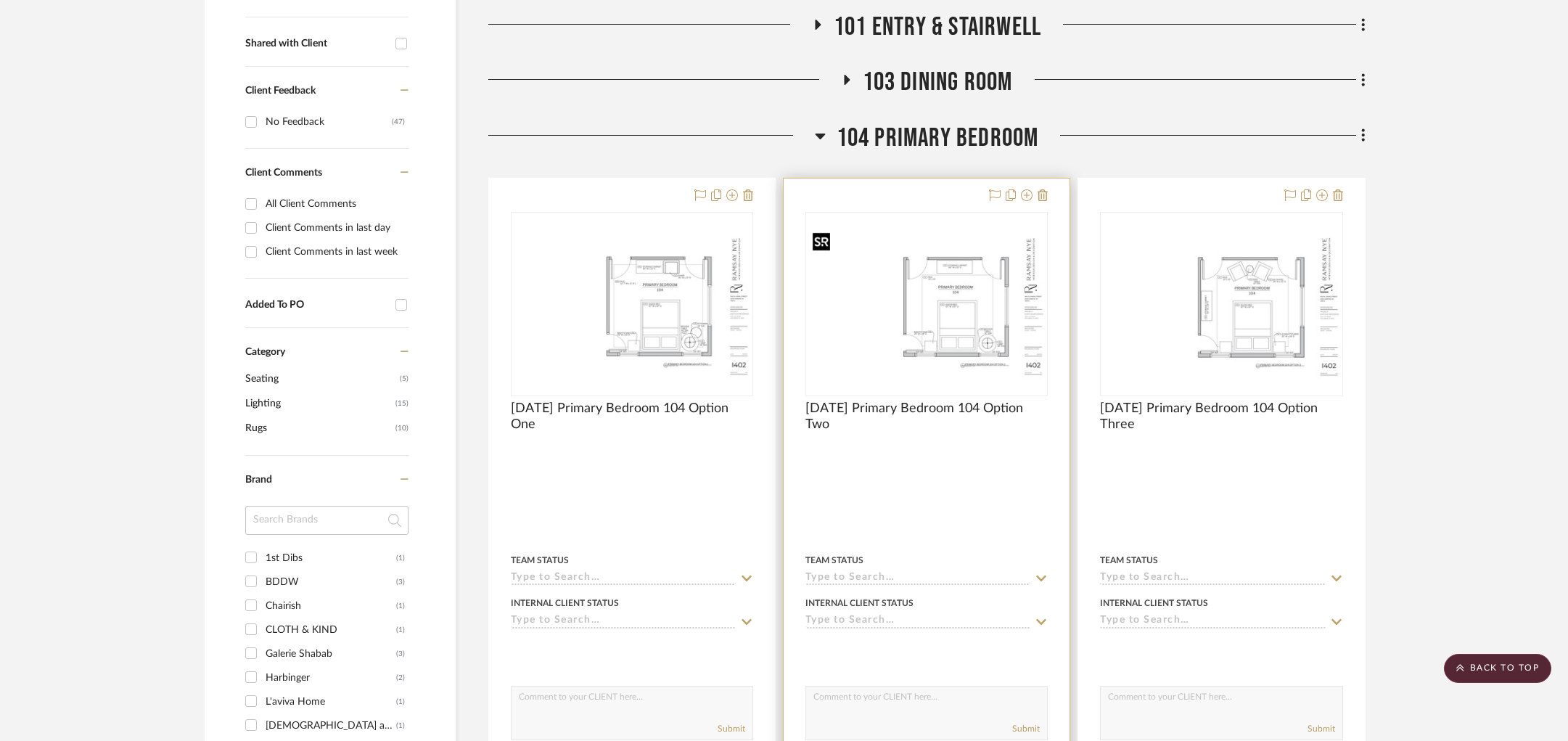
click at [0, 0] on img at bounding box center [0, 0] width 0 height 0
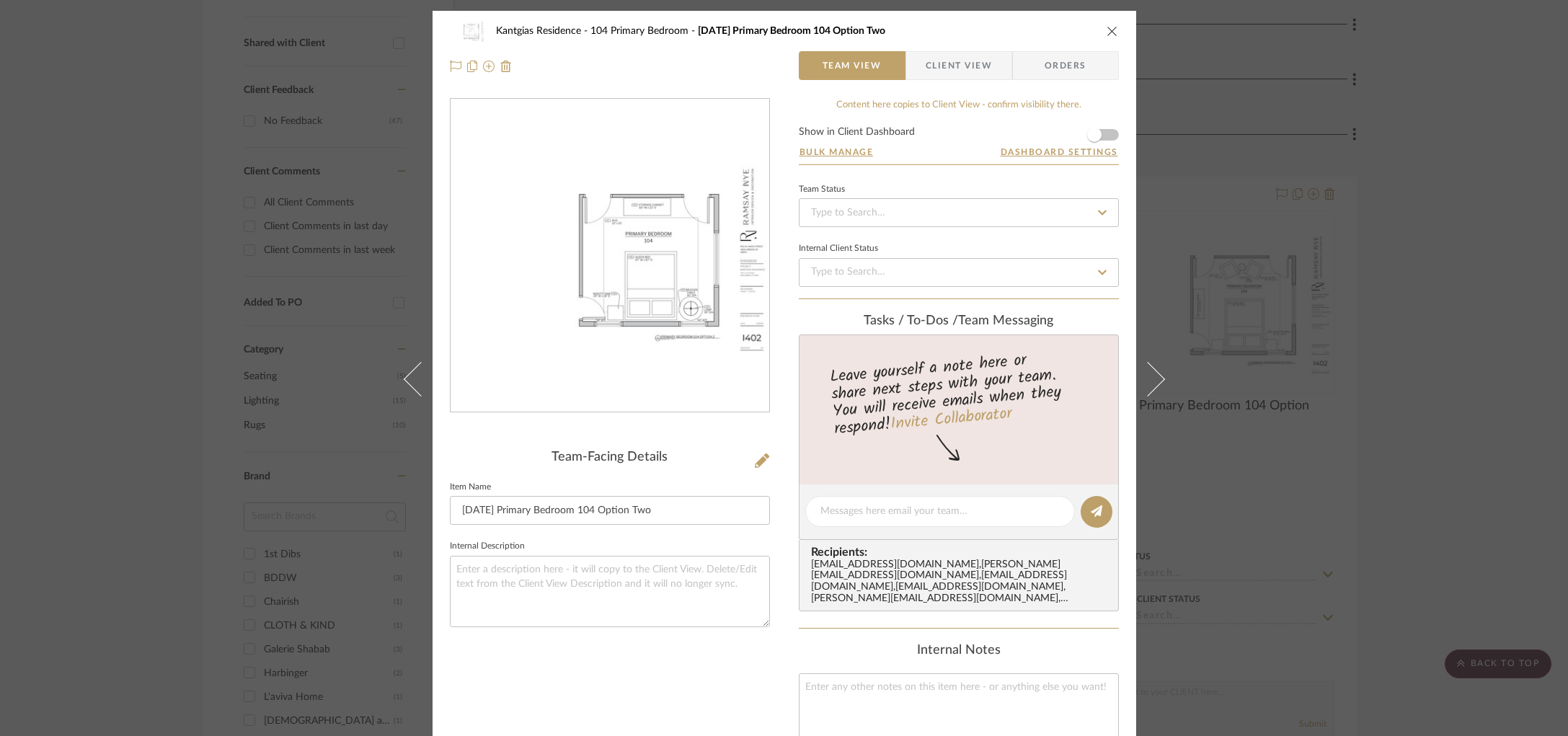
click at [641, 301] on img "0" at bounding box center [610, 256] width 318 height 206
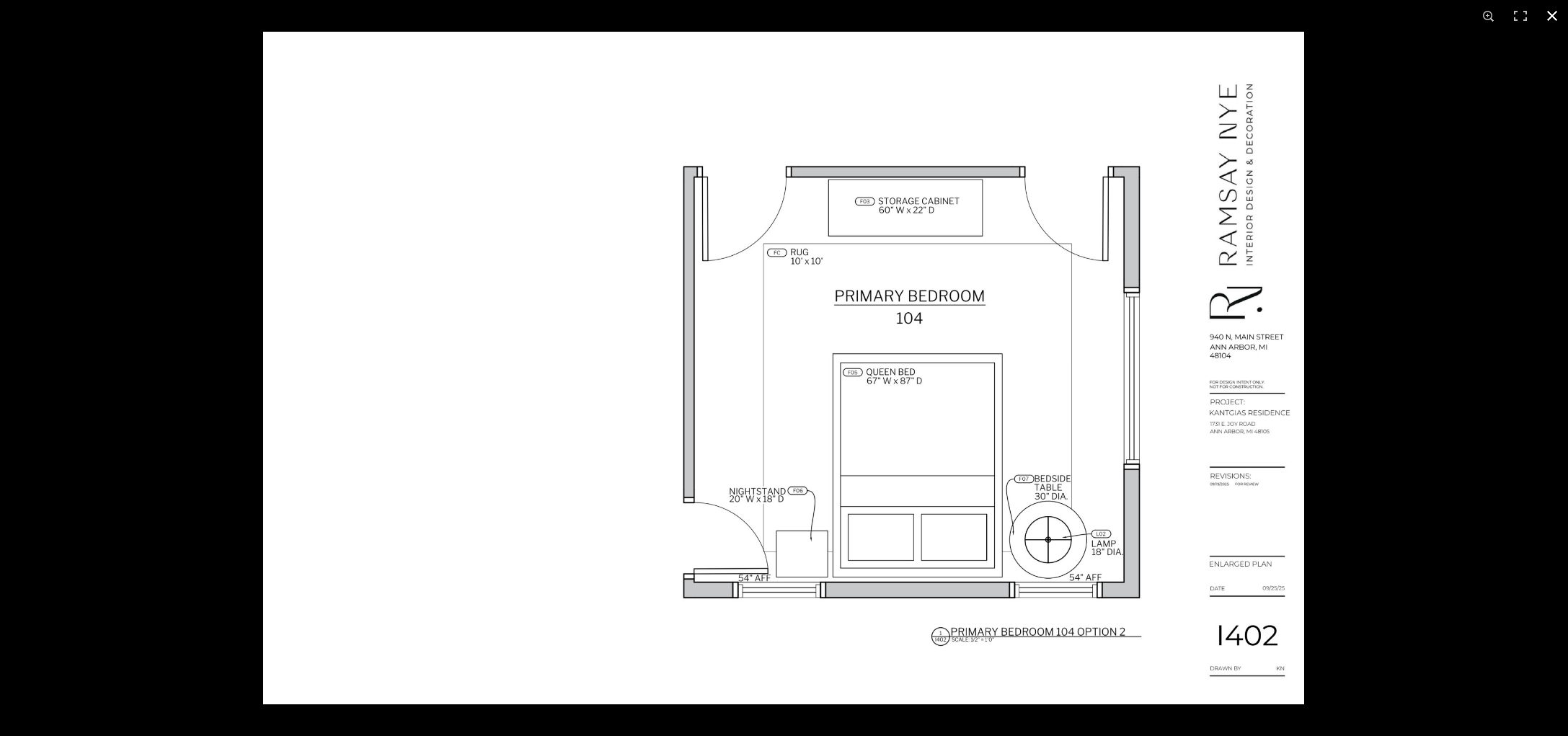
click at [1295, 277] on div at bounding box center [1048, 399] width 1568 height 736
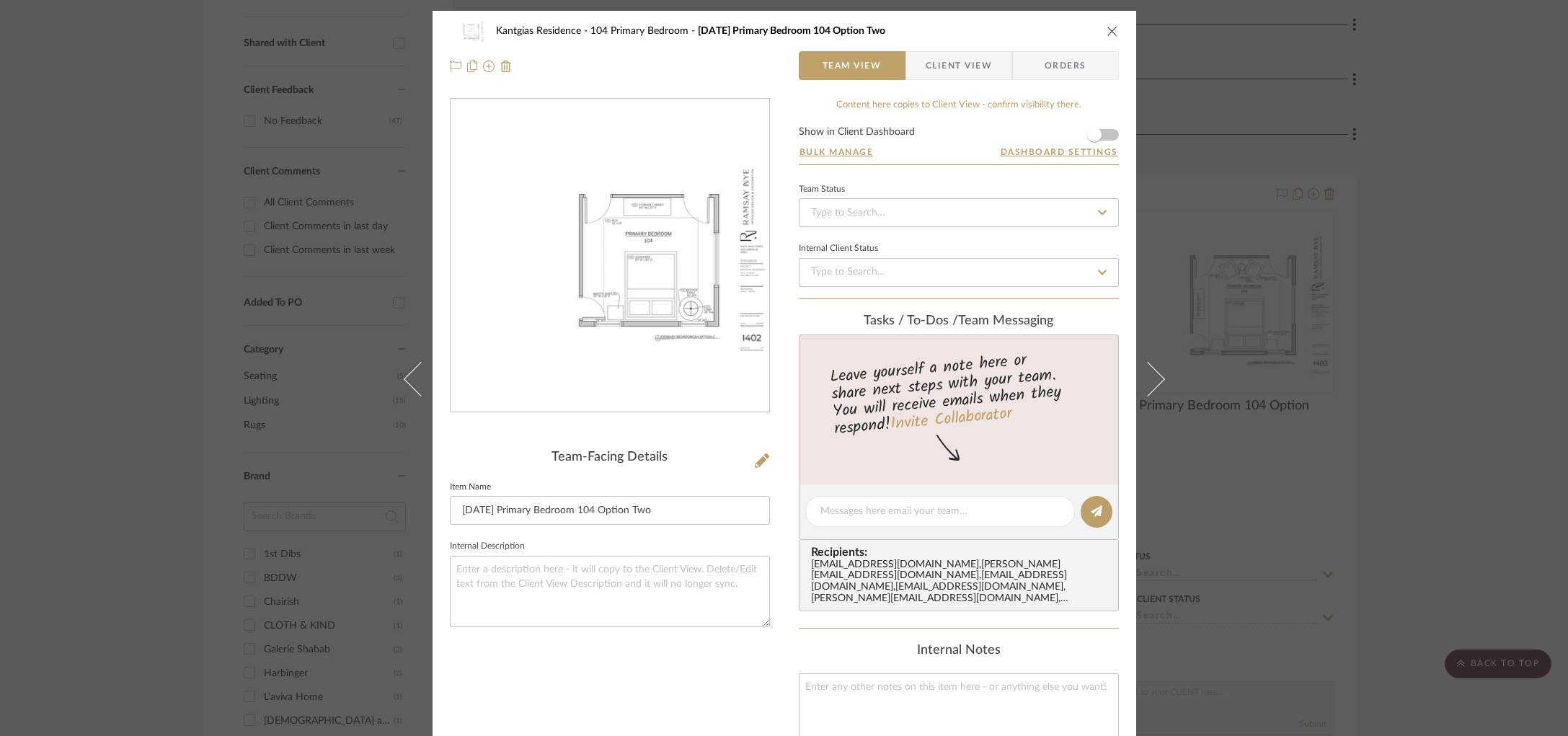
click at [1295, 265] on div "Kantgias Residence 104 Primary Bedroom 25.09.25 Primary Bedroom 104 Option Two …" at bounding box center [784, 368] width 1568 height 736
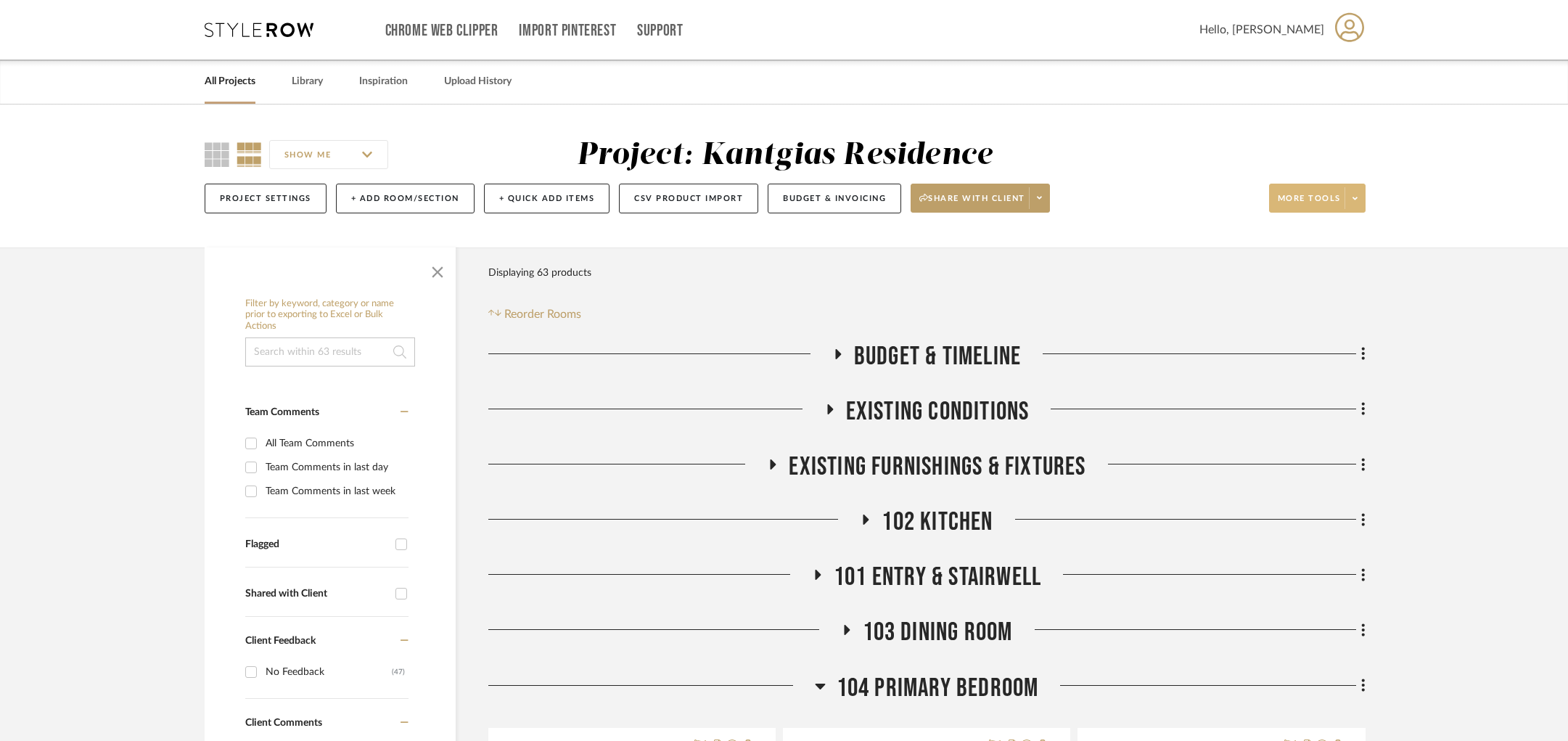
click at [1303, 205] on span at bounding box center [1354, 198] width 21 height 22
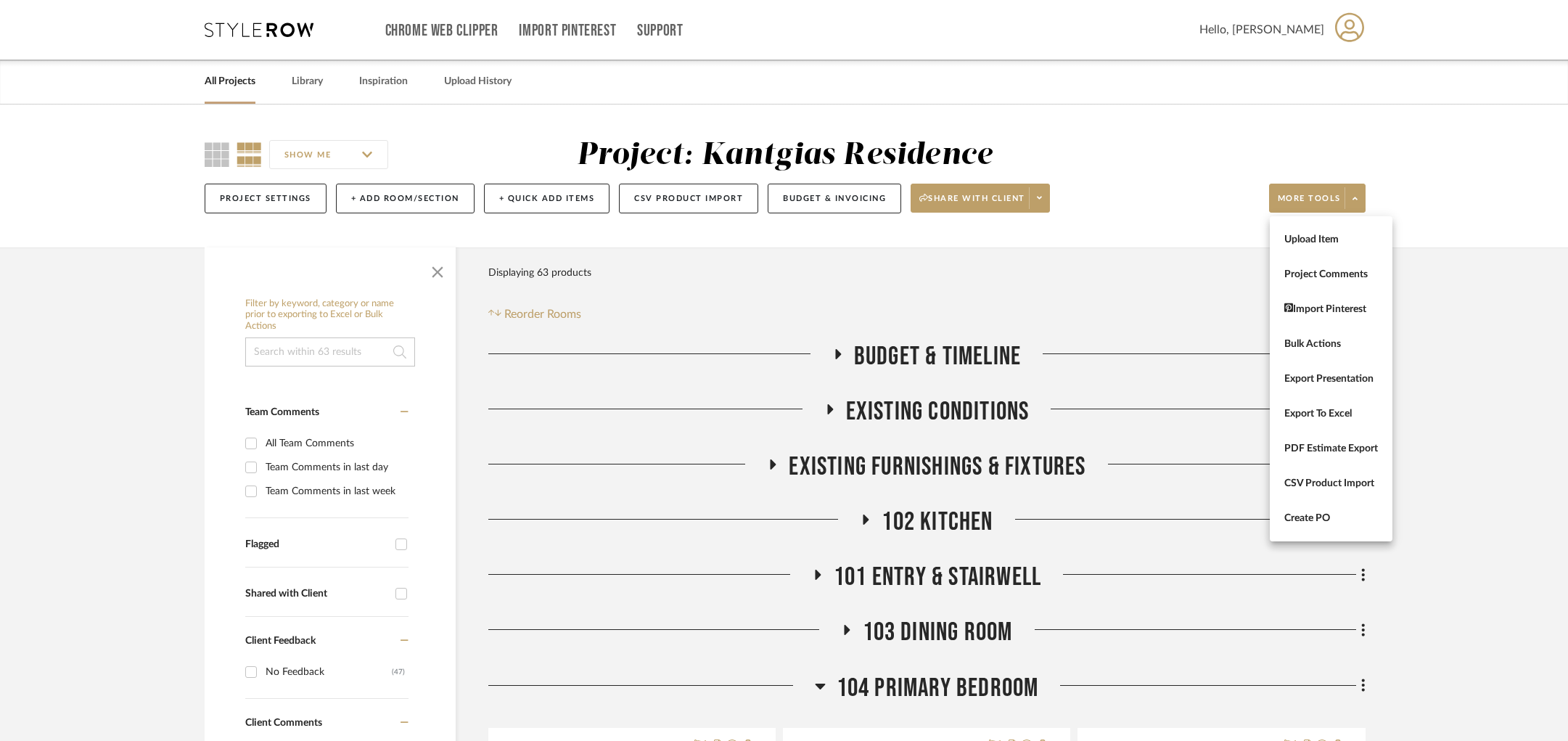
click at [1303, 412] on div at bounding box center [784, 370] width 1568 height 741
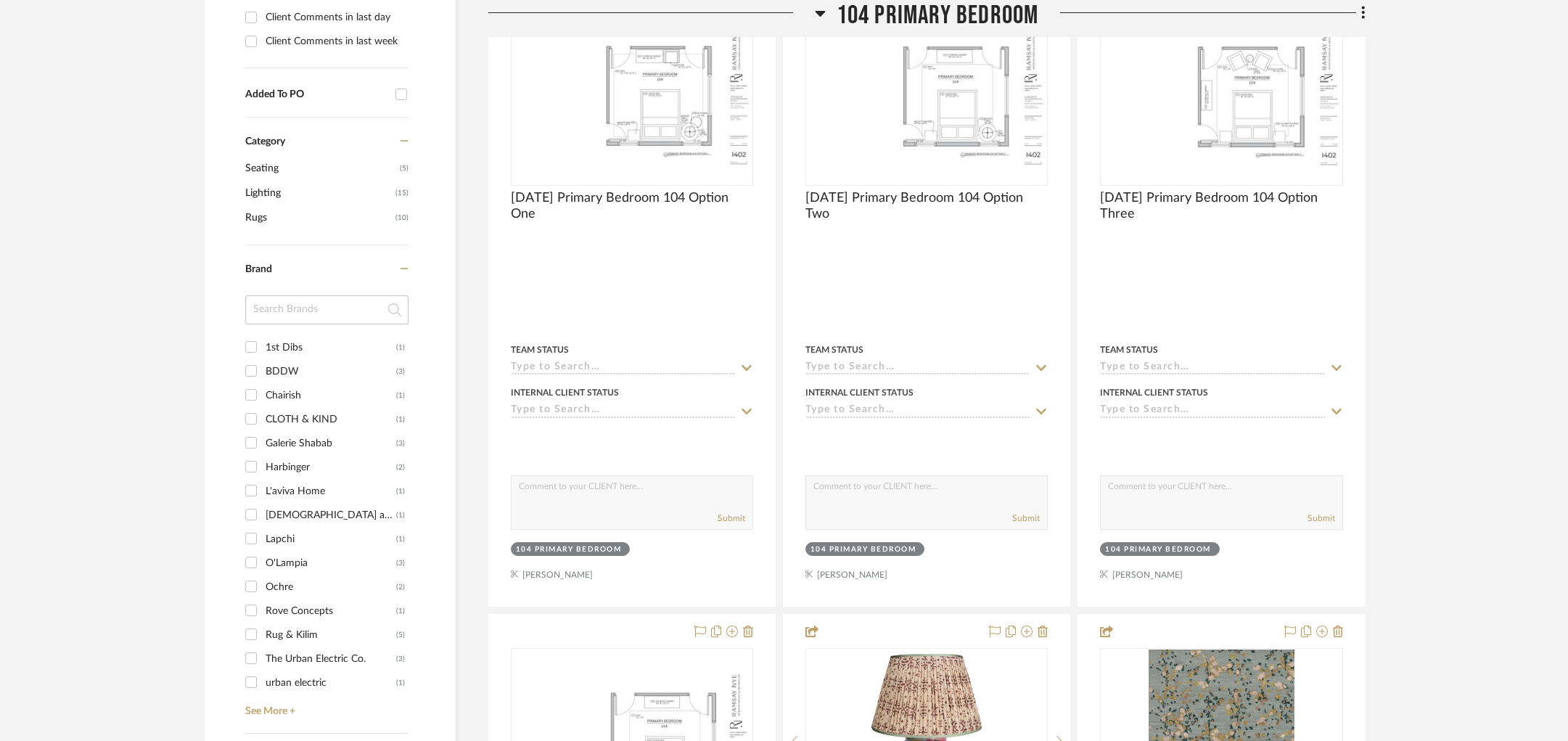
scroll to position [764, 0]
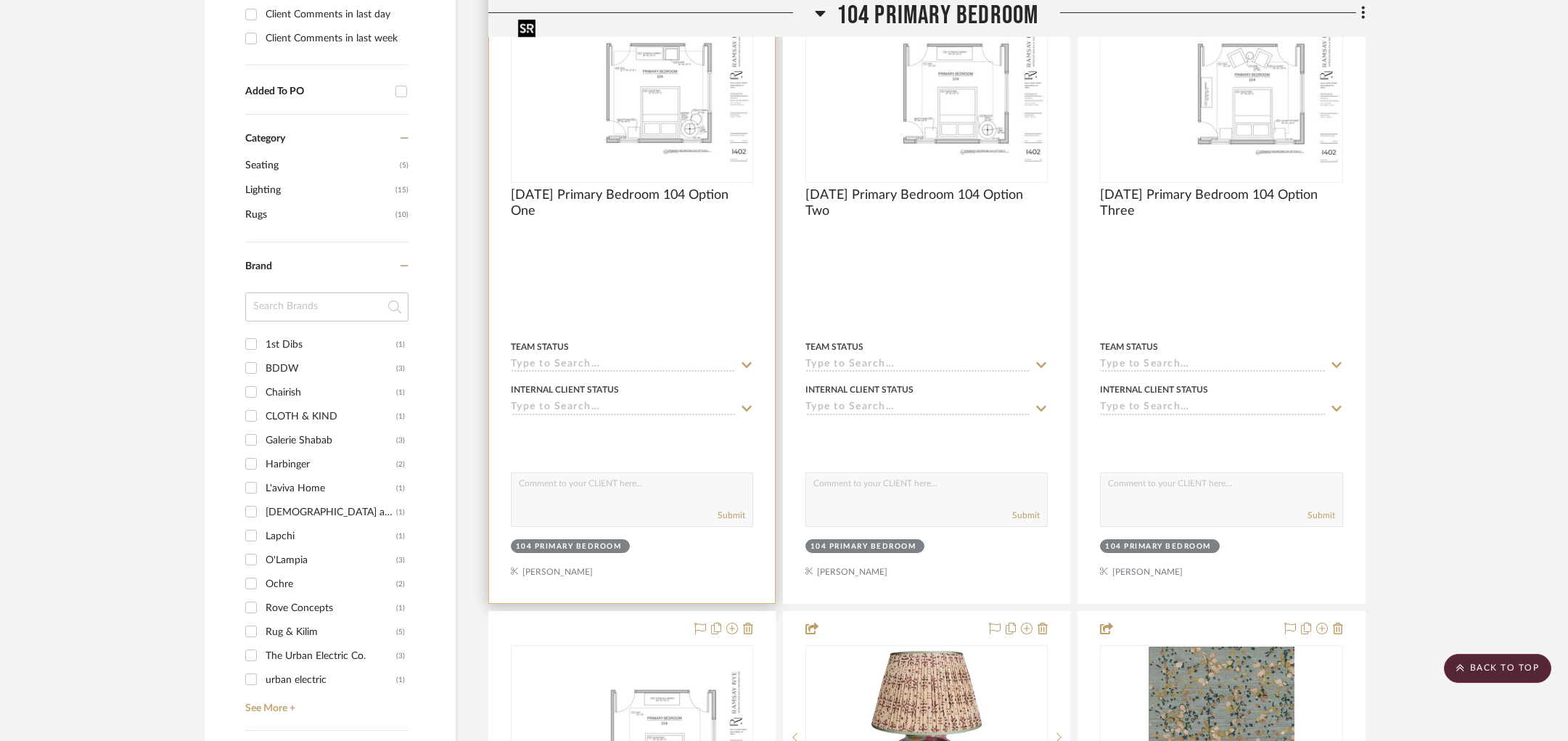
click at [575, 148] on img "0" at bounding box center [631, 90] width 240 height 155
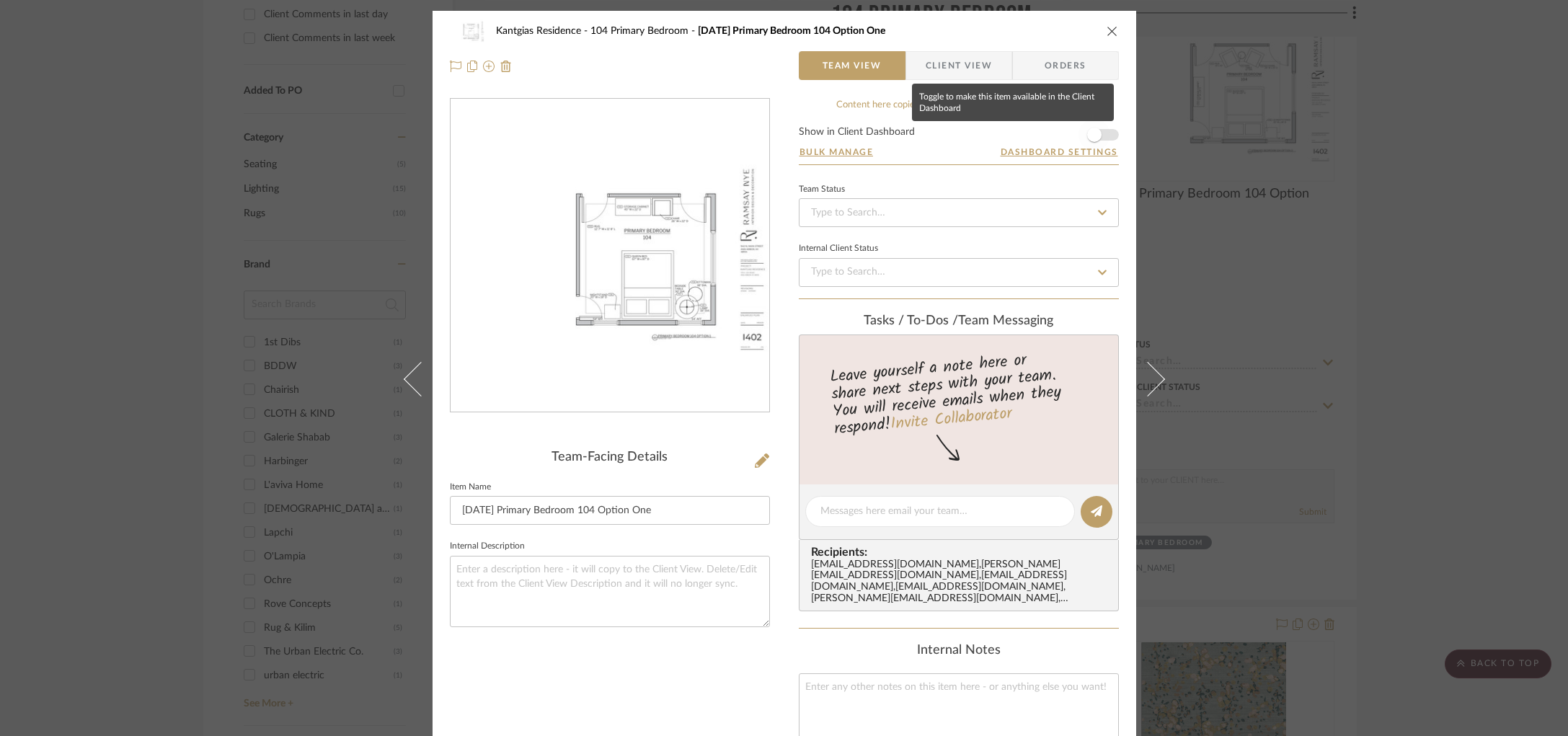
click at [1090, 132] on span "button" at bounding box center [1095, 134] width 15 height 15
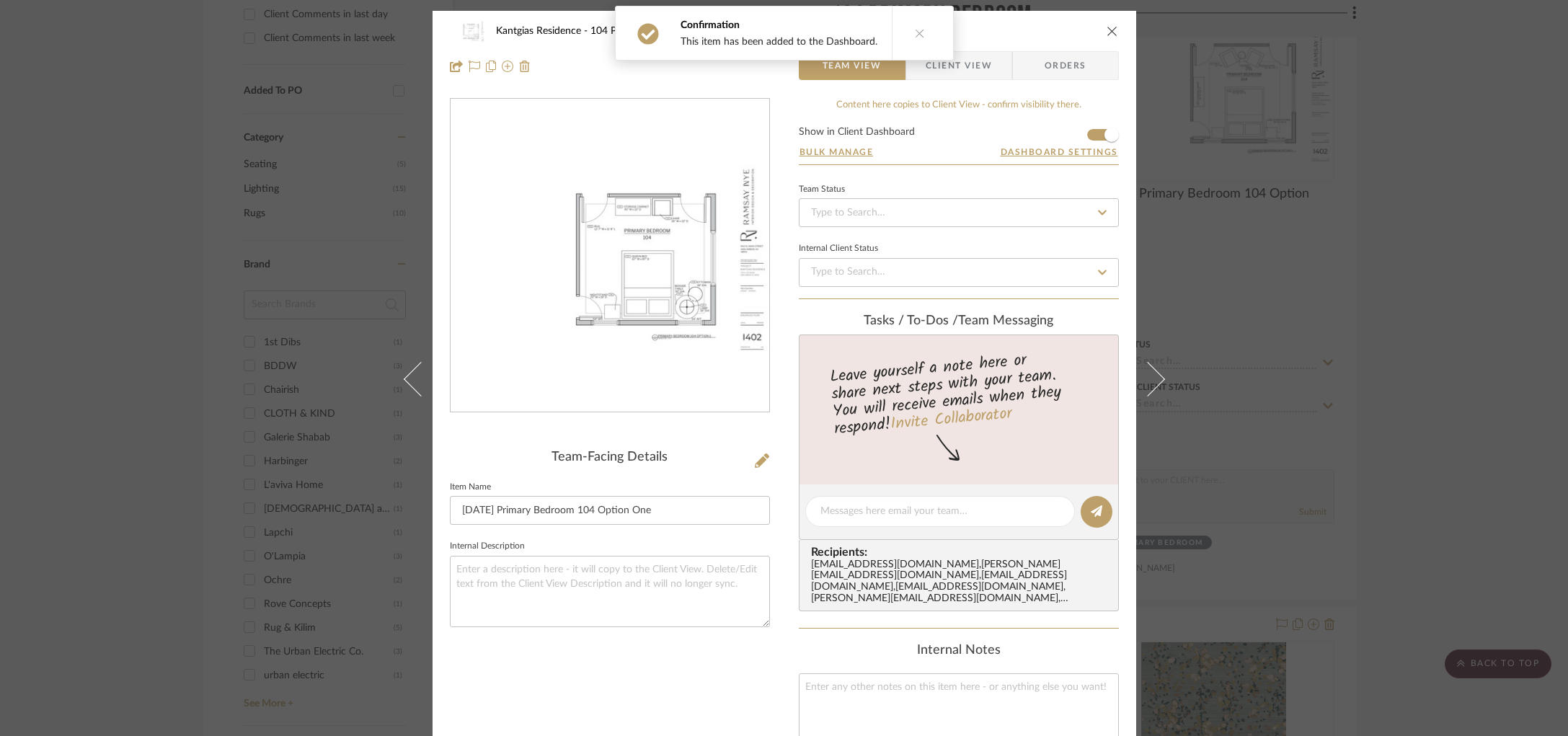
click at [1295, 173] on div "Kantgias Residence 104 Primary Bedroom 25.09.25 Primary Bedroom 104 Option One …" at bounding box center [784, 368] width 1568 height 736
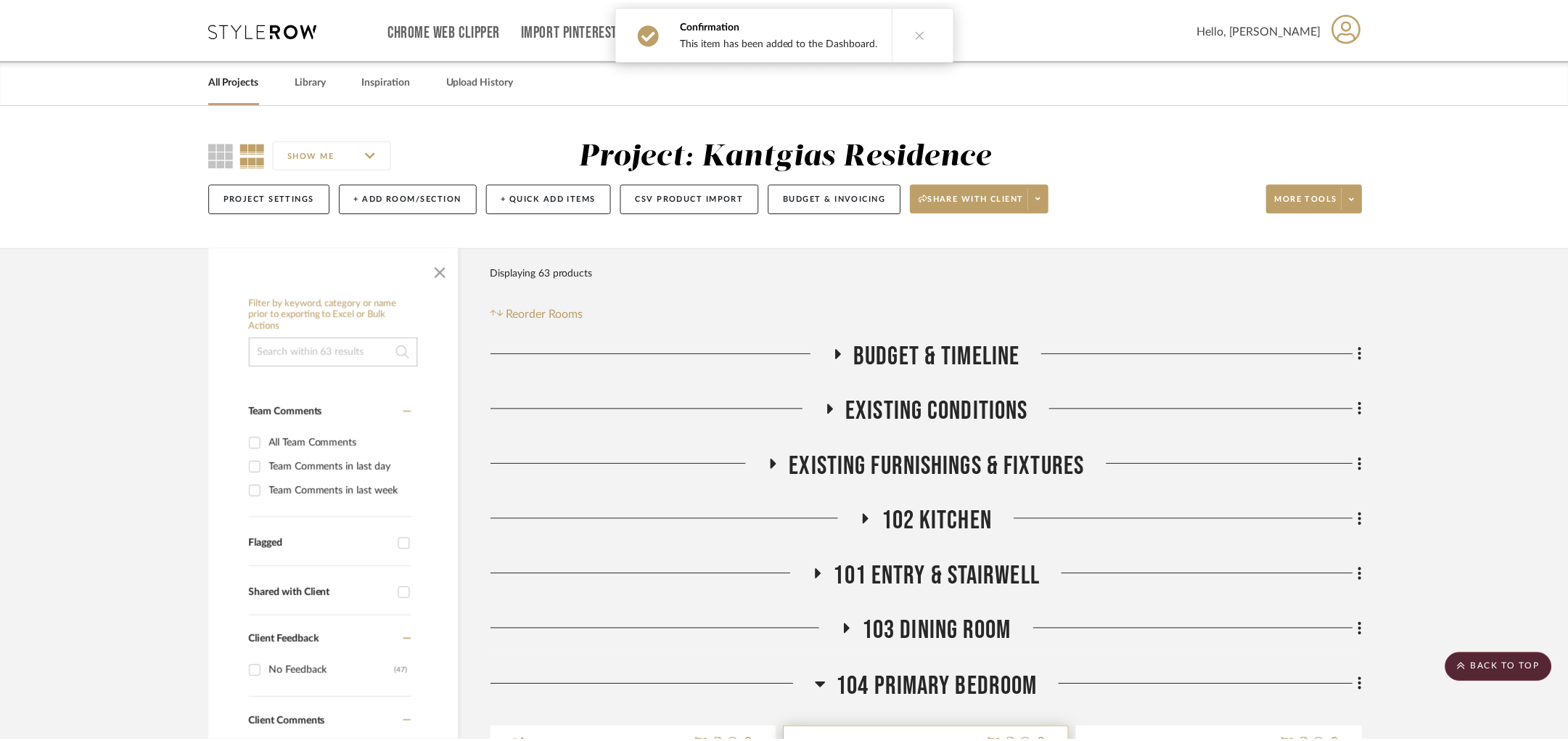
scroll to position [764, 0]
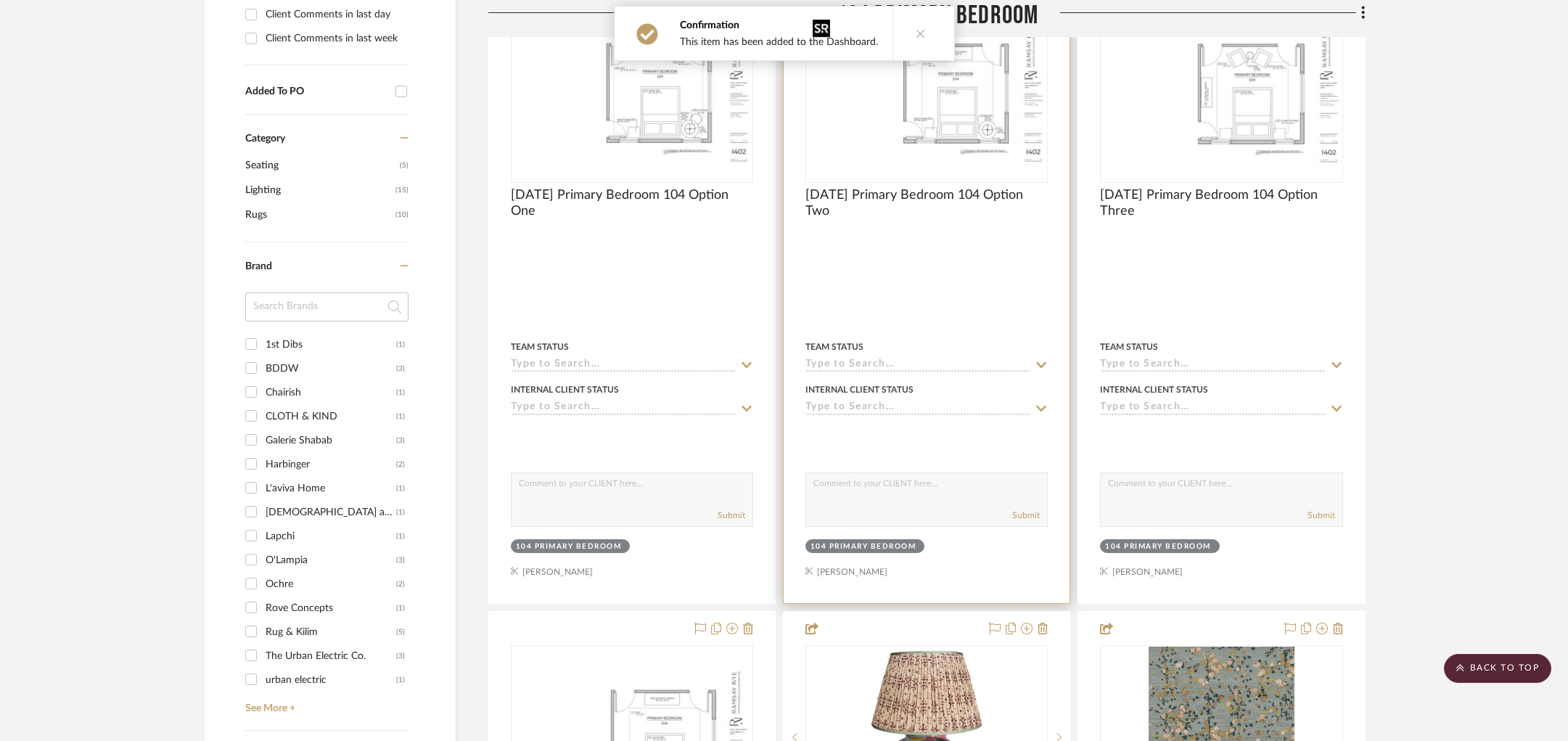
click at [918, 120] on img "0" at bounding box center [926, 90] width 240 height 155
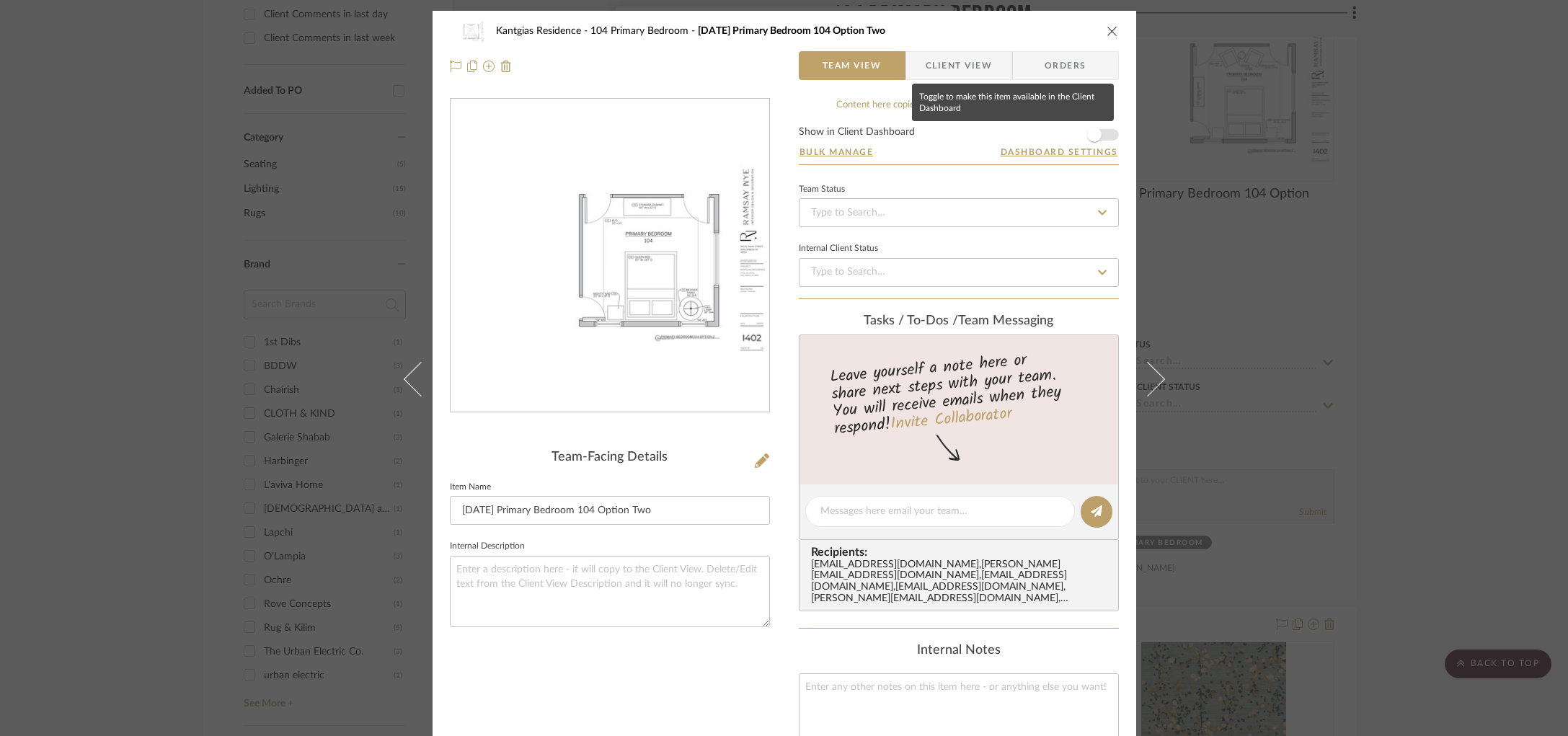
drag, startPoint x: 1100, startPoint y: 131, endPoint x: 1125, endPoint y: 129, distance: 25.1
click at [1100, 131] on span "button" at bounding box center [1095, 134] width 31 height 31
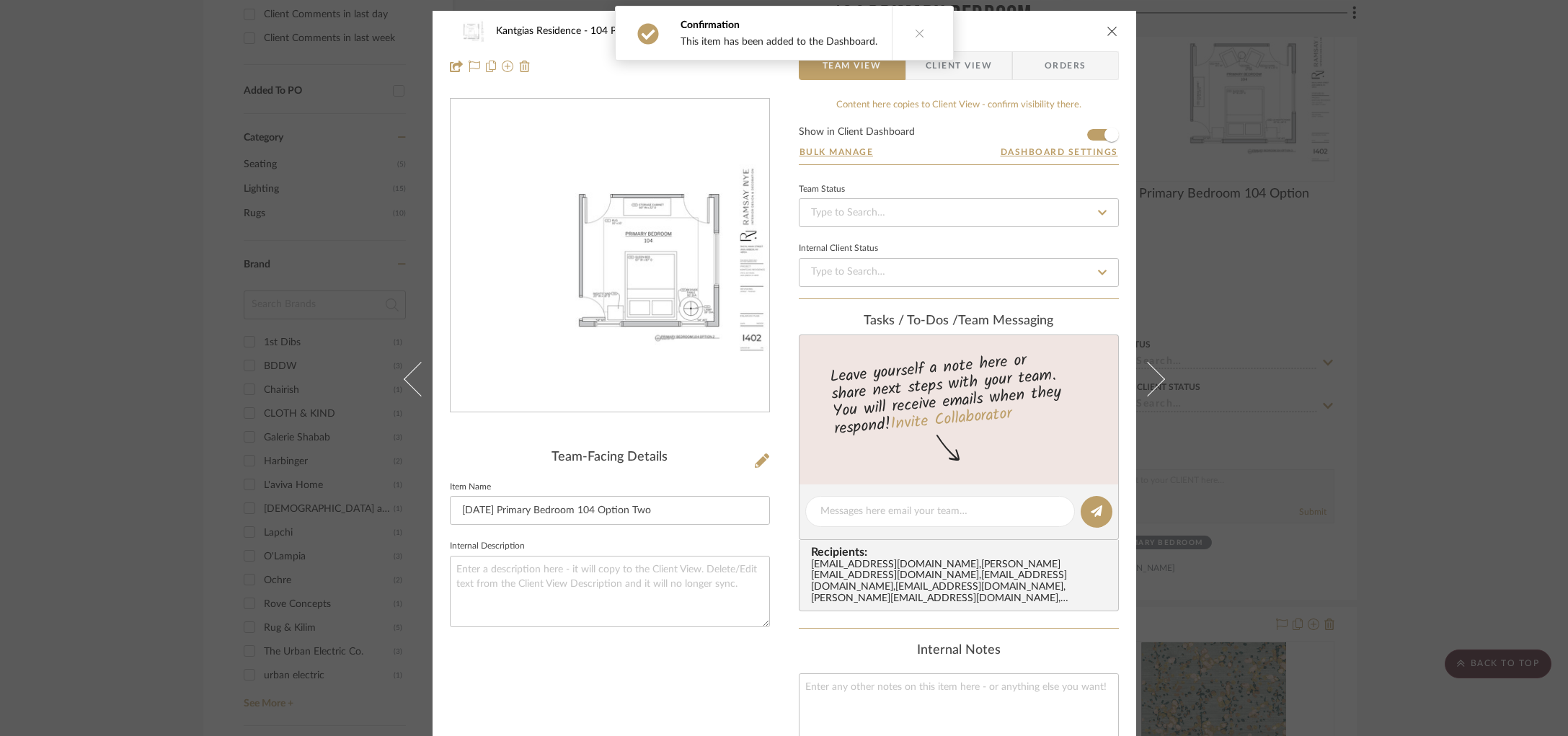
drag, startPoint x: 1501, startPoint y: 141, endPoint x: 1357, endPoint y: 122, distance: 145.2
click at [1295, 141] on div "Kantgias Residence 104 Primary Bedroom 25.09.25 Primary Bedroom 104 Option Two …" at bounding box center [784, 368] width 1568 height 736
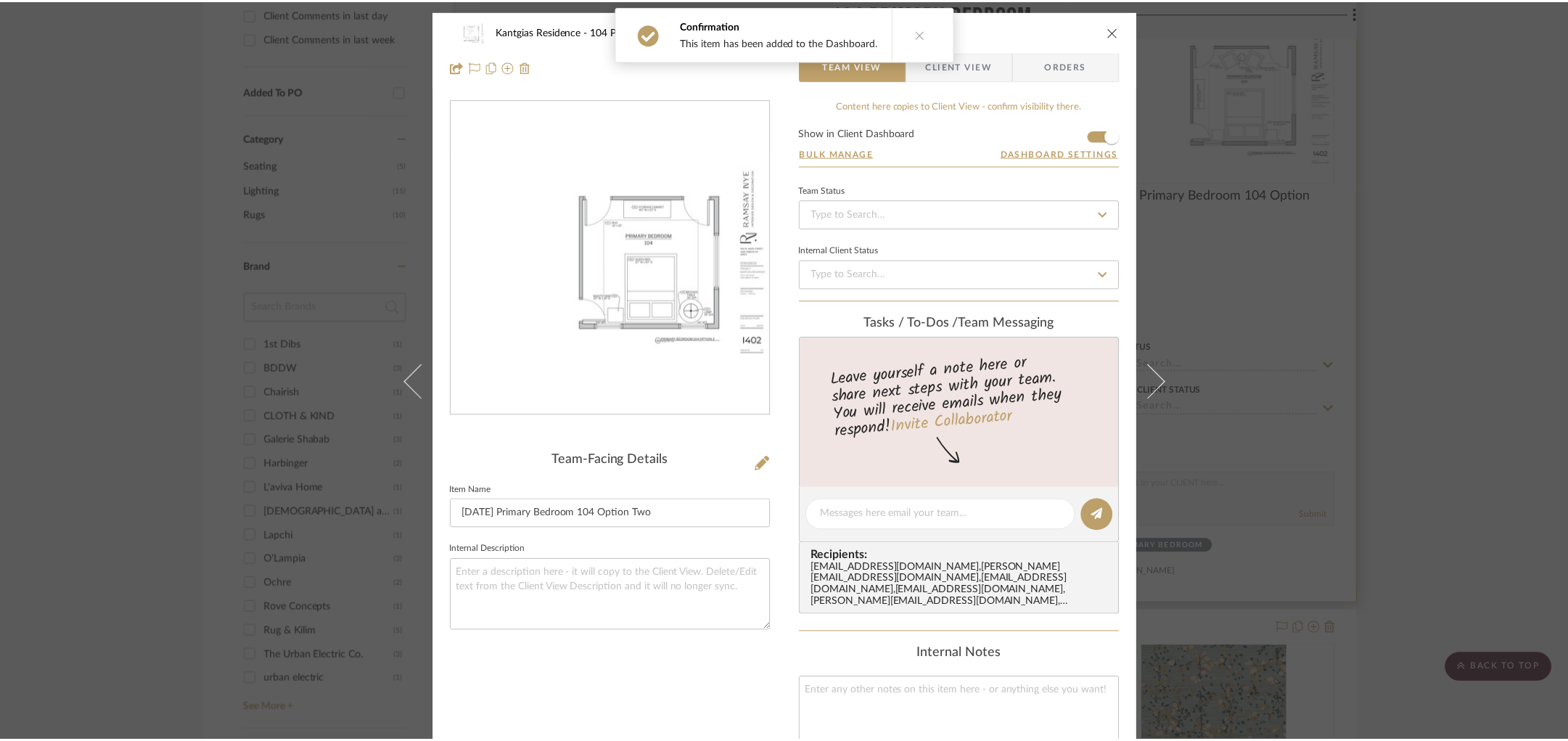
scroll to position [764, 0]
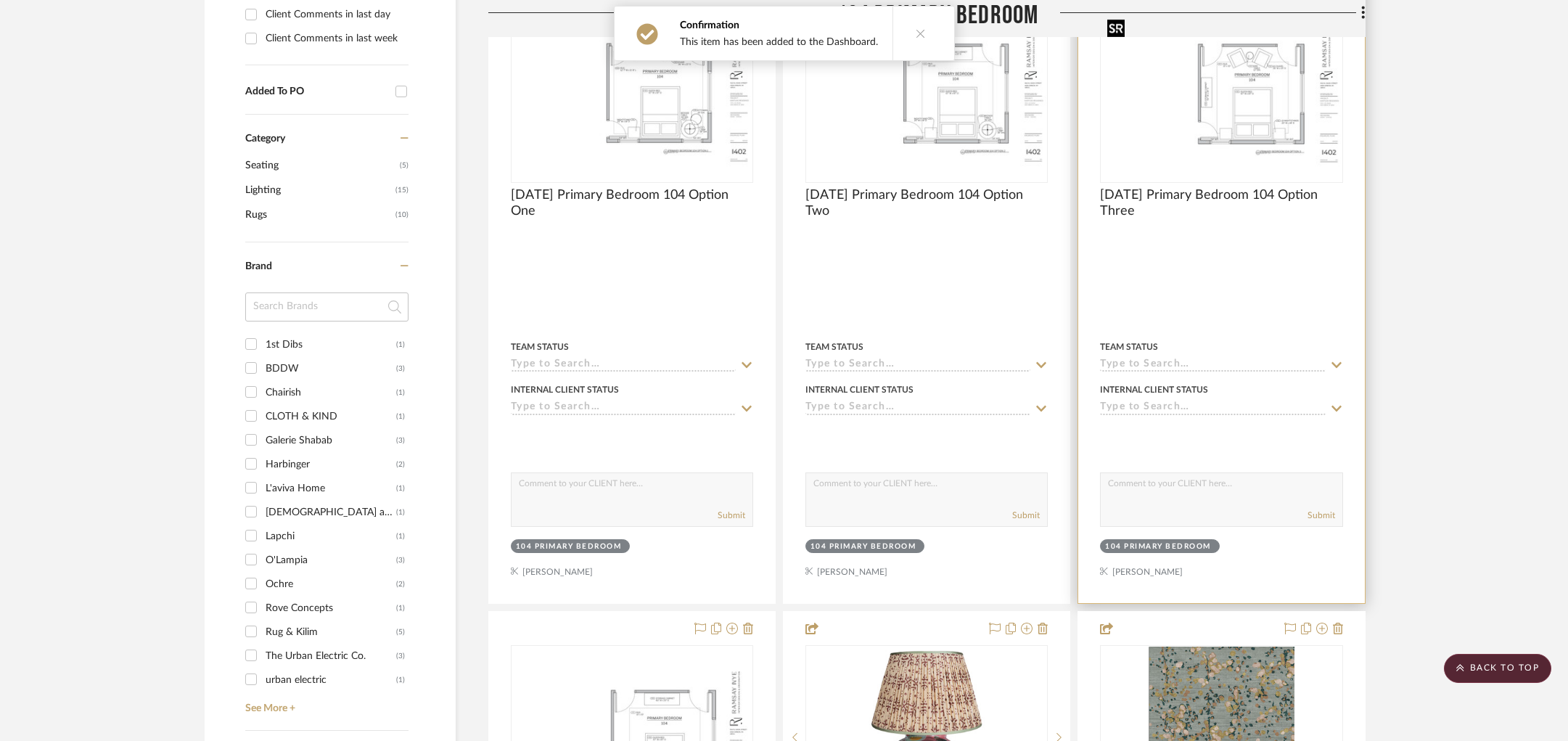
click at [1295, 114] on img "0" at bounding box center [1221, 90] width 240 height 155
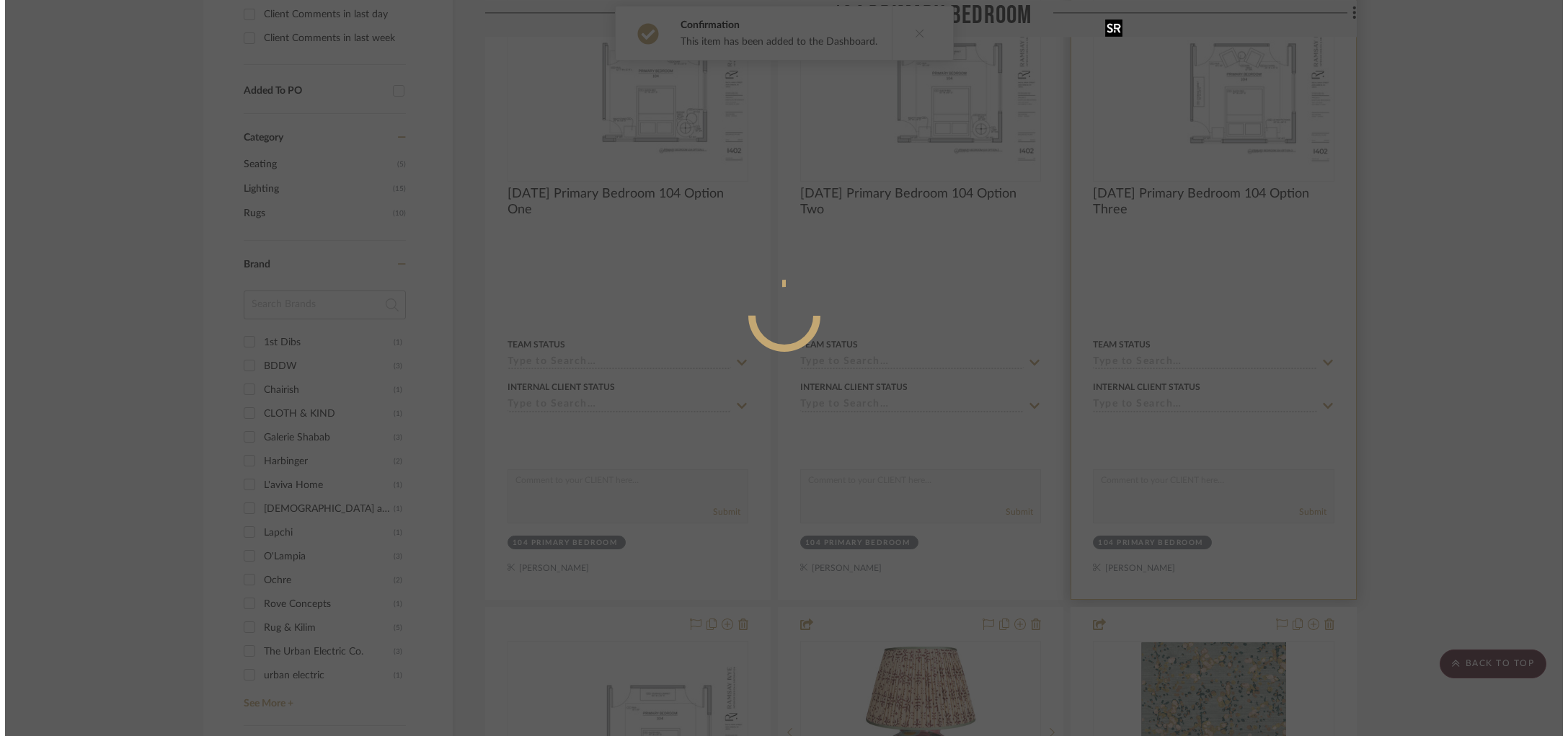
scroll to position [0, 0]
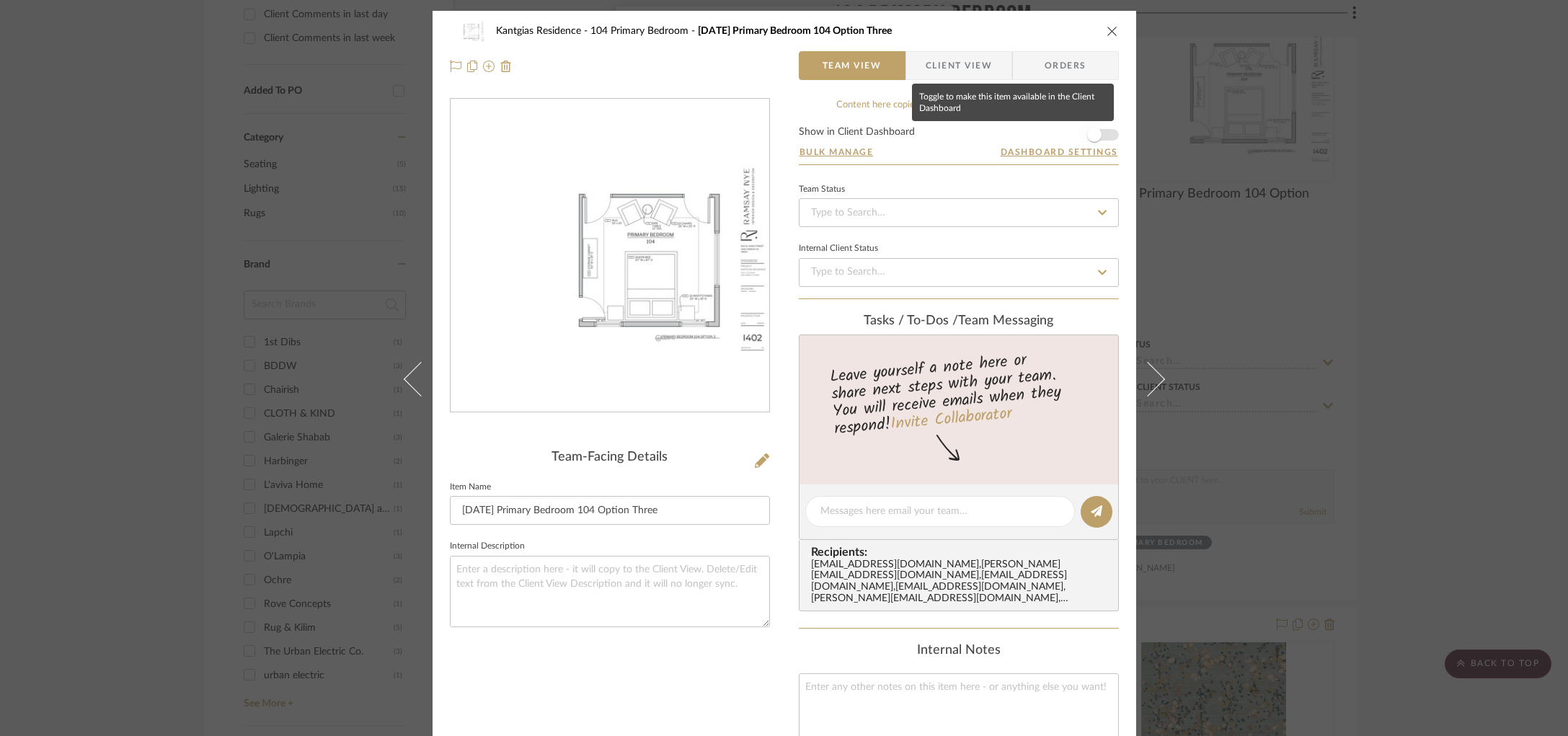
click at [1093, 137] on span "button" at bounding box center [1095, 134] width 15 height 15
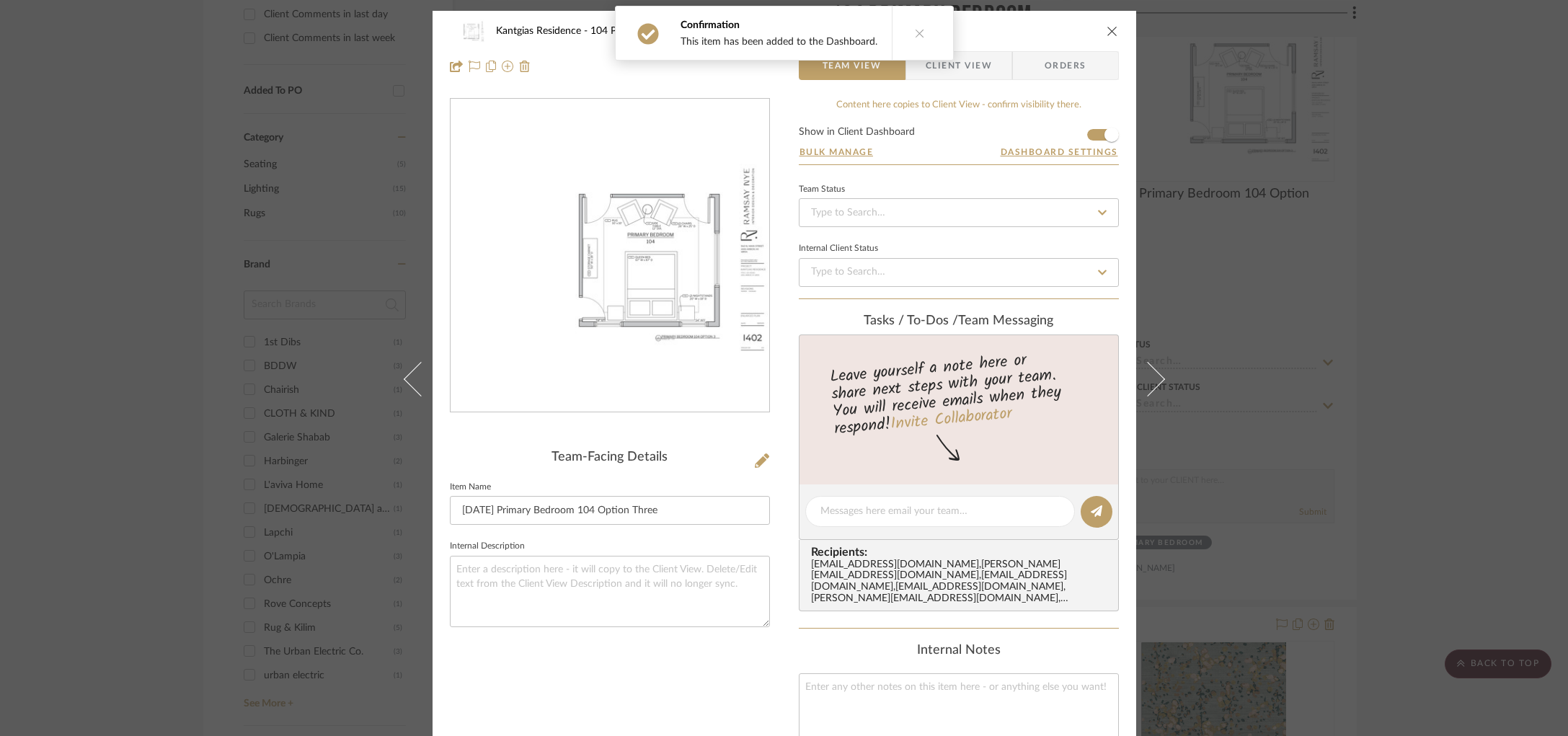
click at [1295, 172] on div "Kantgias Residence 104 Primary Bedroom 25.09.25 Primary Bedroom 104 Option Thre…" at bounding box center [784, 368] width 1568 height 736
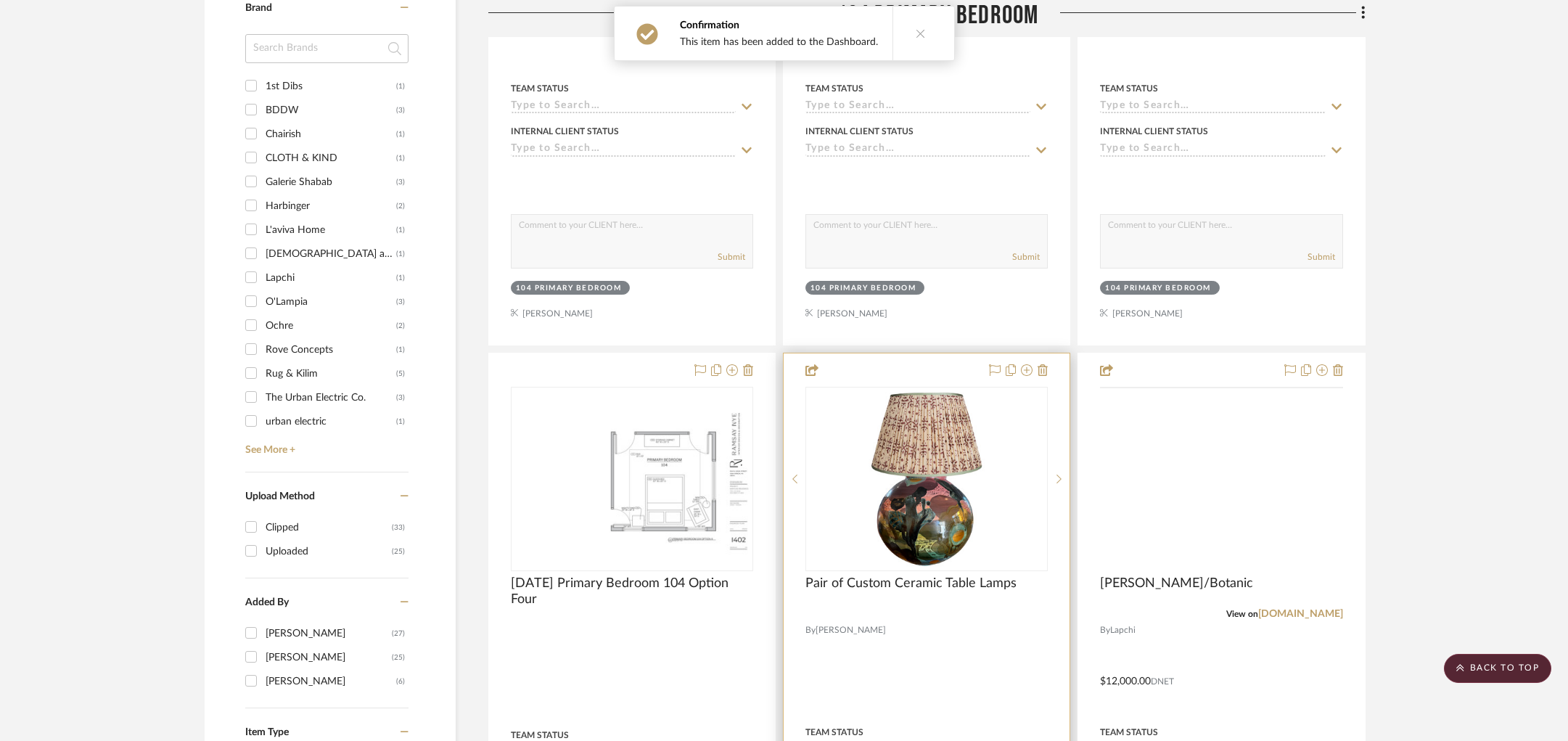
scroll to position [1265, 0]
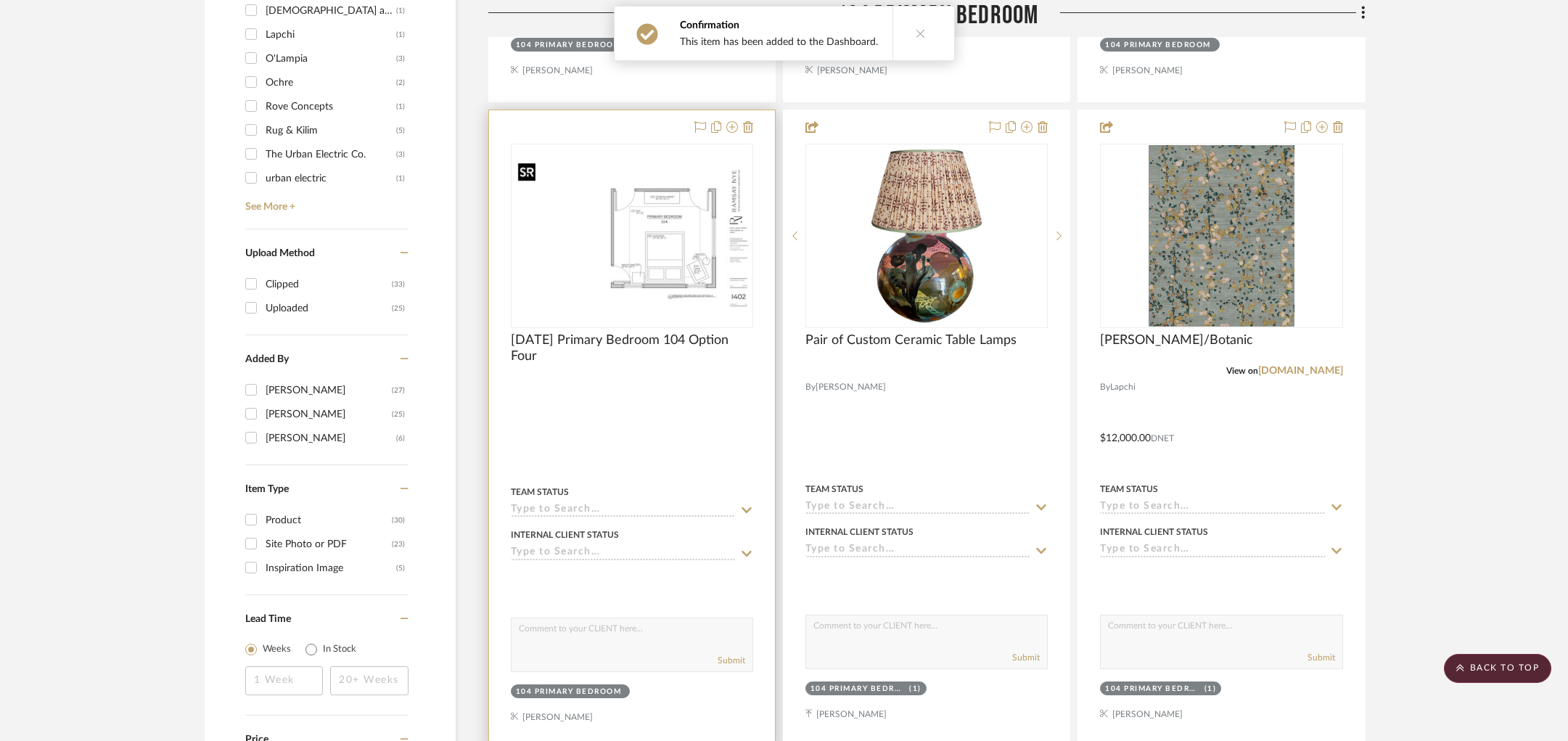
click at [665, 267] on img "0" at bounding box center [631, 235] width 240 height 155
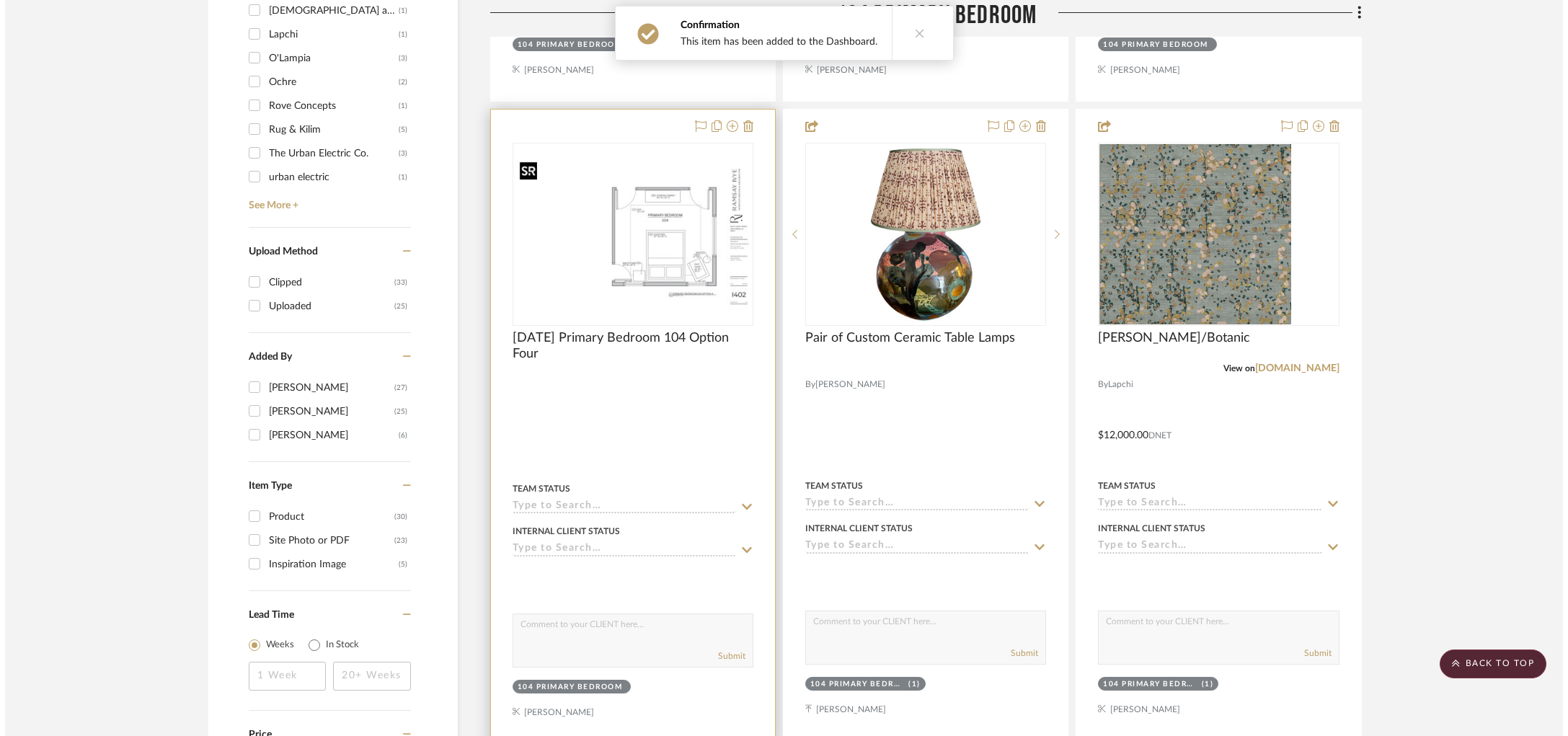
scroll to position [0, 0]
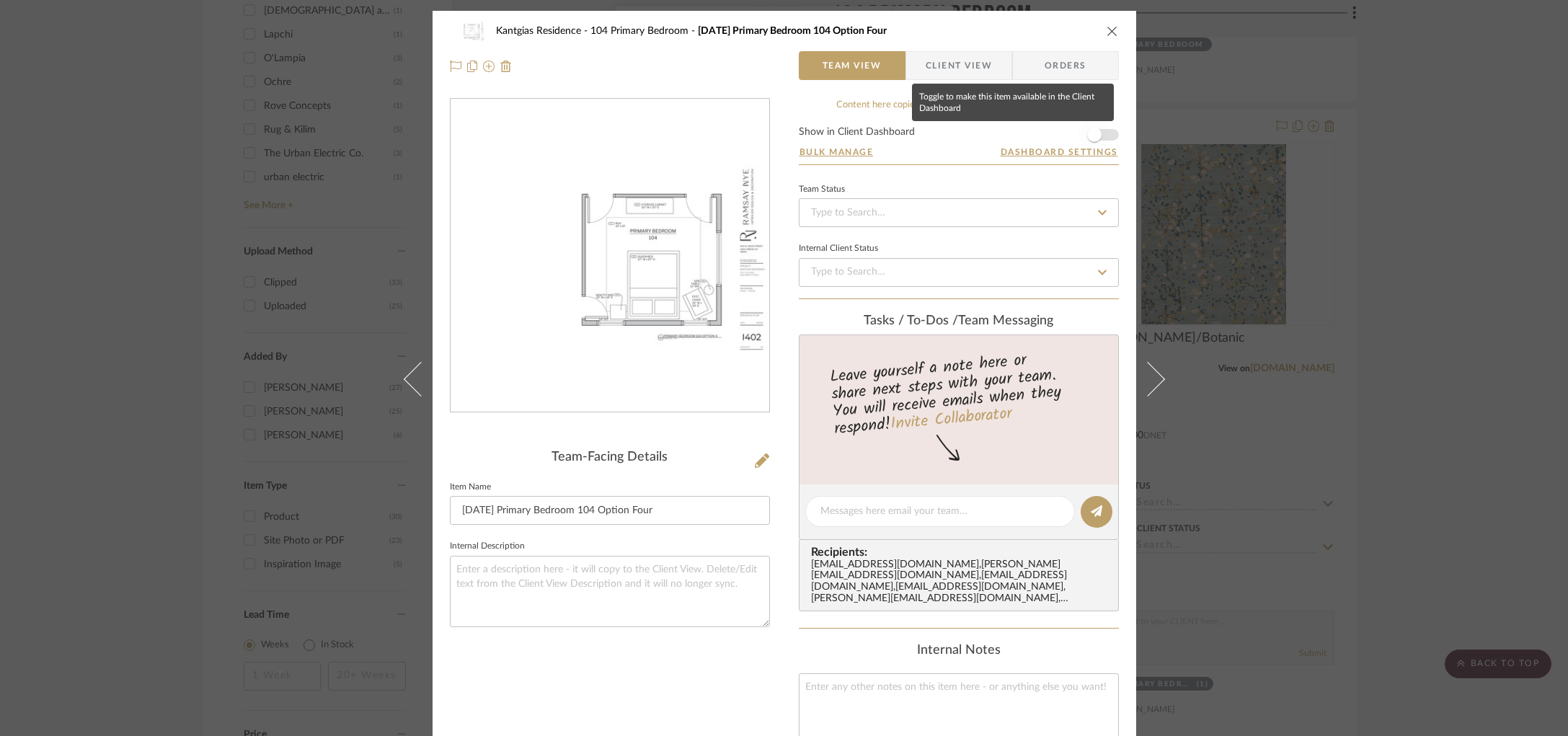
click at [1096, 133] on span "button" at bounding box center [1095, 134] width 15 height 15
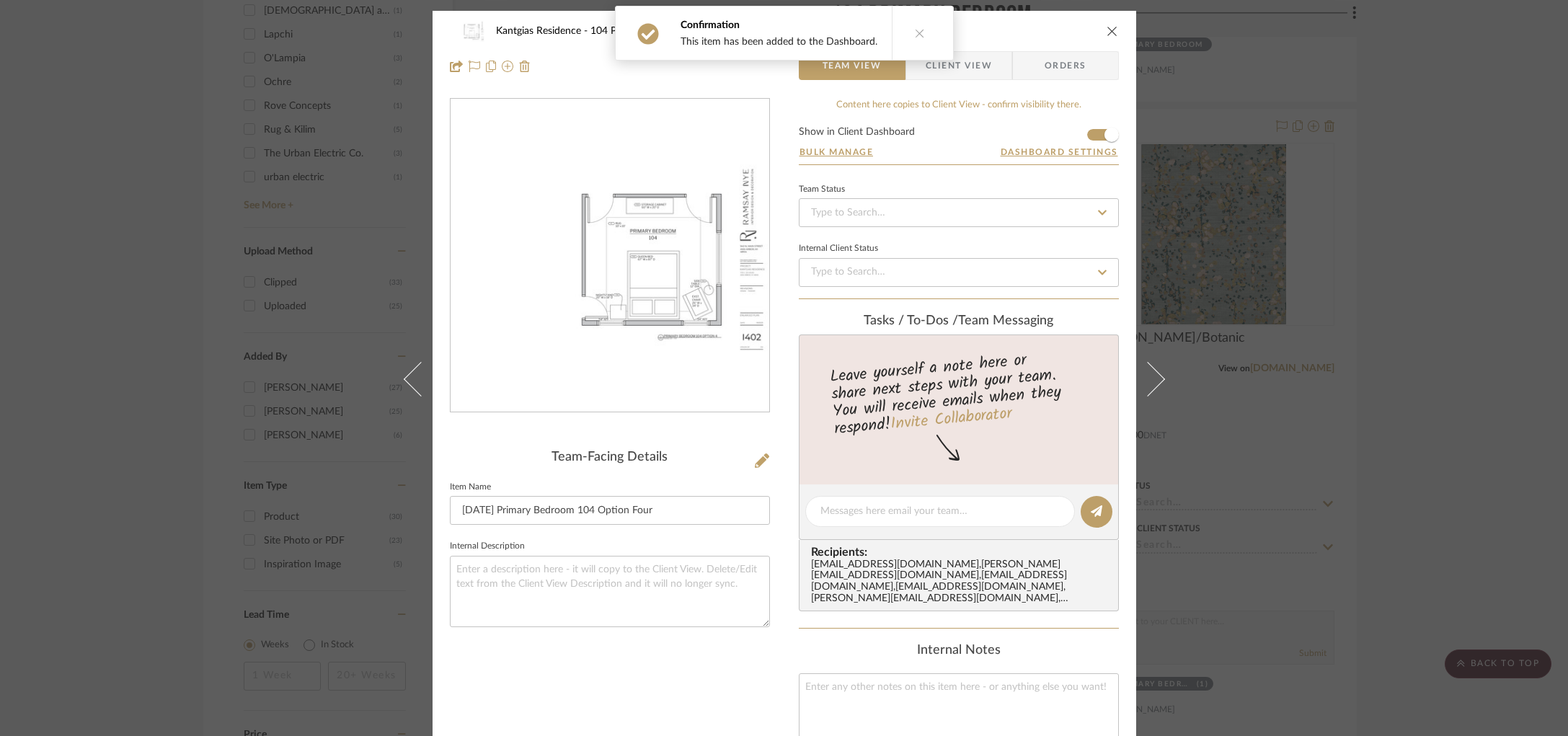
click at [1295, 177] on div "Kantgias Residence 104 Primary Bedroom 25.09.25 Primary Bedroom 104 Option Four…" at bounding box center [784, 368] width 1568 height 736
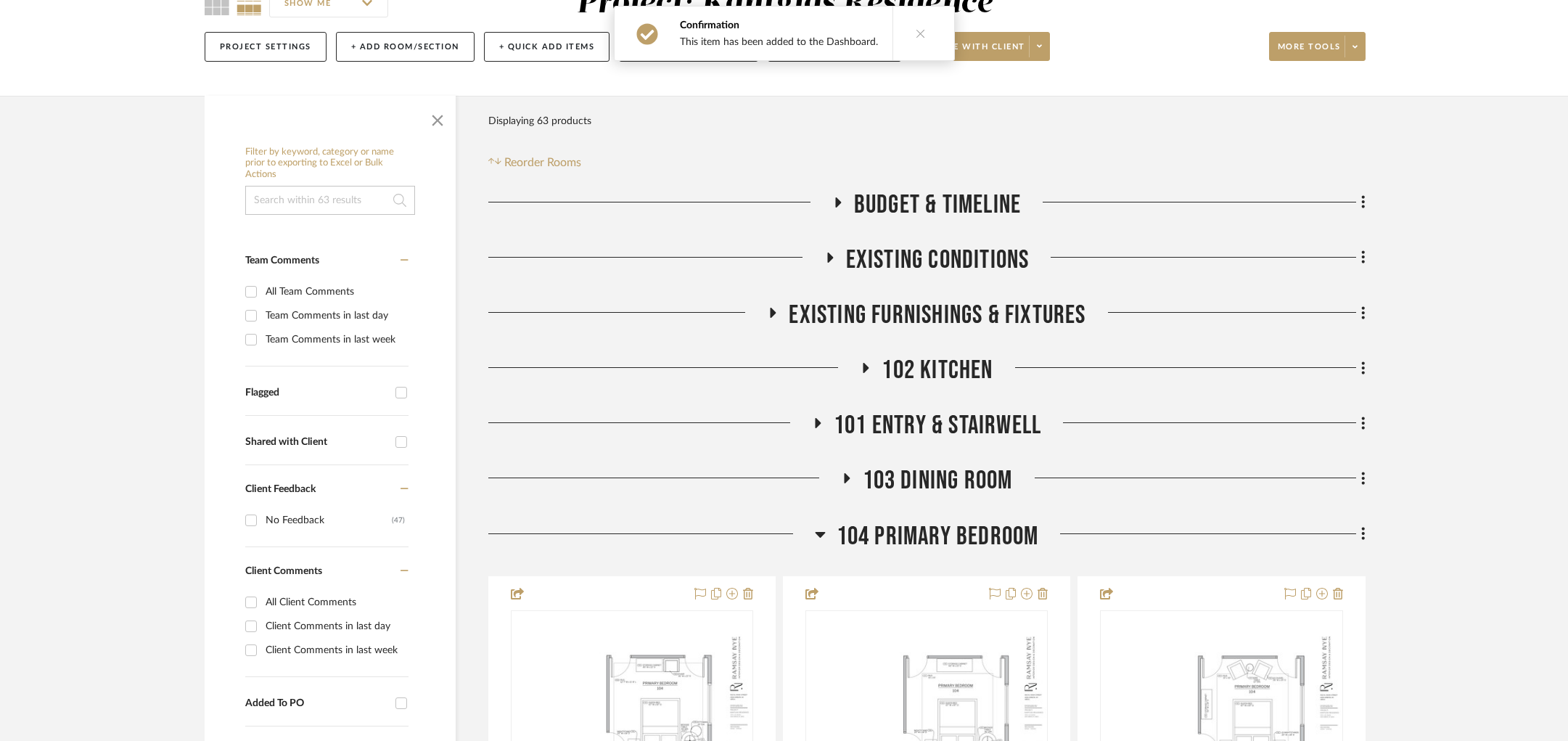
scroll to position [215, 0]
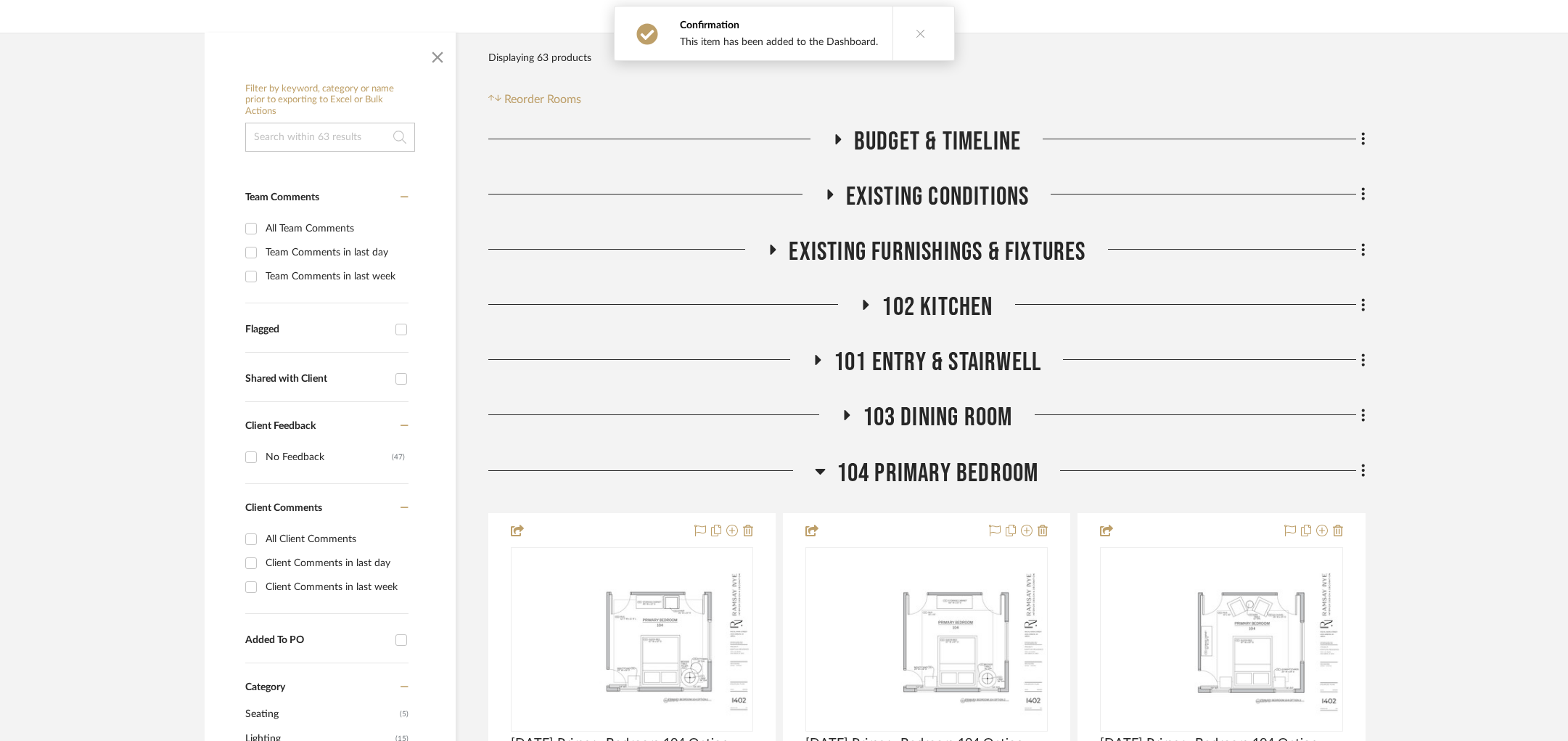
click at [929, 360] on span "101 Entry & Stairwell" at bounding box center [937, 363] width 207 height 32
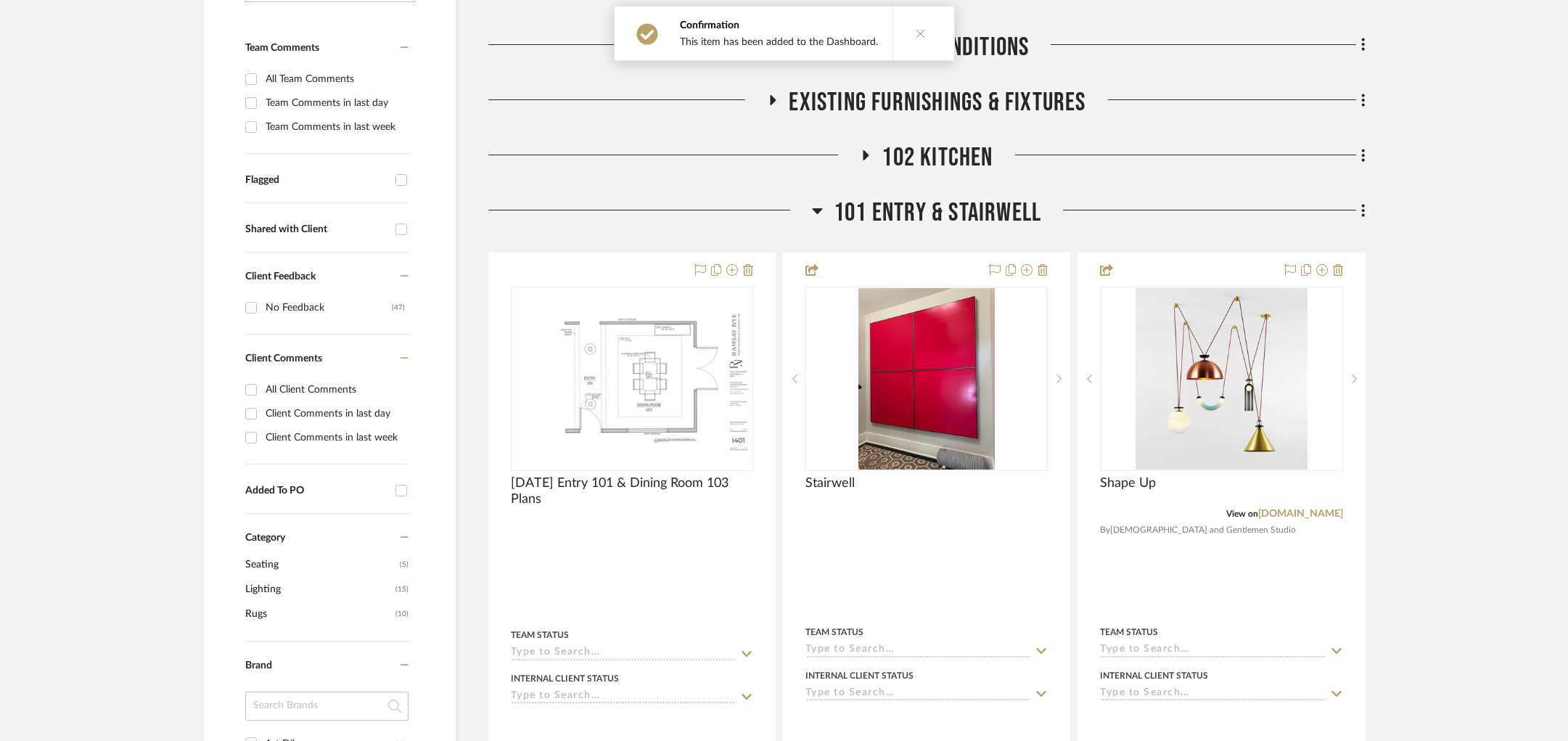
scroll to position [524, 0]
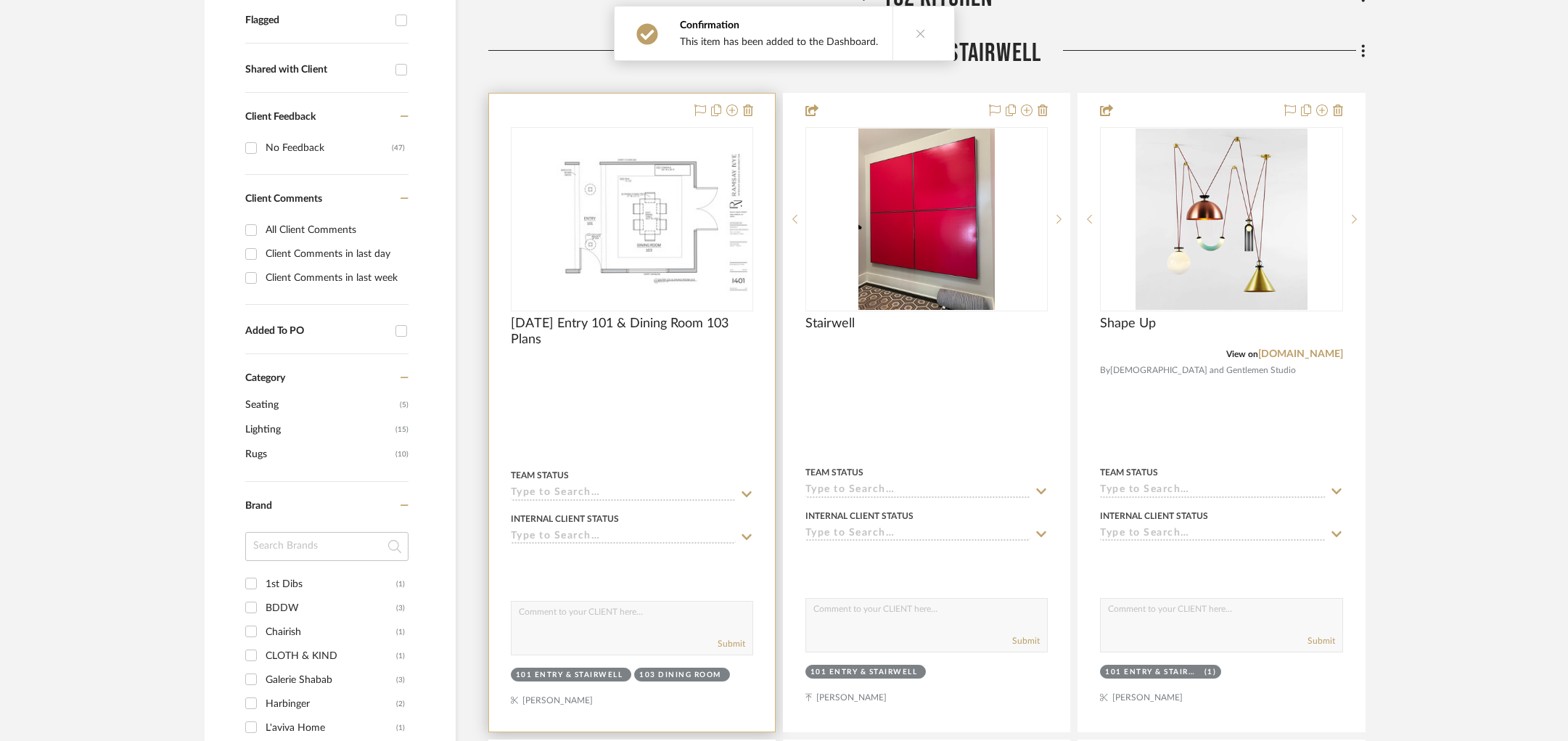
click at [0, 0] on img at bounding box center [0, 0] width 0 height 0
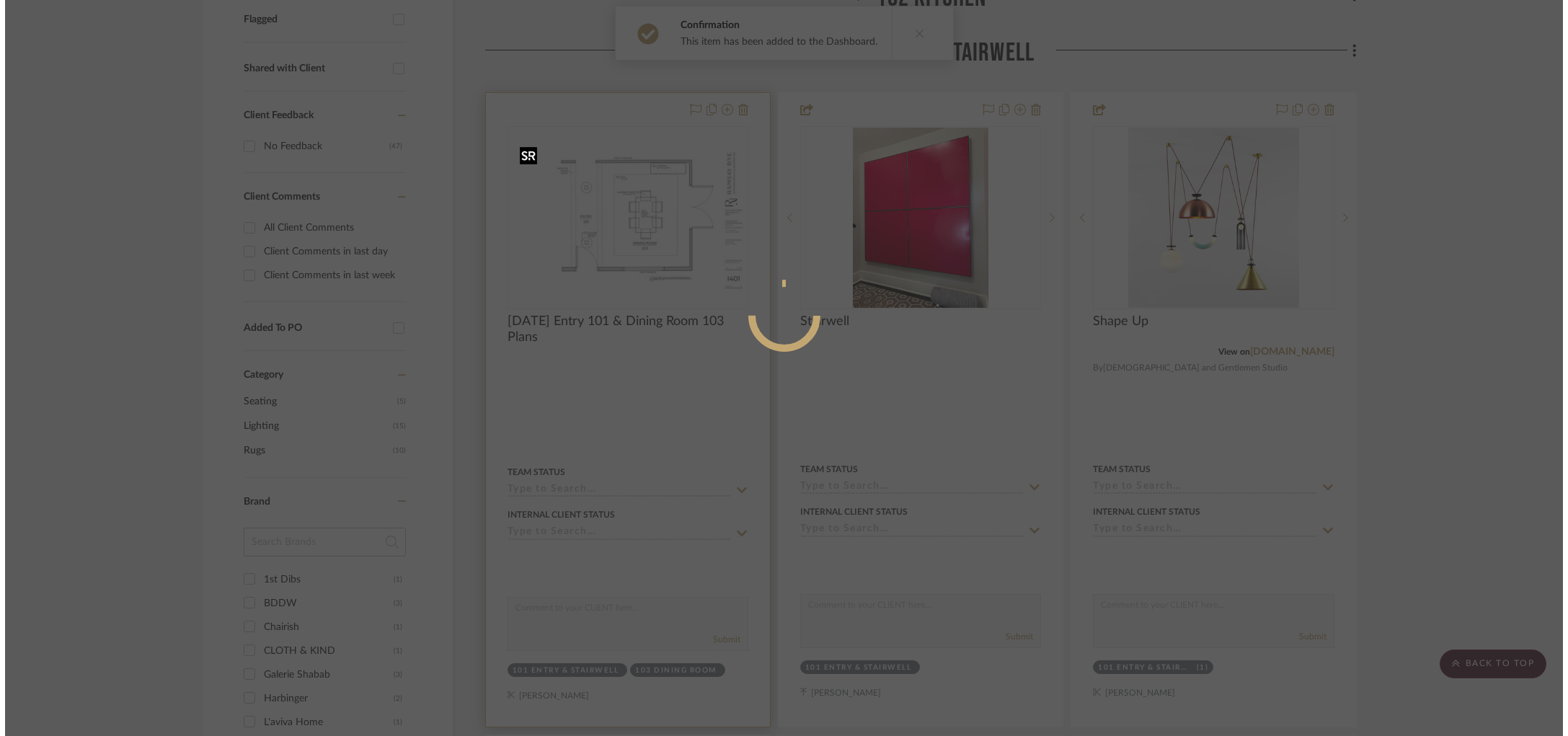
scroll to position [0, 0]
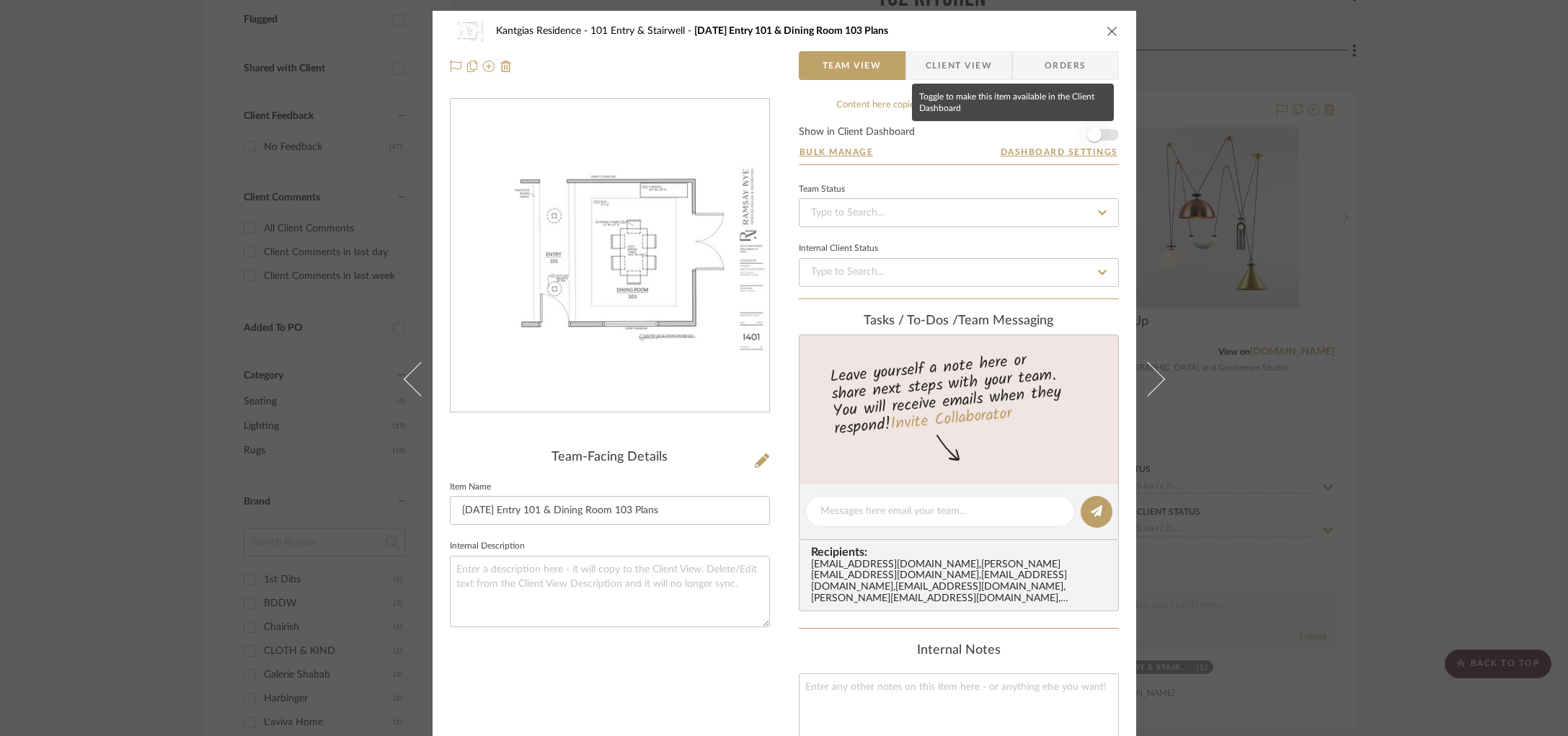
click at [1088, 132] on span "button" at bounding box center [1095, 134] width 15 height 15
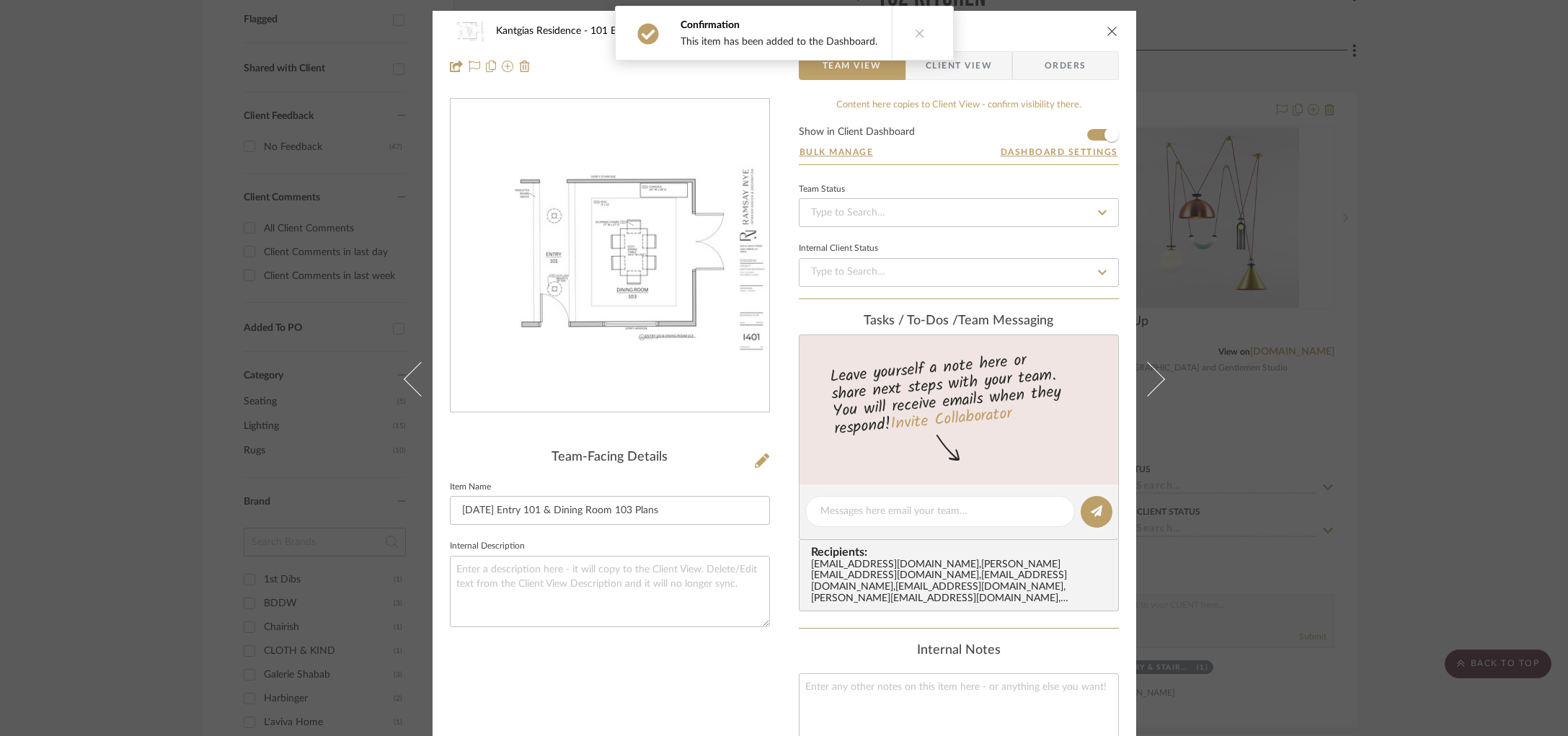
click at [1295, 170] on div "Kantgias Residence 101 Entry & Stairwell 25.09.25 Entry 101 & Dining Room 103 P…" at bounding box center [784, 368] width 1568 height 736
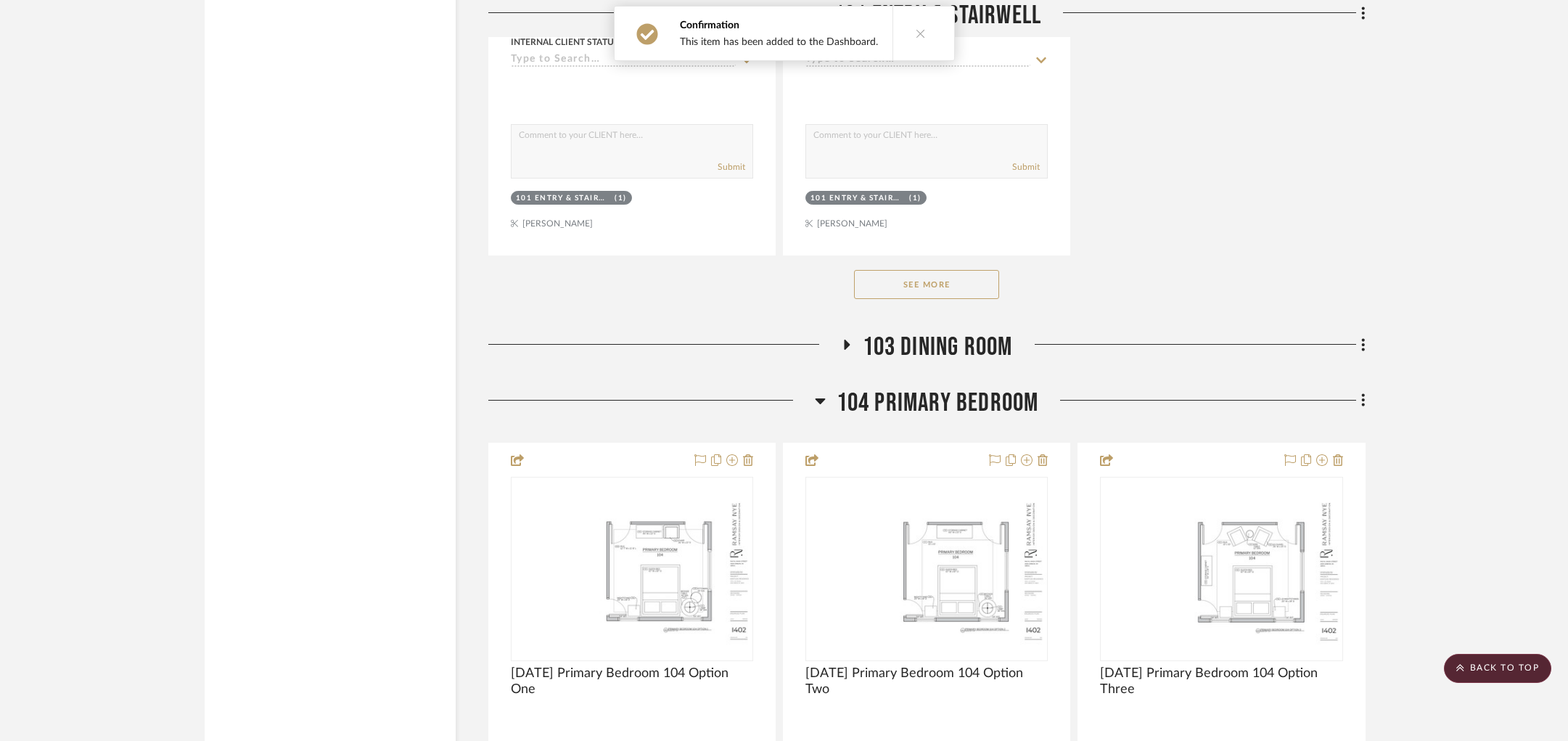
scroll to position [2320, 0]
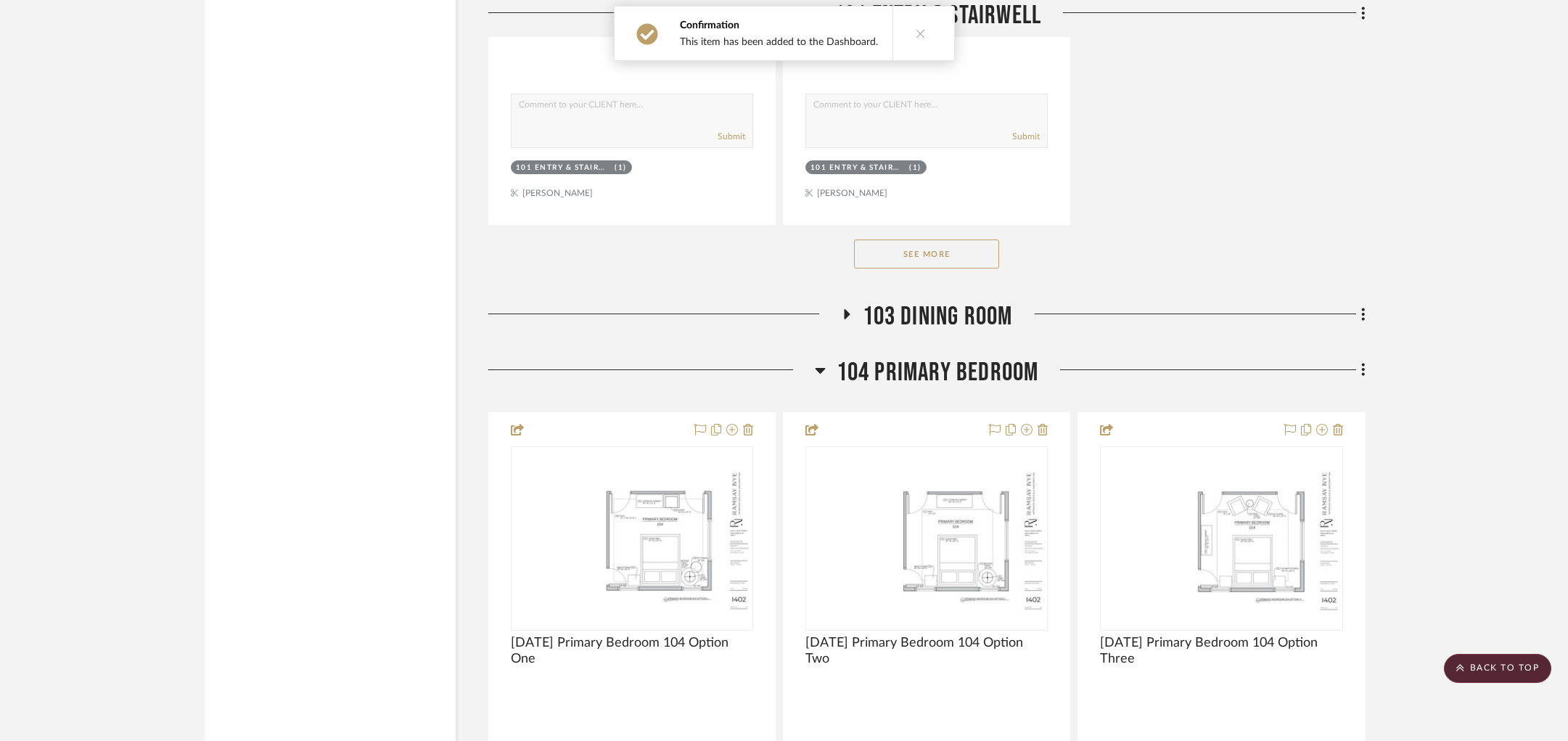
click at [945, 312] on span "103 Dining Room" at bounding box center [938, 317] width 150 height 32
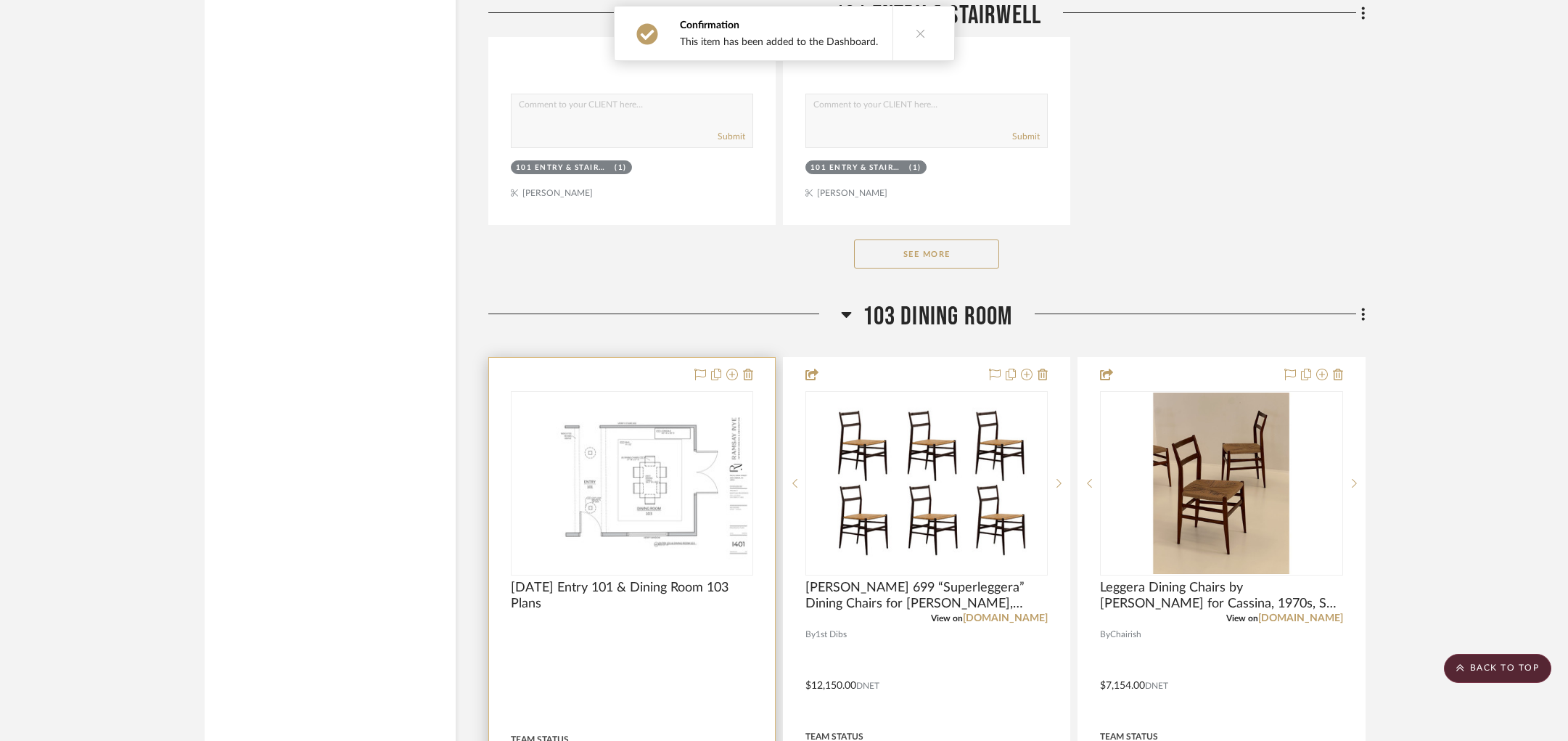
scroll to position [2318, 0]
click at [0, 0] on img at bounding box center [0, 0] width 0 height 0
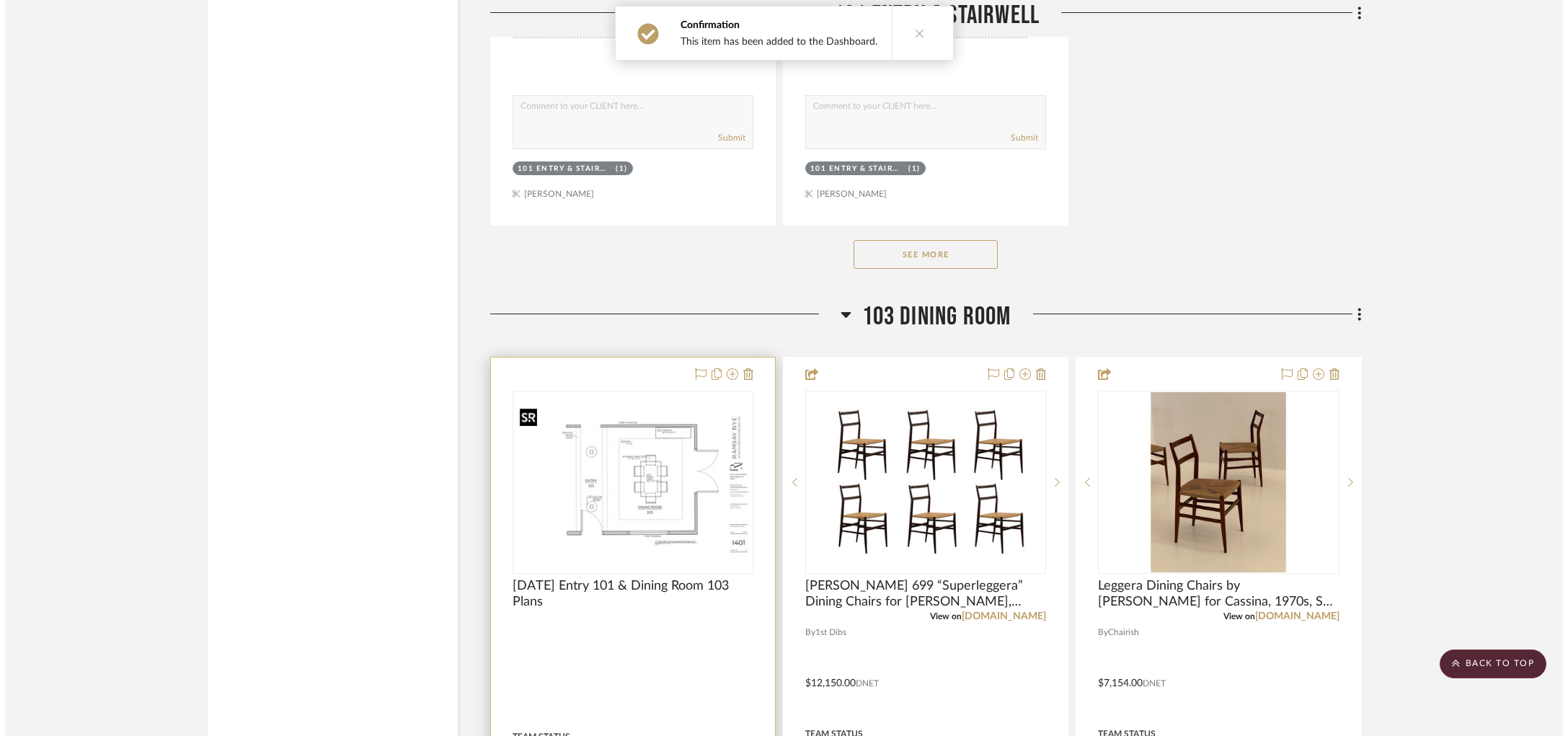
scroll to position [0, 0]
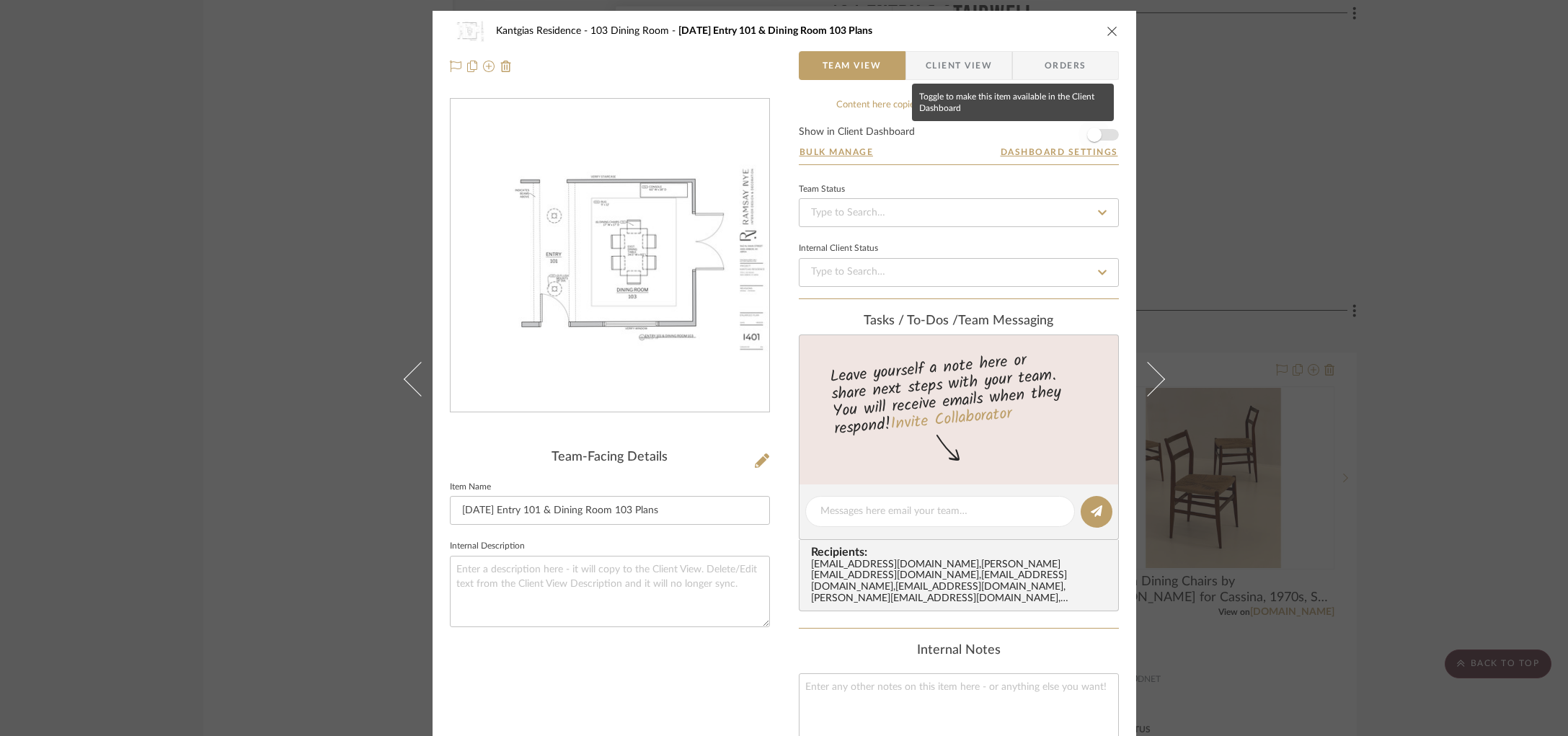
drag, startPoint x: 1097, startPoint y: 135, endPoint x: 1103, endPoint y: 142, distance: 9.2
click at [1097, 135] on span "button" at bounding box center [1095, 134] width 31 height 31
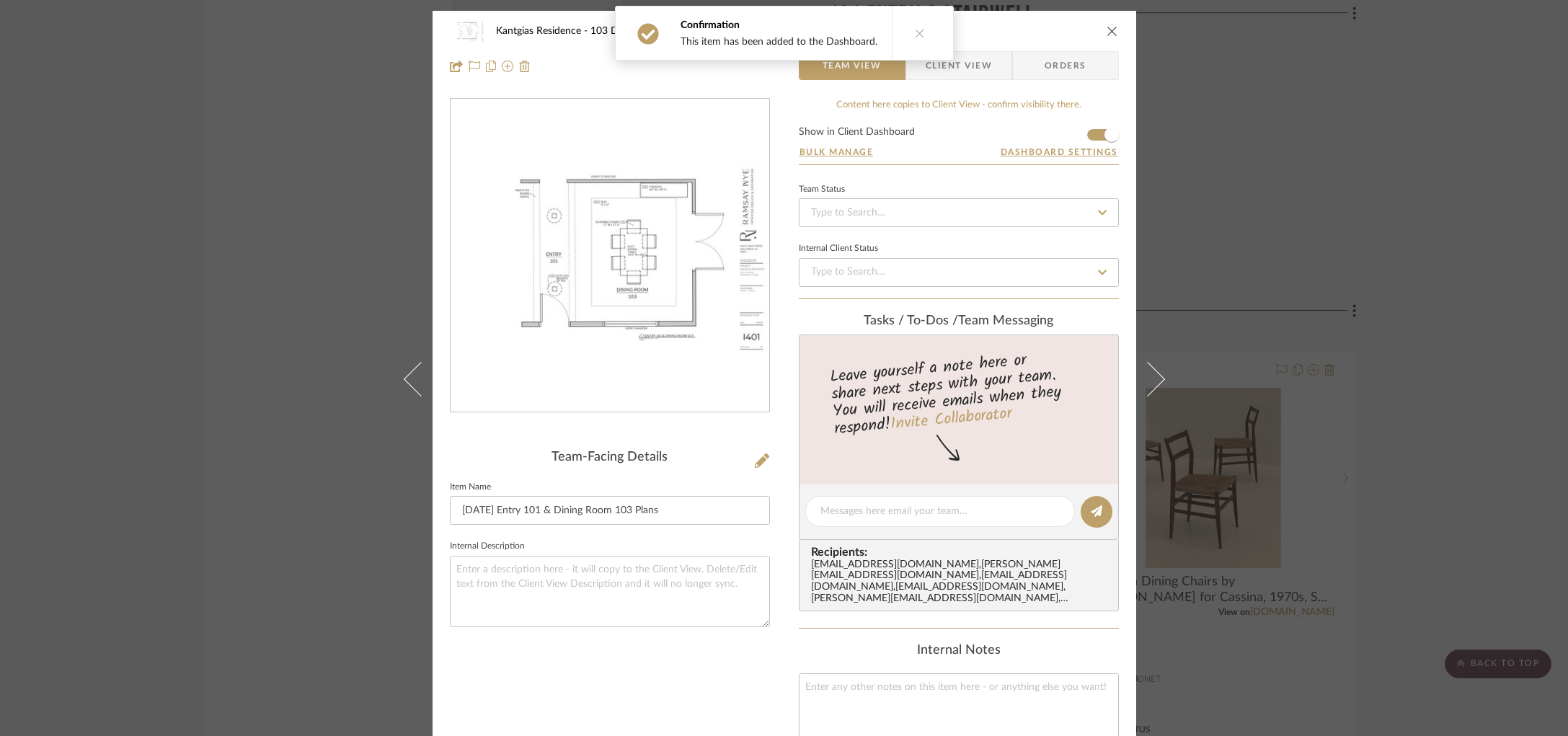
click at [1295, 221] on div "Kantgias Residence 103 Dining Room 25.09.25 Entry 101 & Dining Room 103 Plans T…" at bounding box center [784, 368] width 1568 height 736
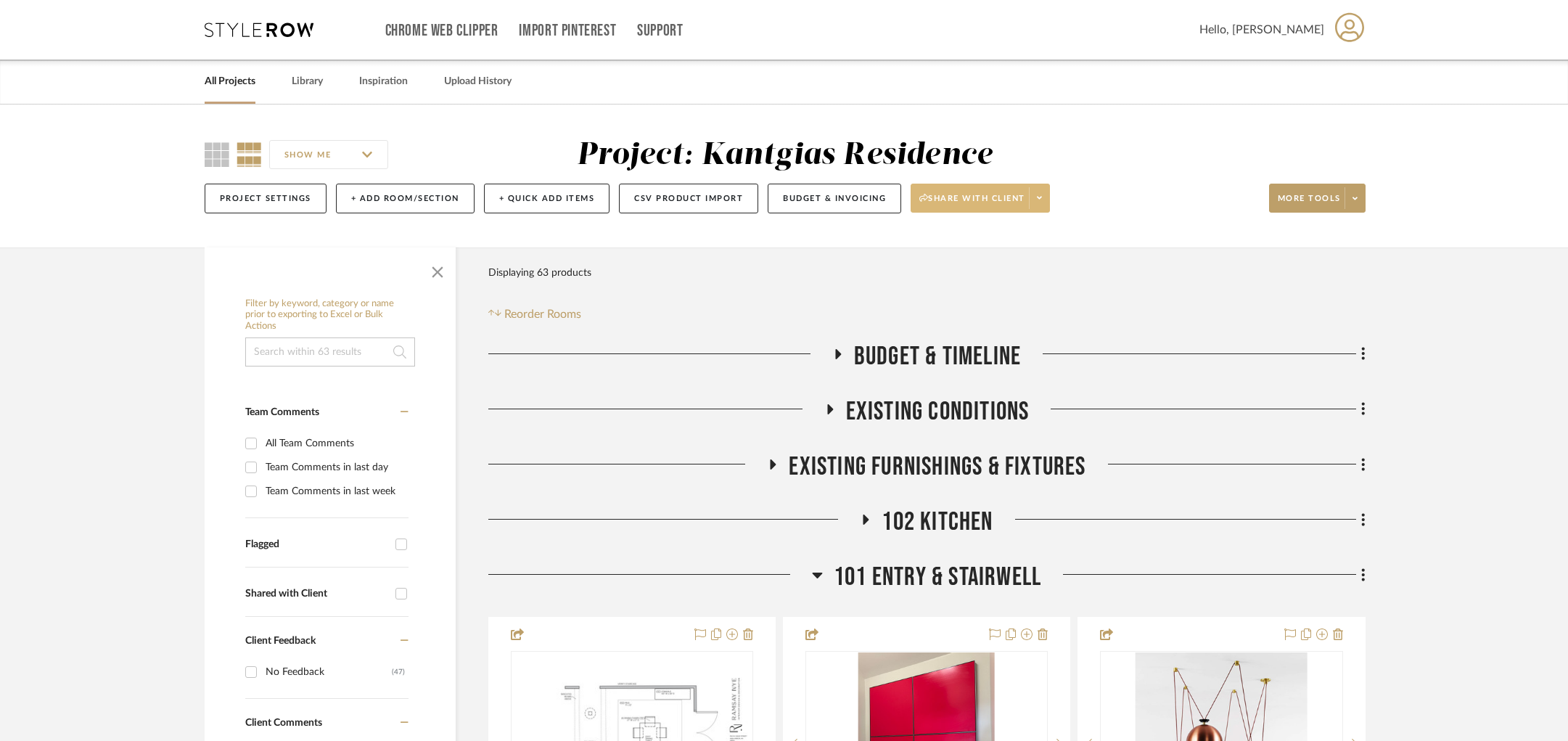
click at [1039, 204] on span at bounding box center [1038, 198] width 21 height 22
click at [974, 246] on button "Preview Client Dashboard" at bounding box center [986, 239] width 153 height 35
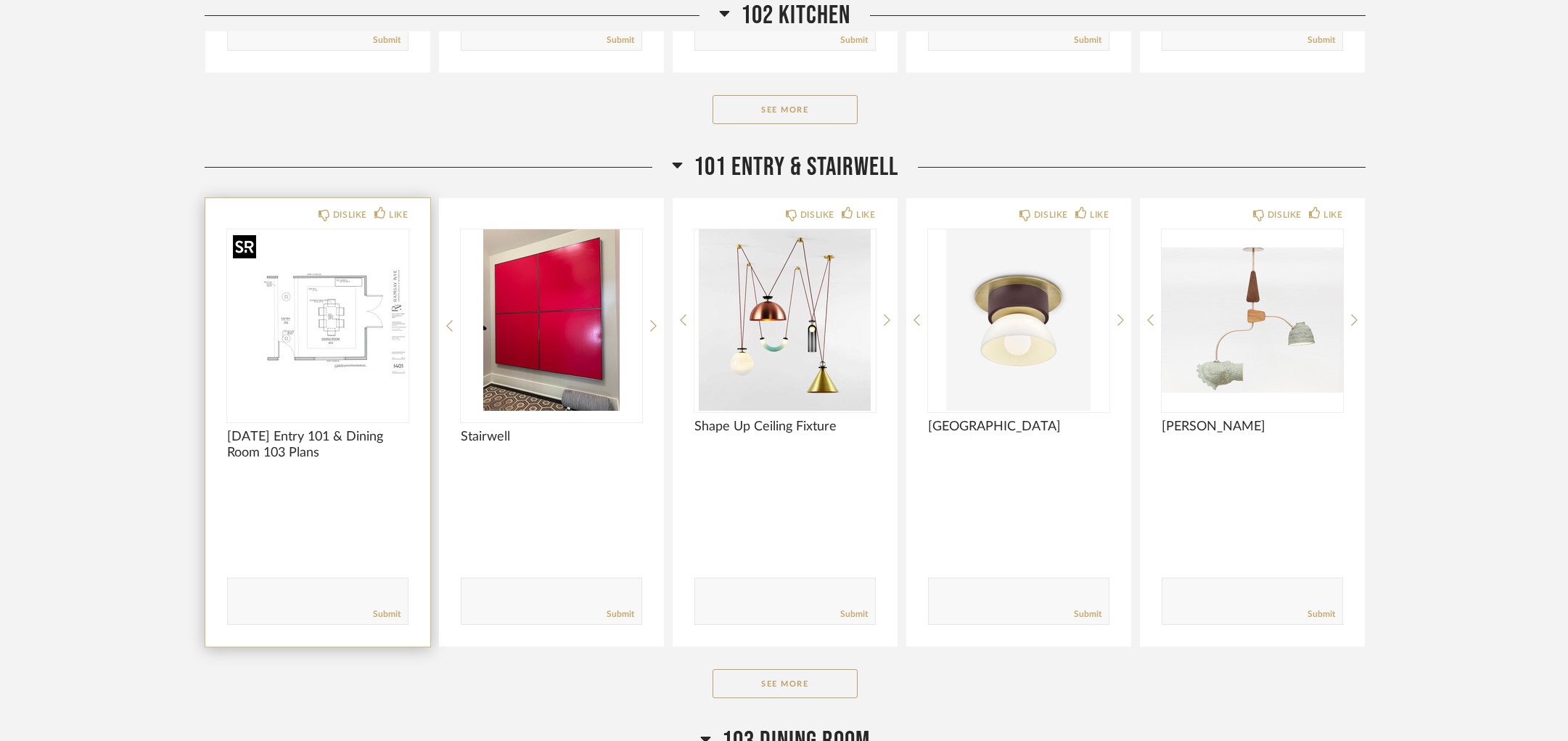
click at [0, 0] on img at bounding box center [0, 0] width 0 height 0
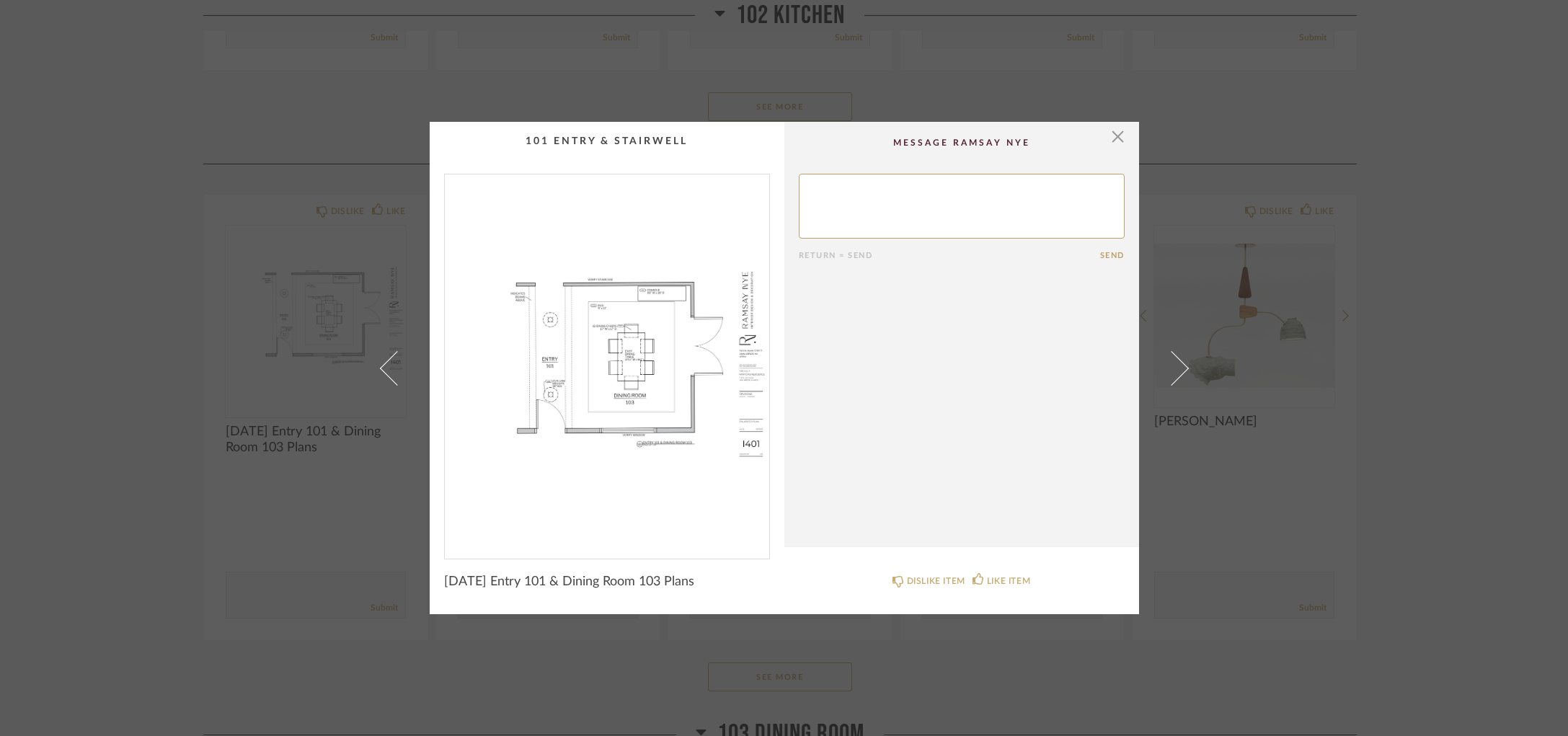
click at [650, 423] on img "0" at bounding box center [607, 361] width 324 height 372
click at [265, 406] on div "× Return = Send Send [DATE] Entry 101 & Dining Room 103 Plans DISLIKE ITEM LIKE…" at bounding box center [784, 368] width 1568 height 736
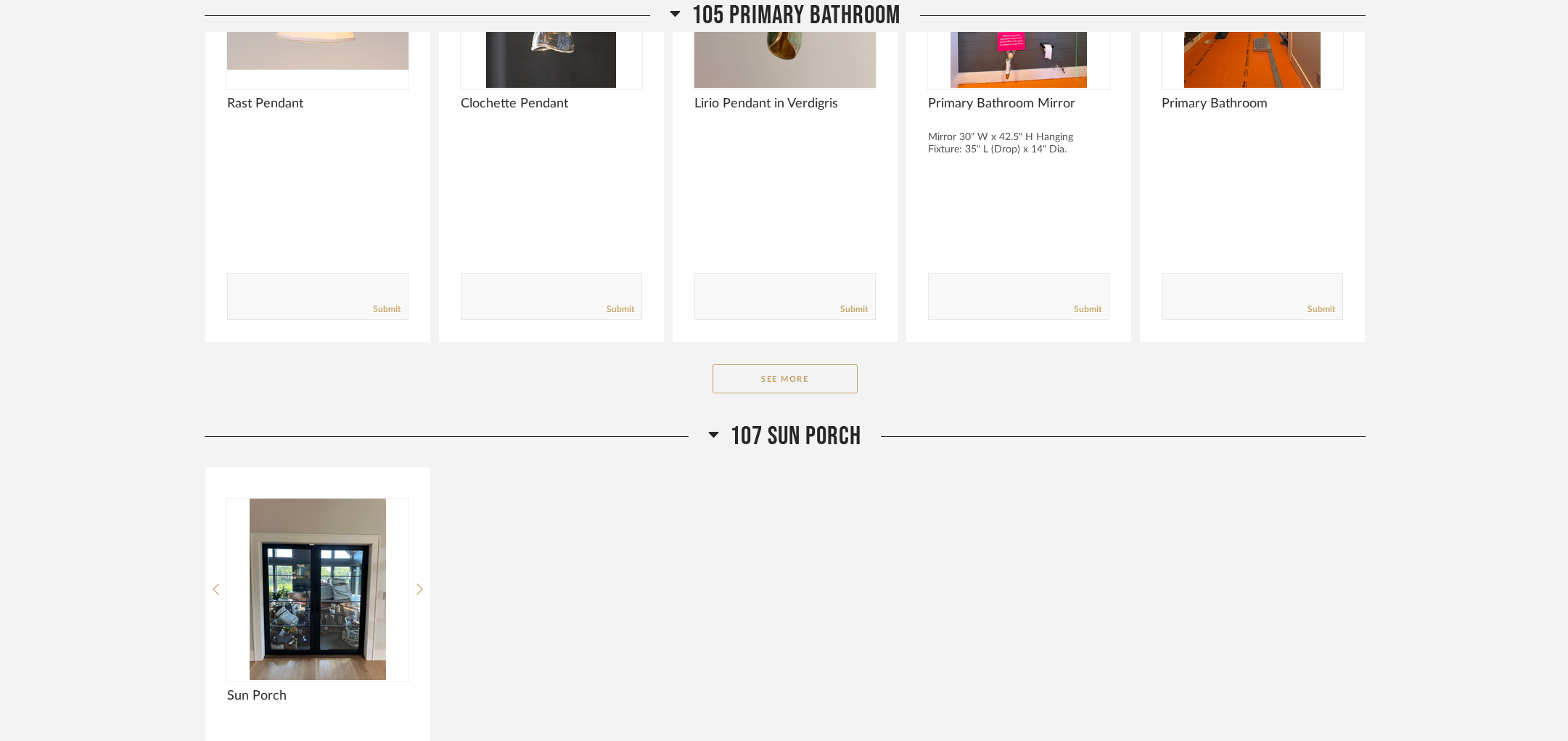
scroll to position [3861, 0]
